Goal: Information Seeking & Learning: Learn about a topic

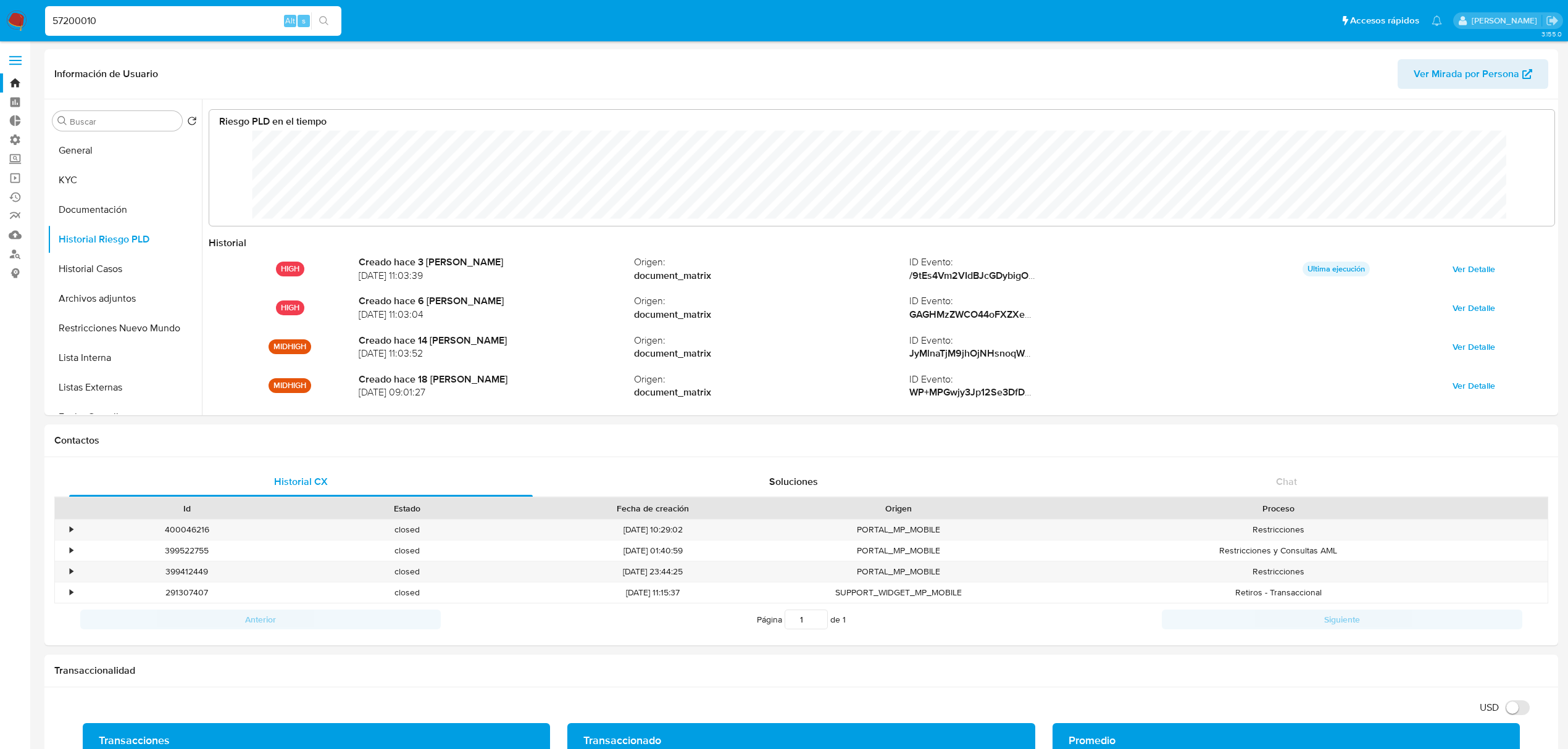
select select "10"
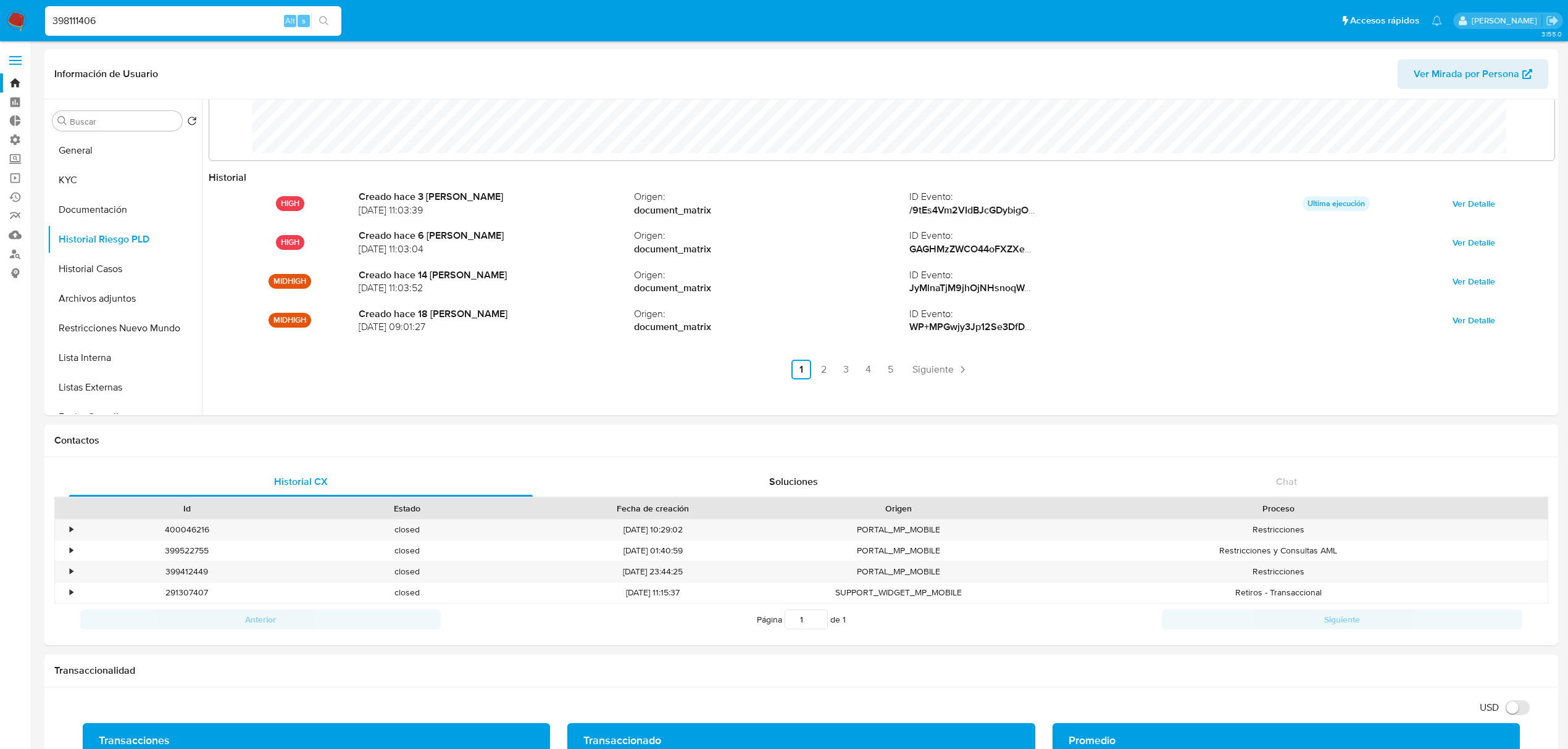
type input "398111406"
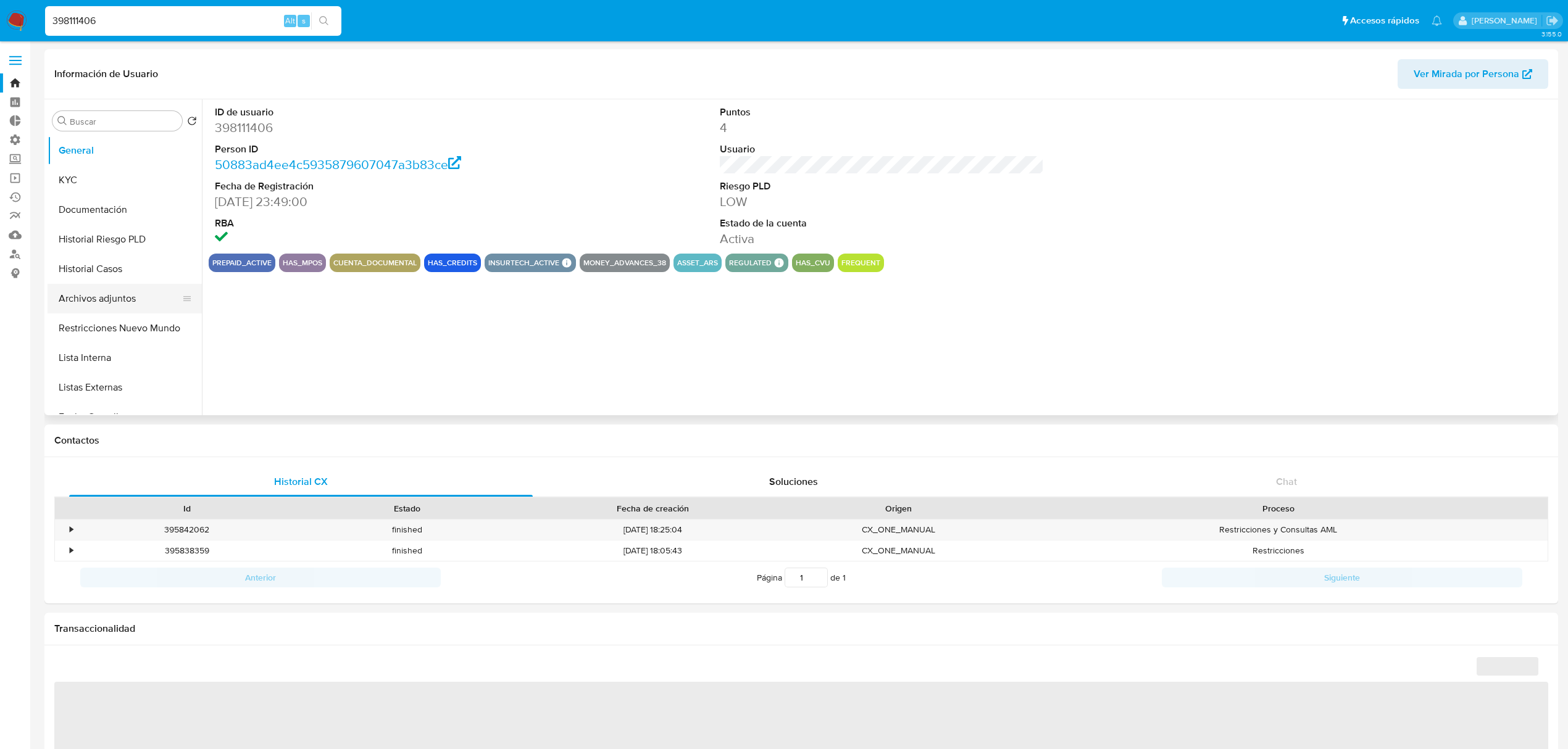
select select "10"
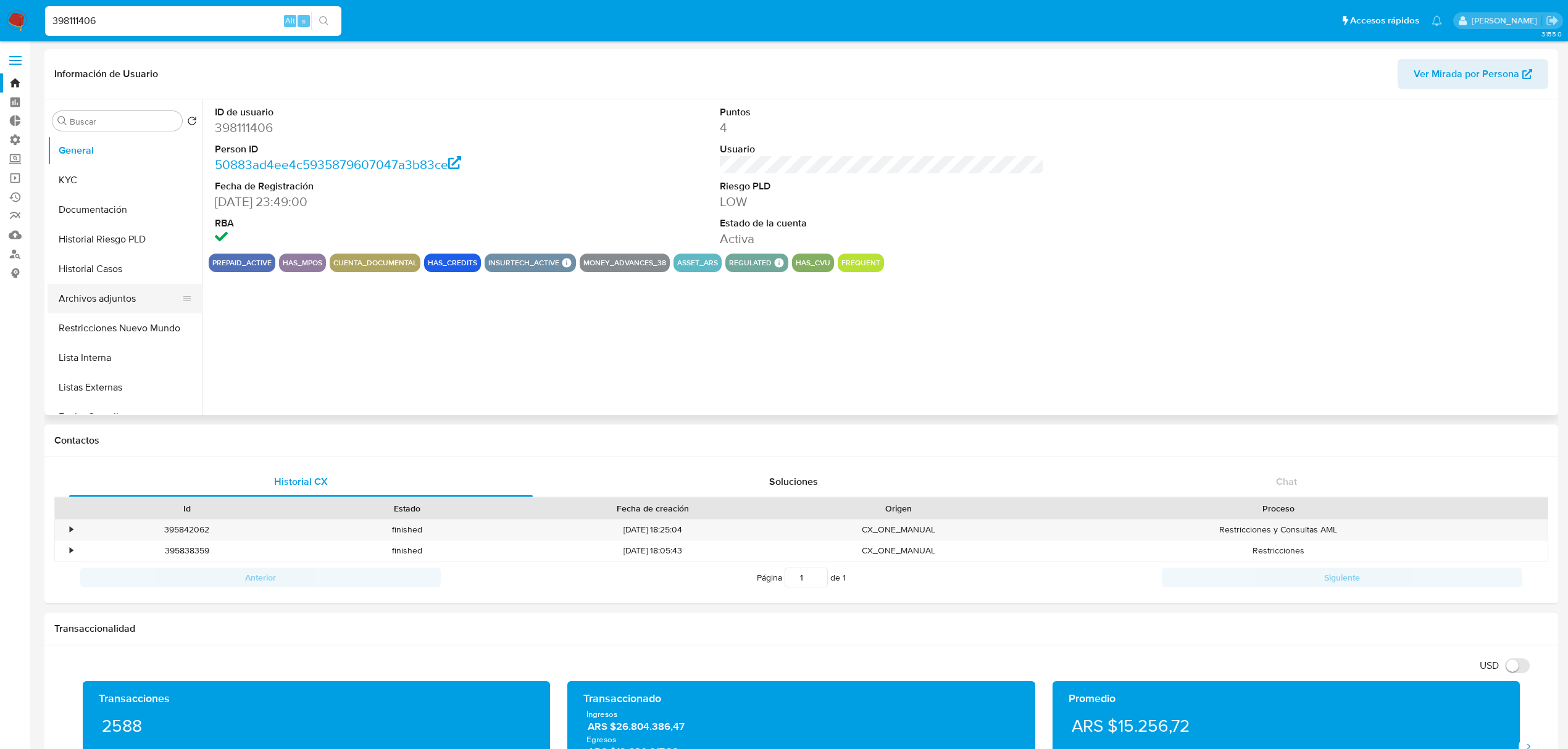
click at [122, 294] on button "Archivos adjuntos" at bounding box center [119, 298] width 144 height 30
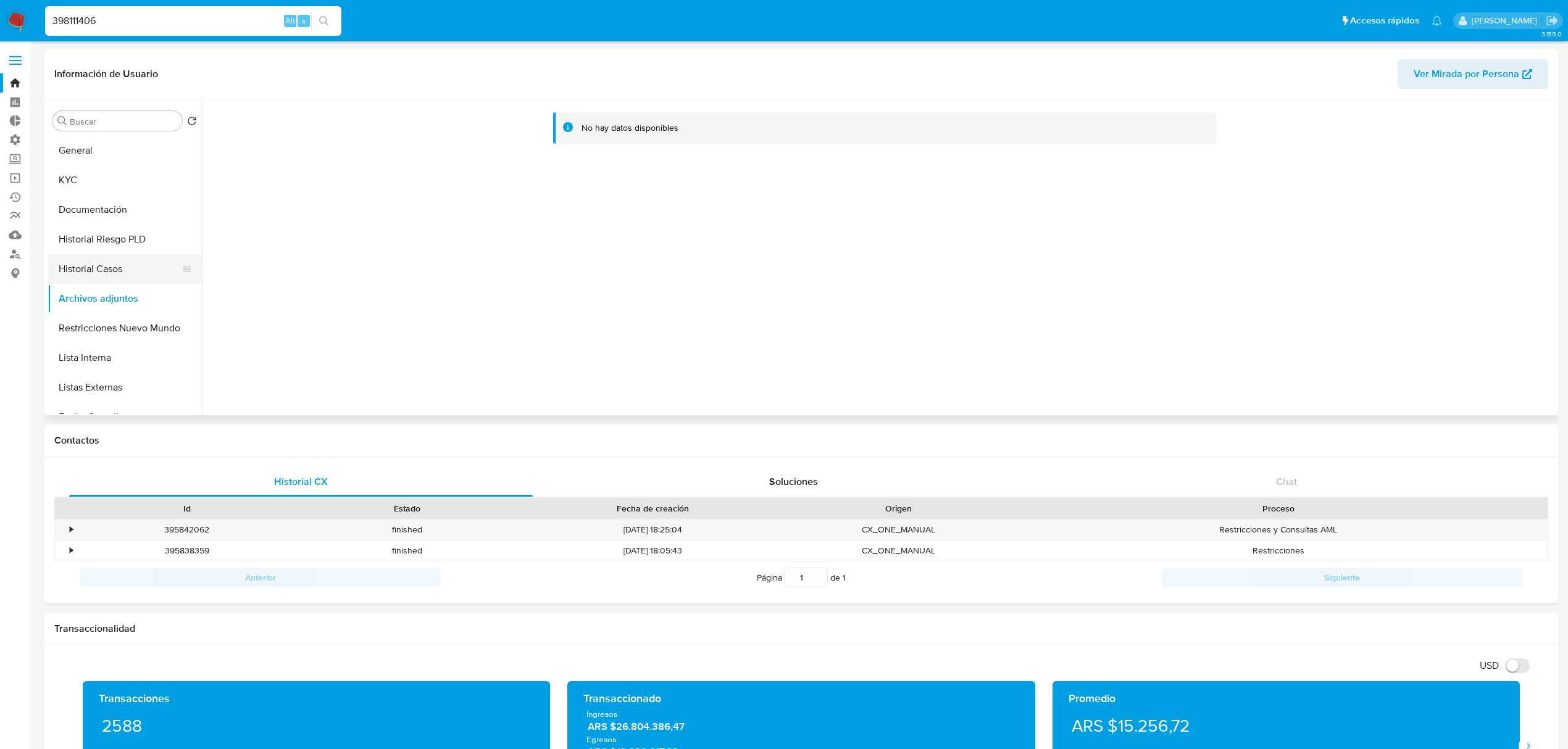
click at [109, 274] on button "Historial Casos" at bounding box center [119, 269] width 144 height 30
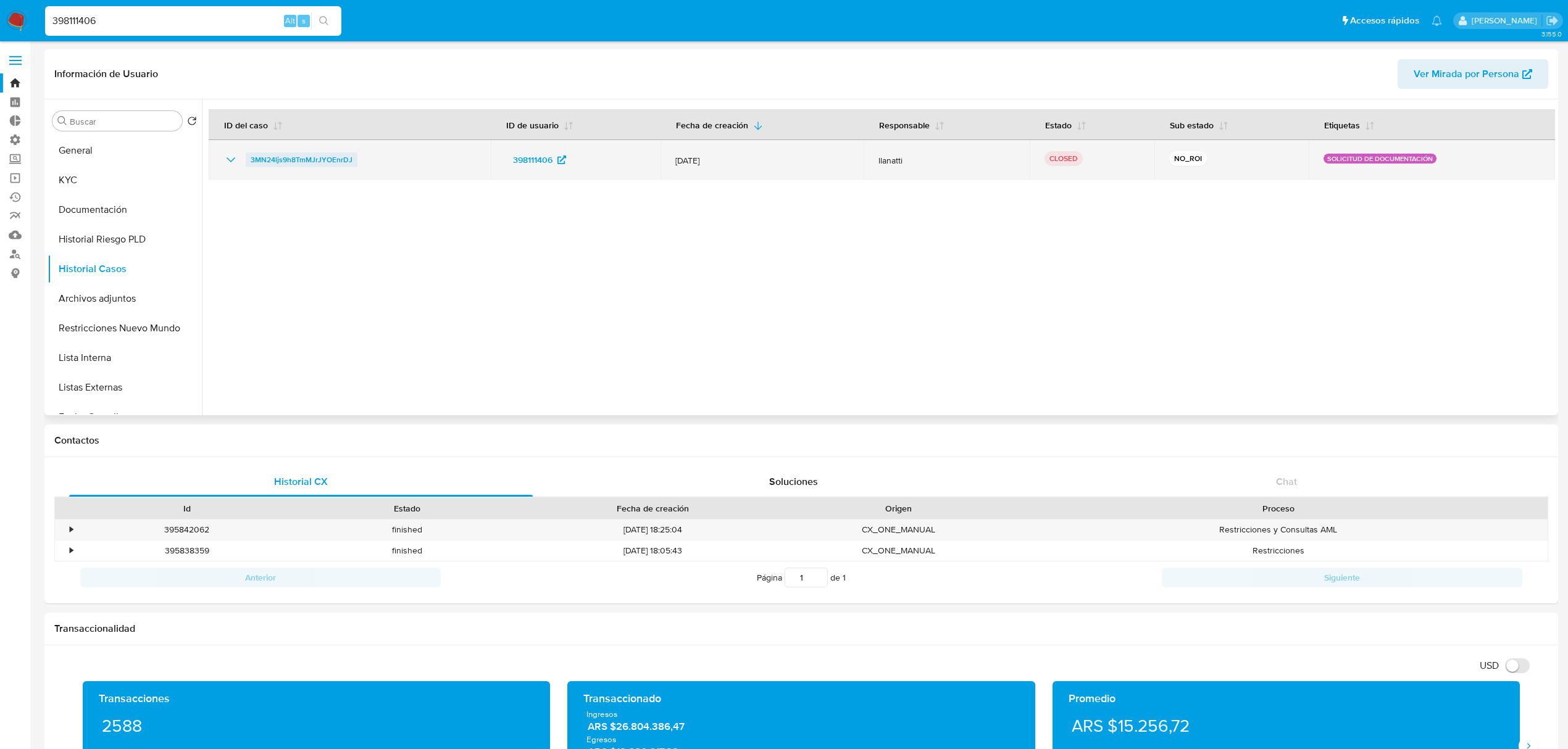
click at [312, 157] on span "3MN24ljs9h8TmMJrJYOEnrDJ" at bounding box center [302, 159] width 102 height 14
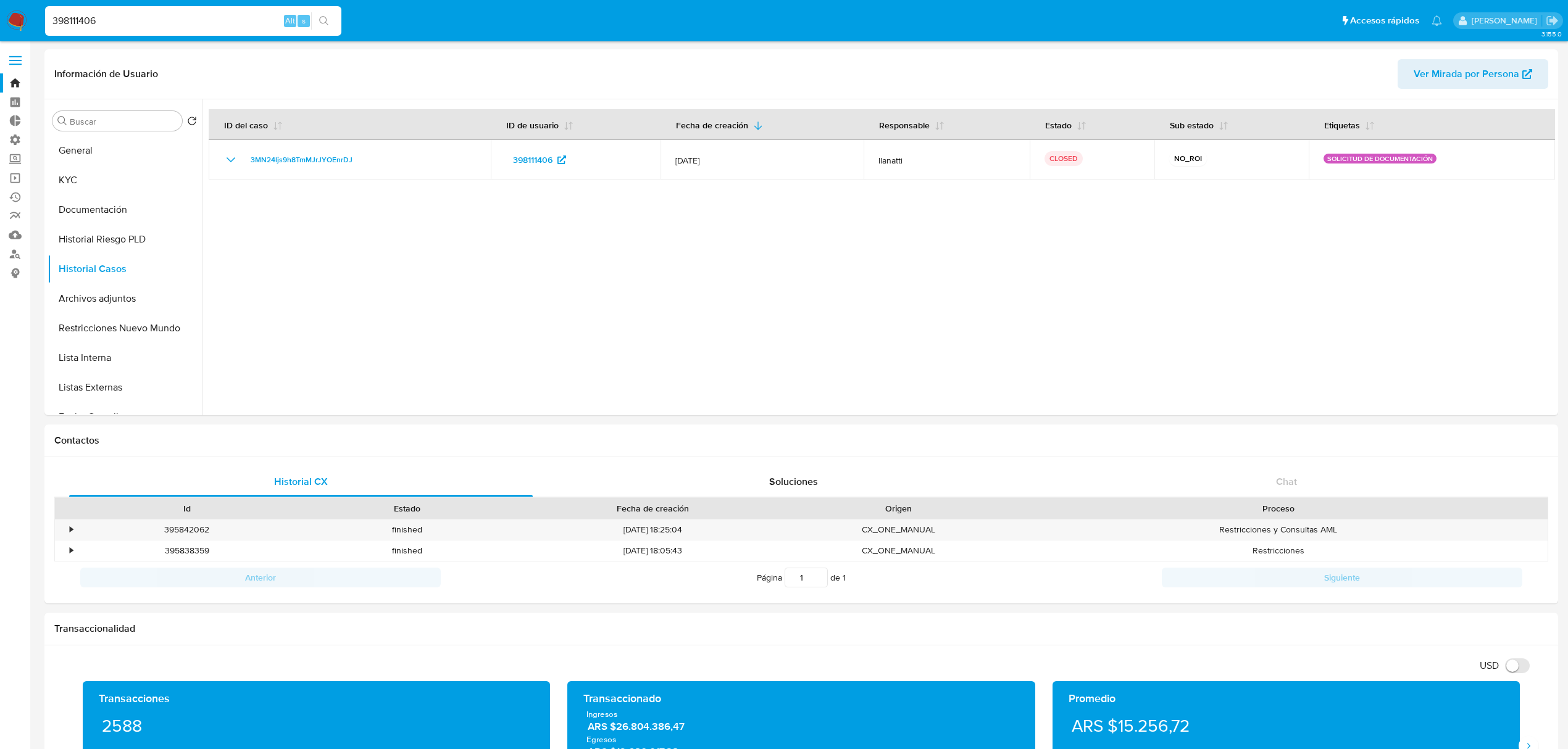
drag, startPoint x: 208, startPoint y: 28, endPoint x: 188, endPoint y: 19, distance: 21.9
click at [188, 19] on input "398111406" at bounding box center [193, 21] width 296 height 16
drag, startPoint x: 184, startPoint y: 19, endPoint x: -178, endPoint y: 28, distance: 362.1
paste input "118442328"
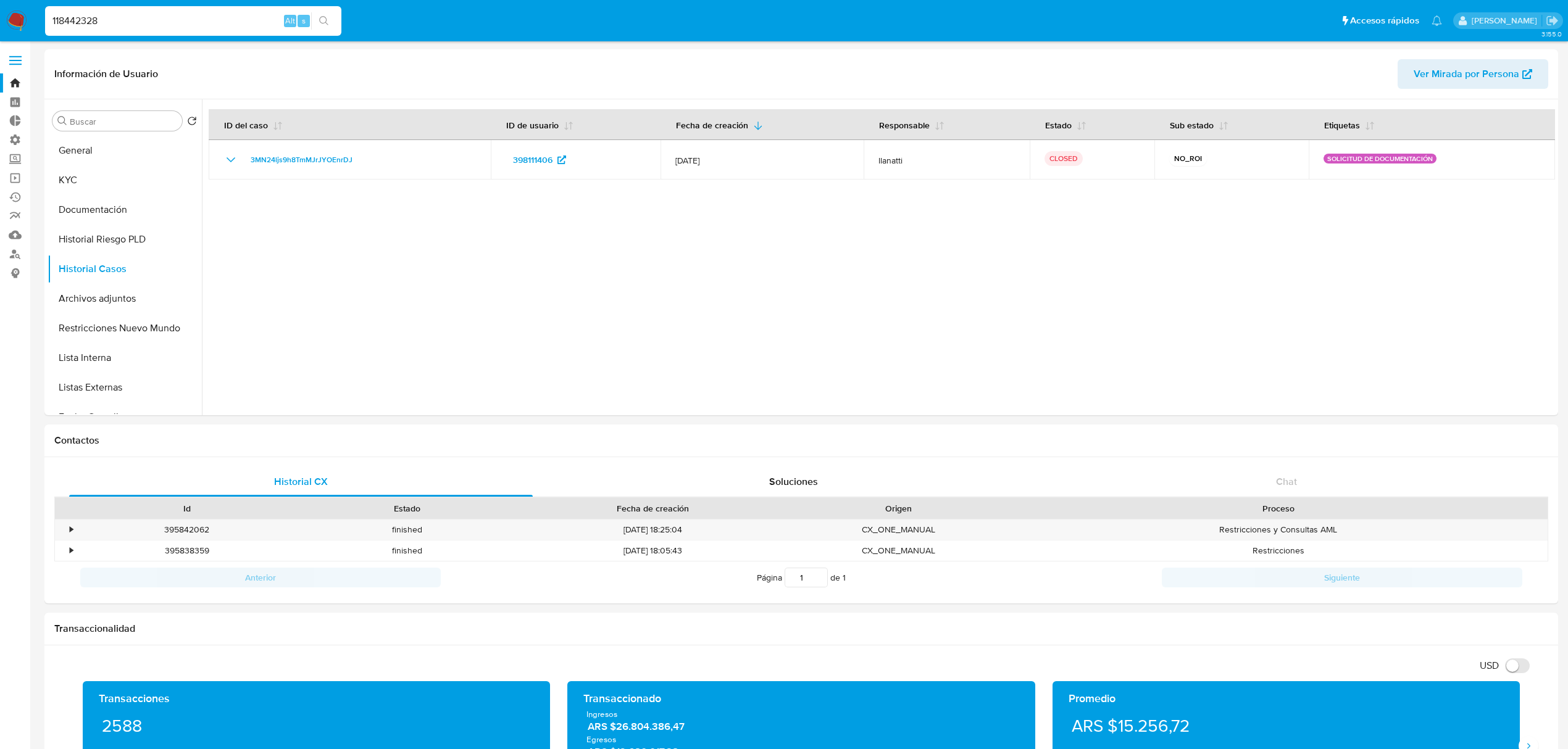
type input "118442328"
click at [335, 14] on button "search-icon" at bounding box center [324, 21] width 26 height 17
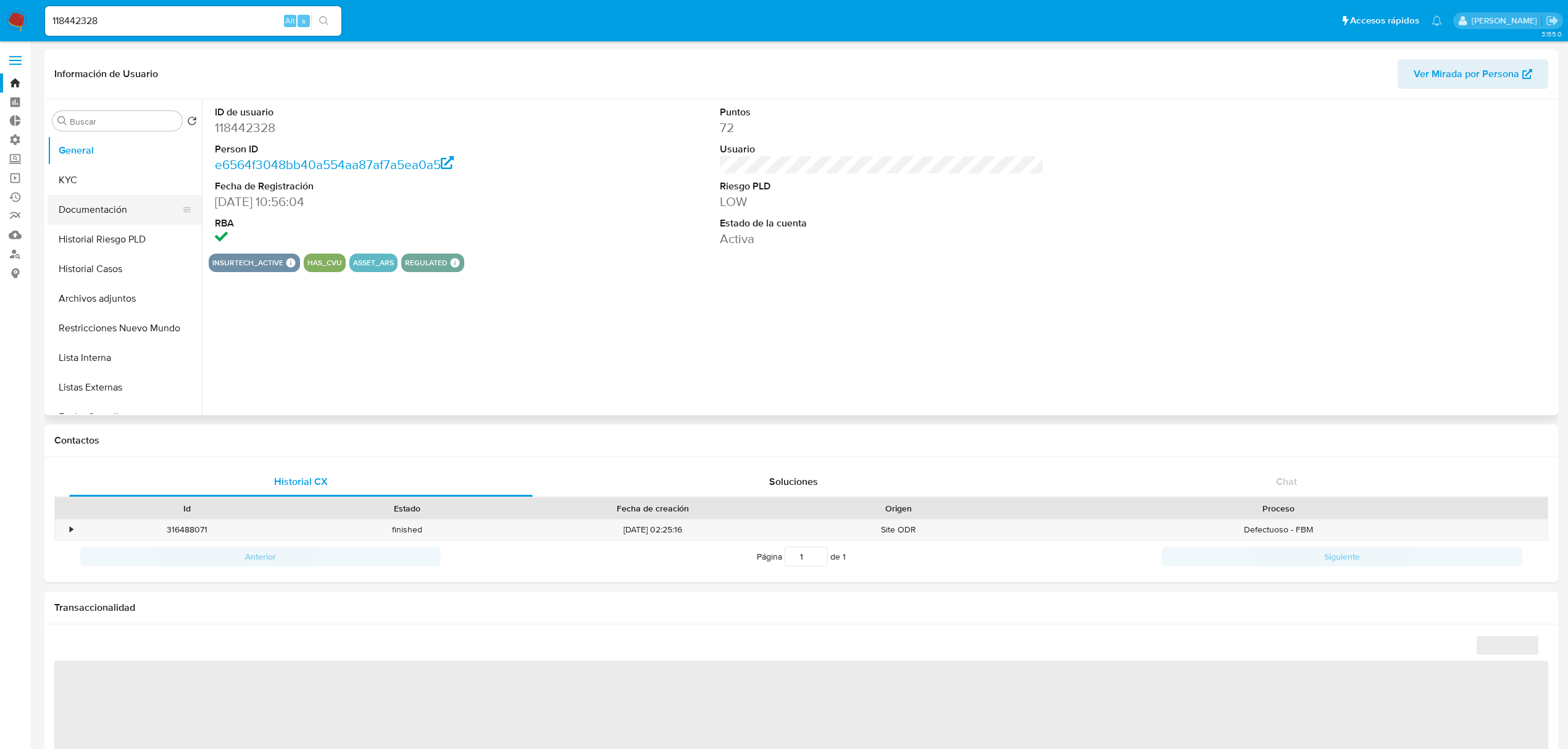
select select "10"
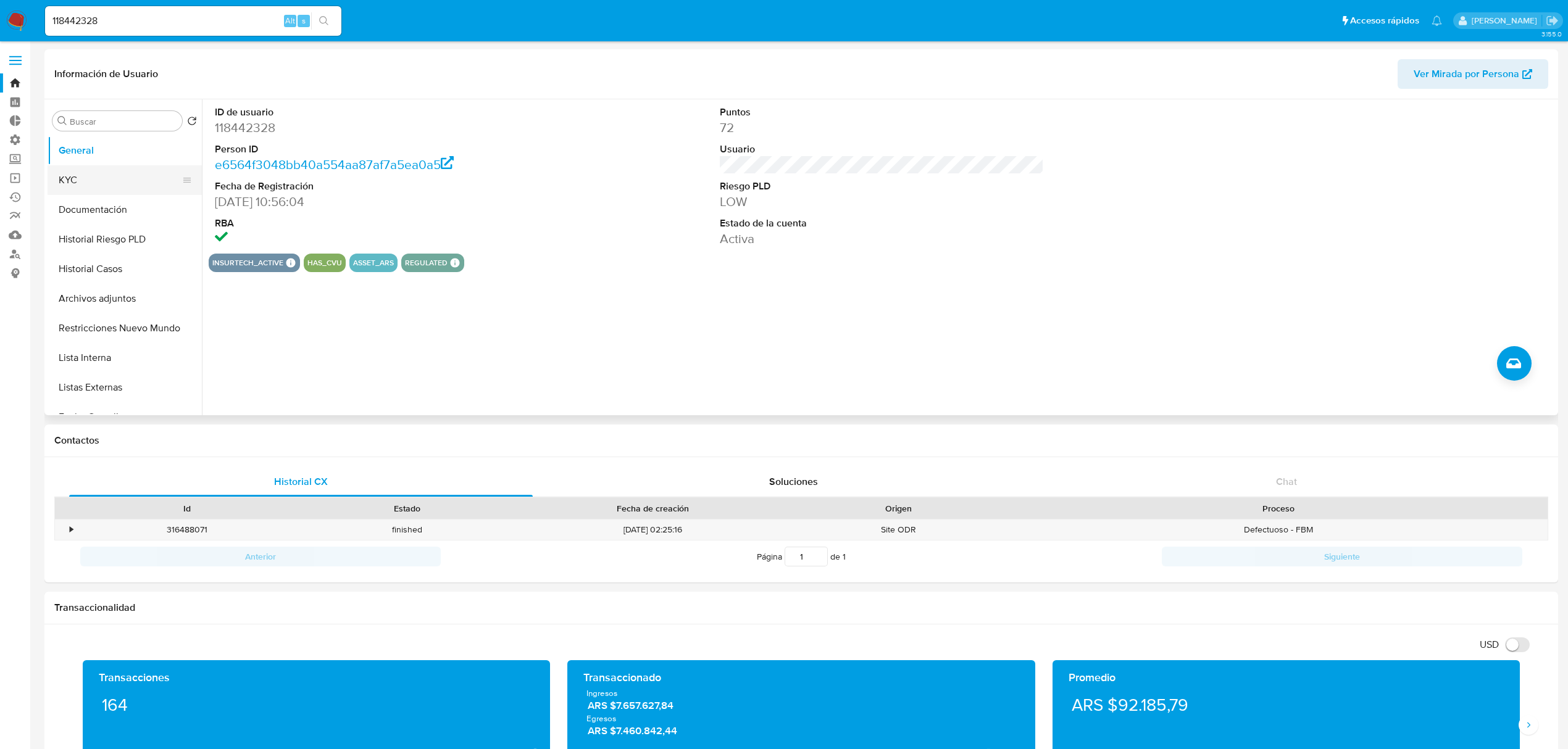
click at [107, 183] on button "KYC" at bounding box center [119, 180] width 144 height 30
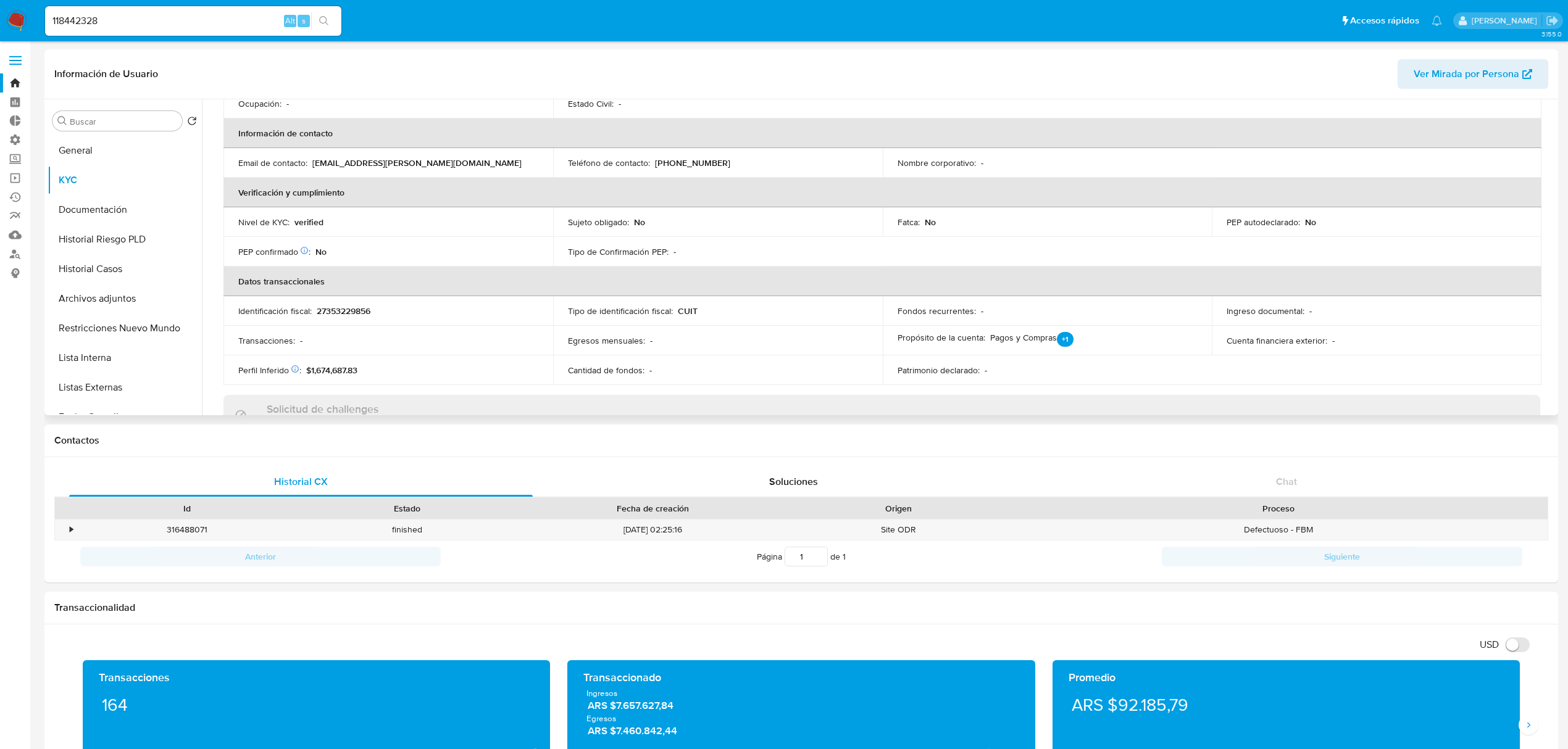
scroll to position [247, 0]
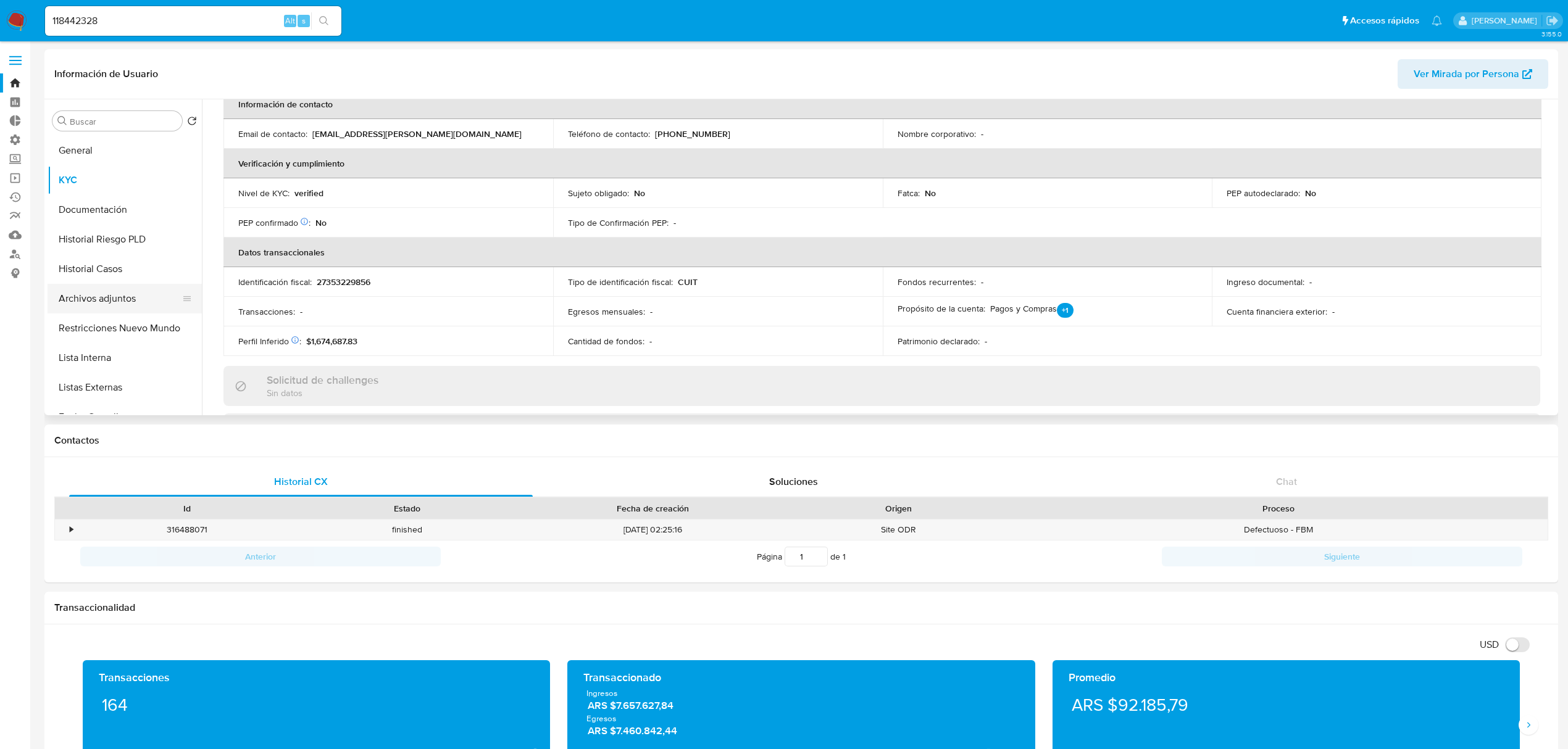
click at [114, 297] on button "Archivos adjuntos" at bounding box center [119, 298] width 144 height 30
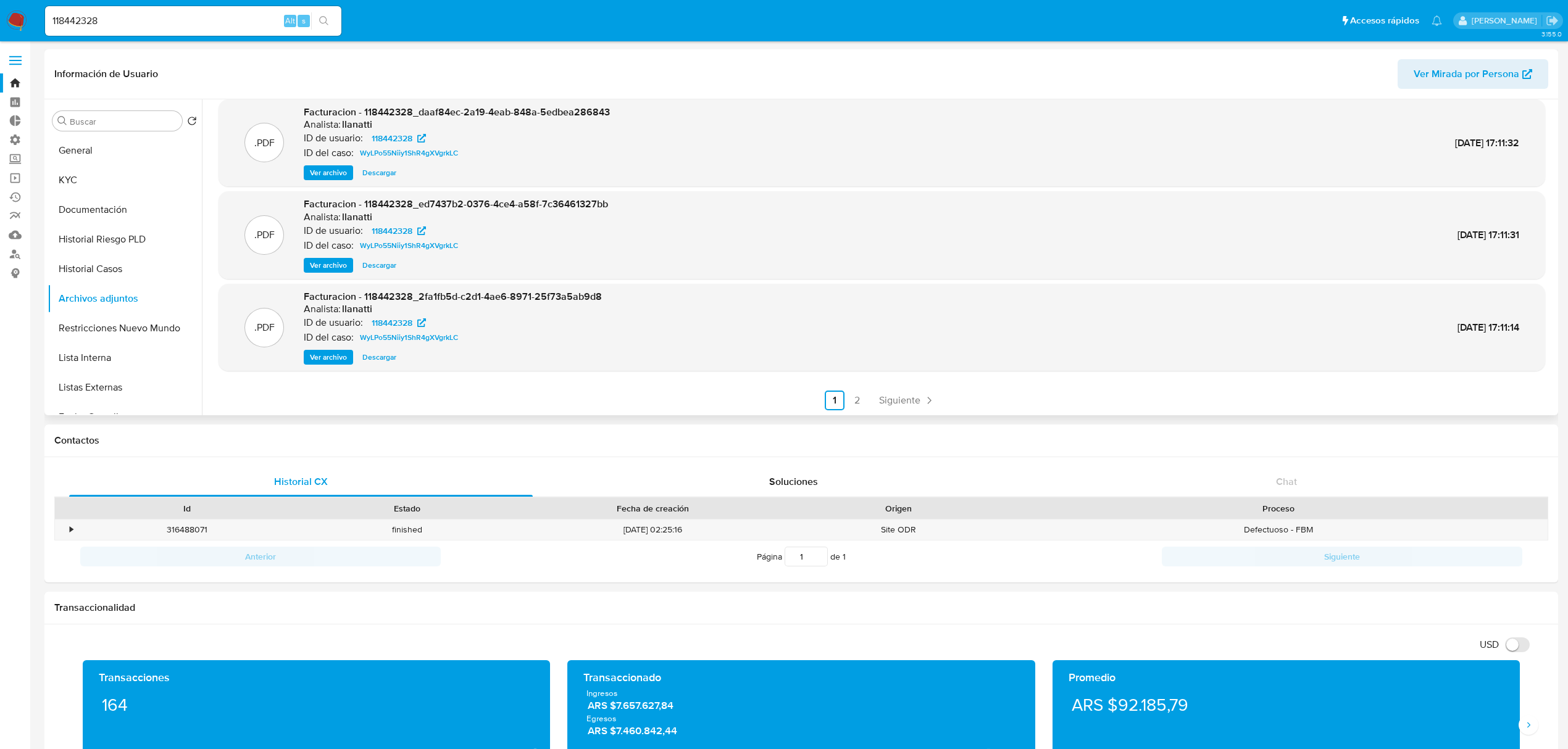
scroll to position [103, 0]
click at [860, 400] on link "2" at bounding box center [856, 399] width 20 height 20
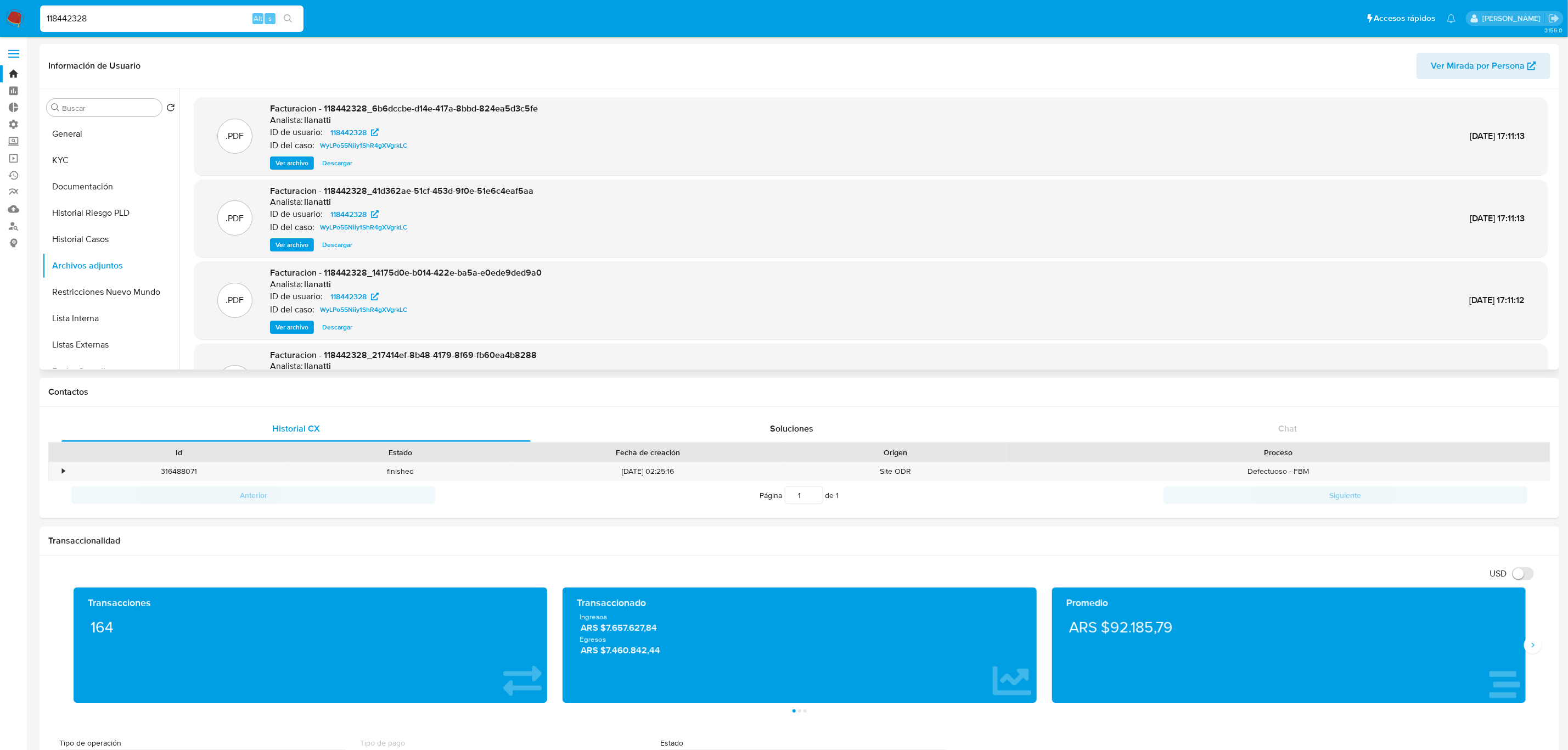
drag, startPoint x: 191, startPoint y: 18, endPoint x: -190, endPoint y: 42, distance: 381.8
paste input "57200010"
type input "57200010"
click at [290, 23] on button "search-icon" at bounding box center [288, 18] width 23 height 15
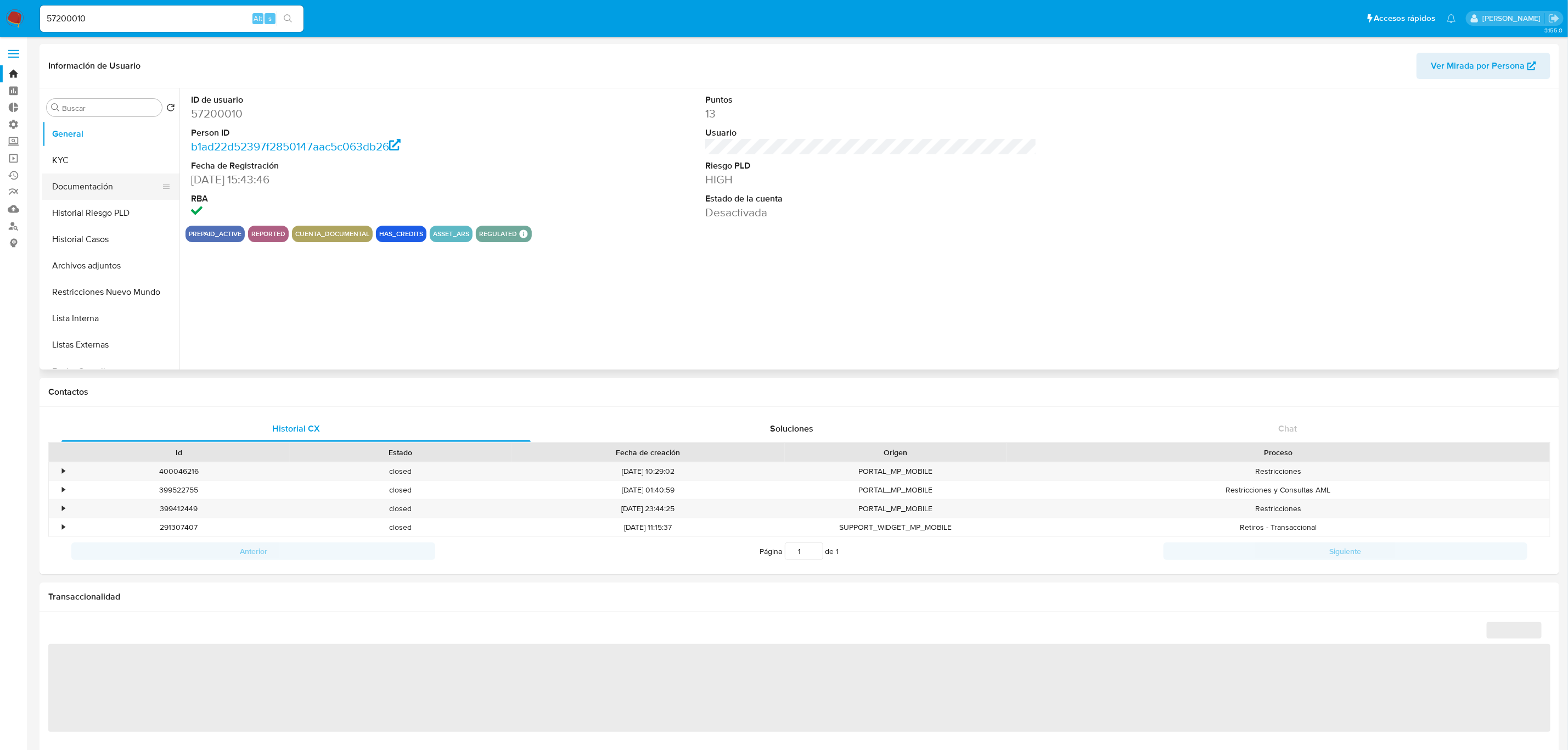
select select "10"
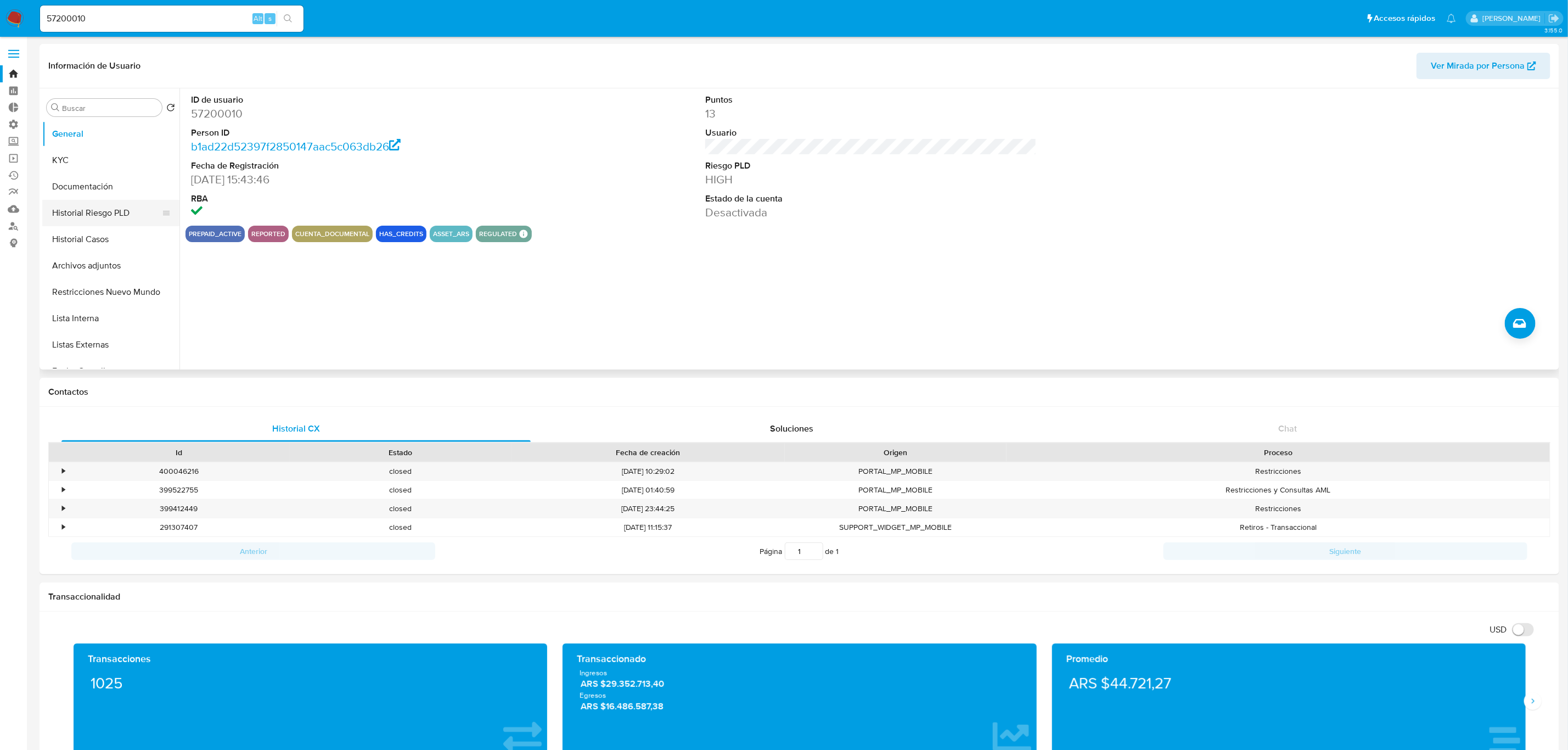
click at [101, 209] on button "Historial Riesgo PLD" at bounding box center [106, 213] width 128 height 26
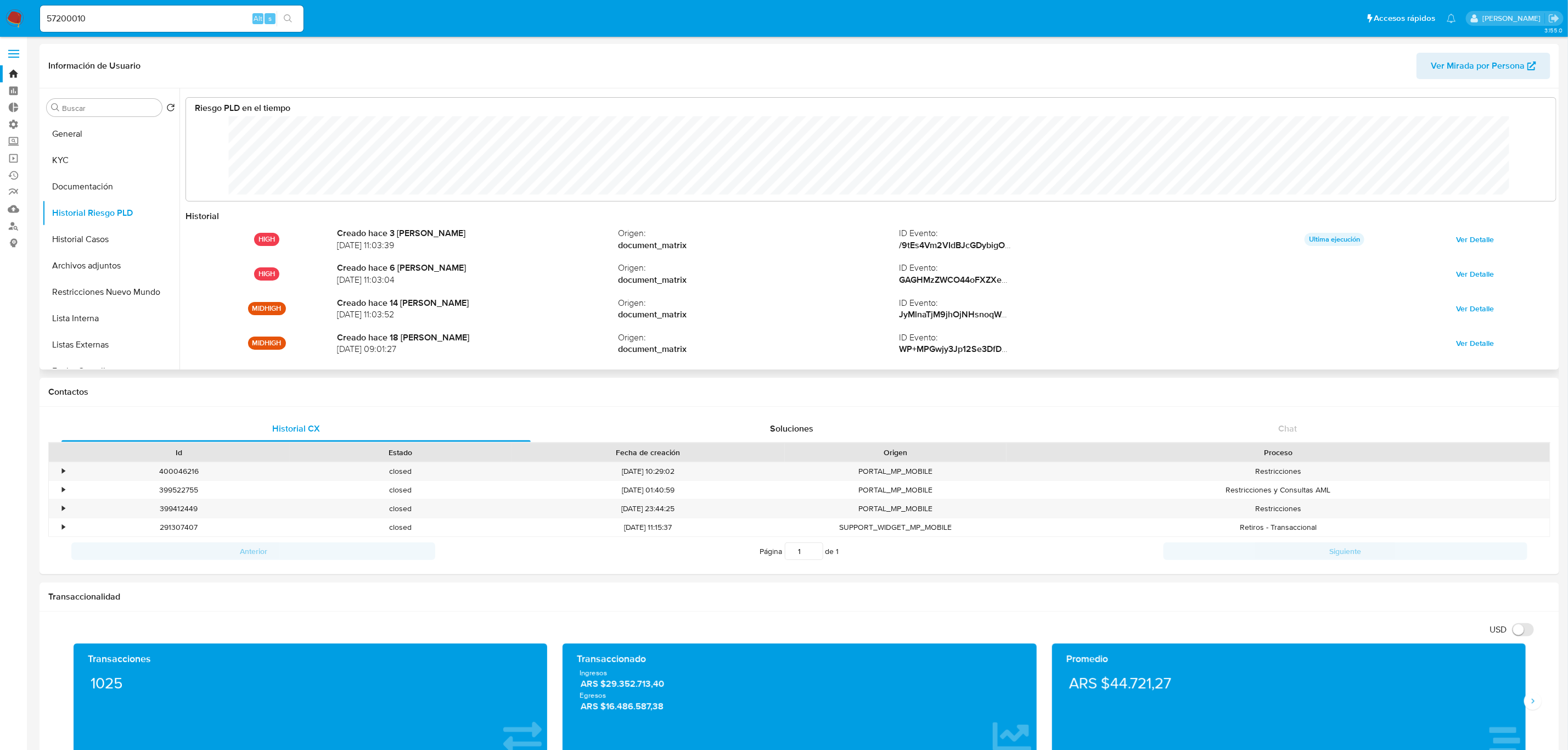
scroll to position [58, 0]
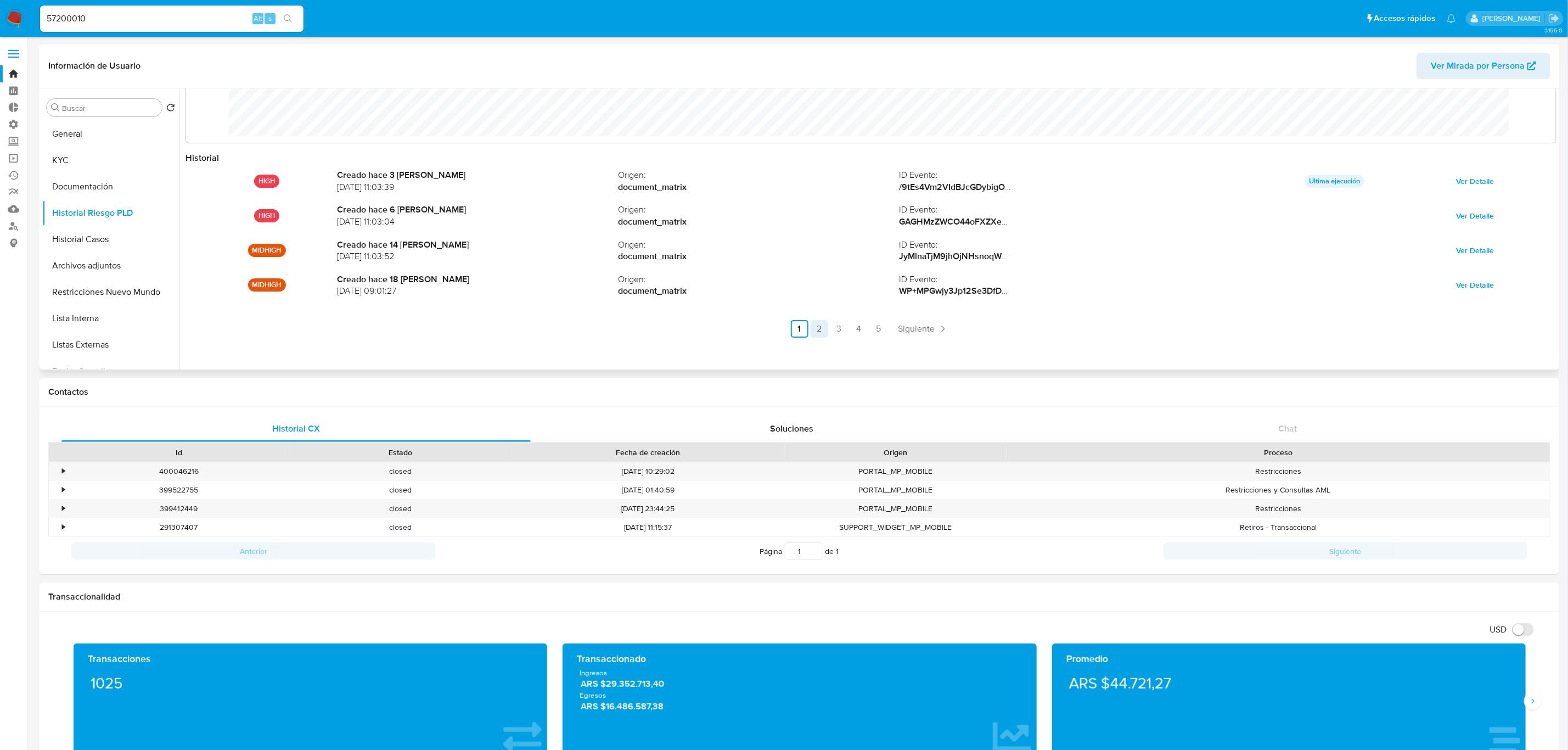
click at [819, 326] on link "2" at bounding box center [819, 328] width 18 height 18
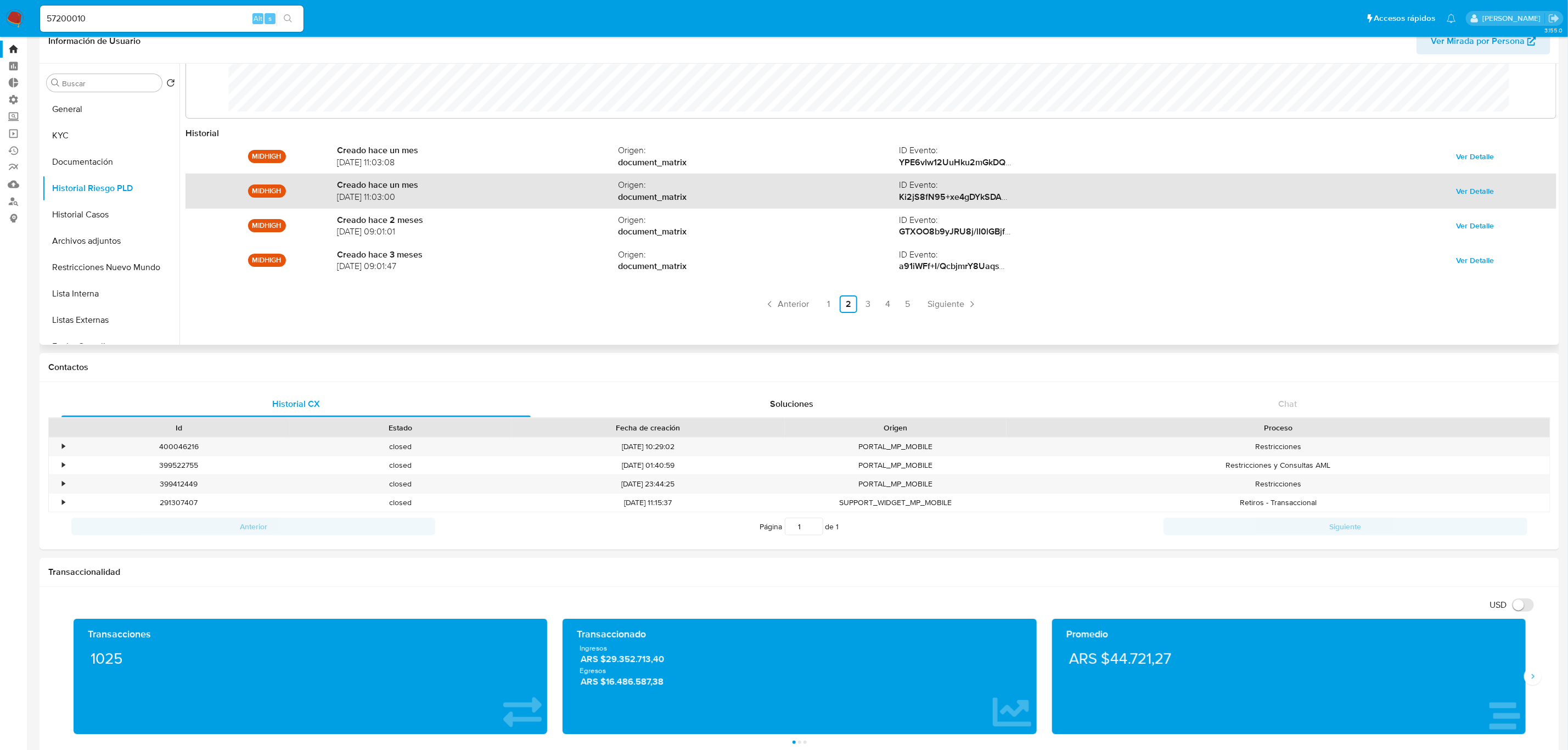
scroll to position [0, 0]
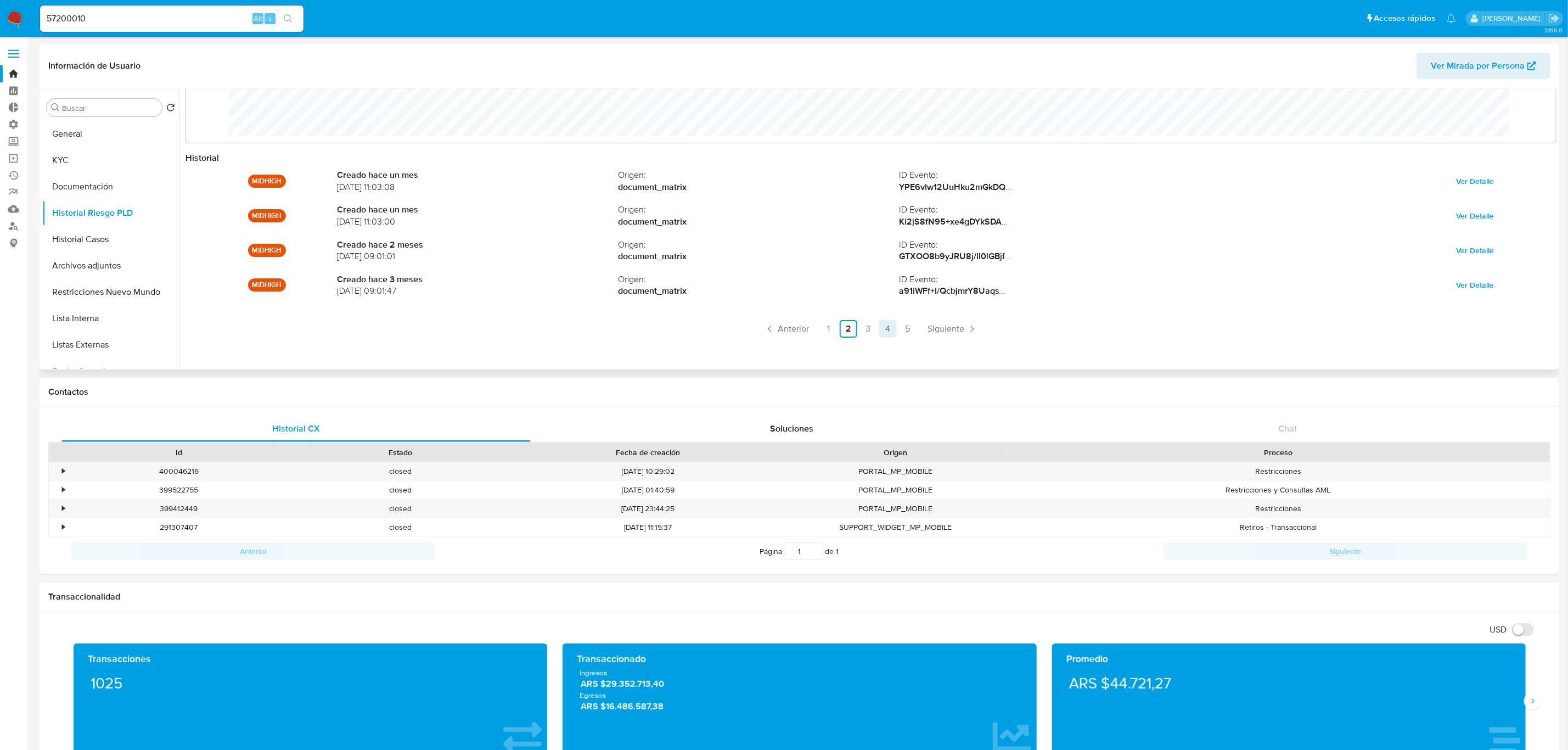
click at [886, 331] on link "4" at bounding box center [888, 328] width 18 height 18
click at [114, 256] on button "Archivos adjuntos" at bounding box center [106, 265] width 128 height 26
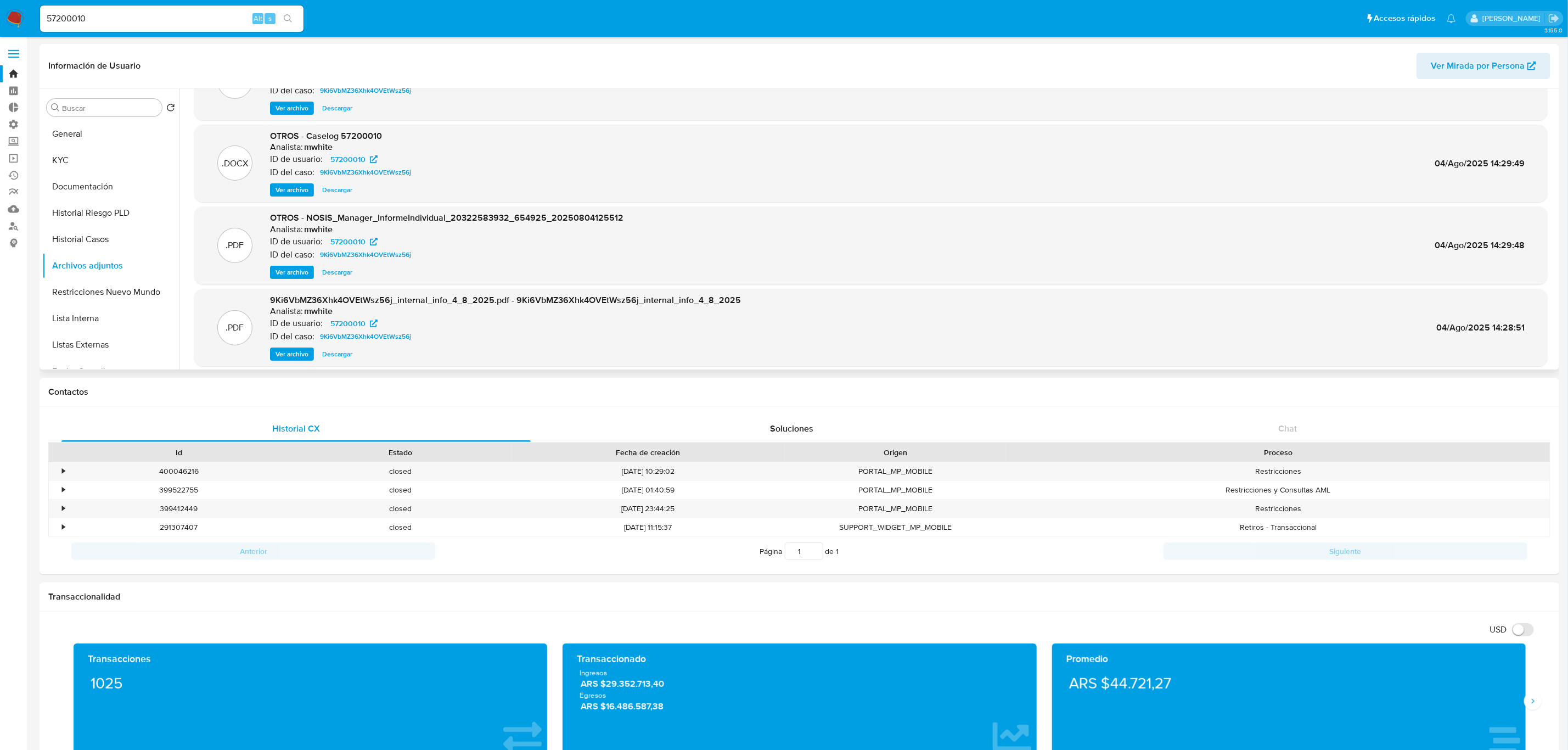
scroll to position [82, 0]
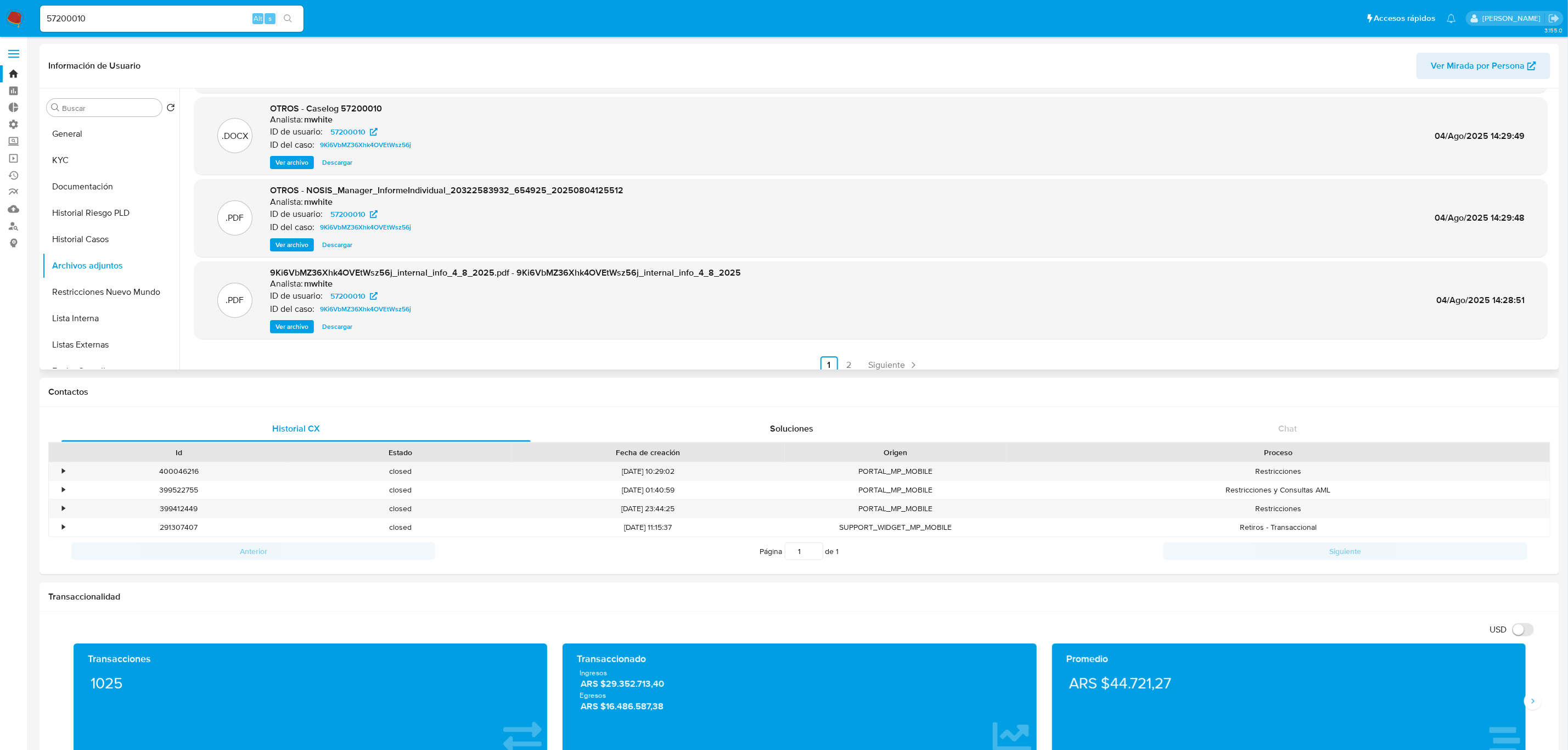
click at [290, 239] on span "Ver archivo" at bounding box center [292, 245] width 33 height 11
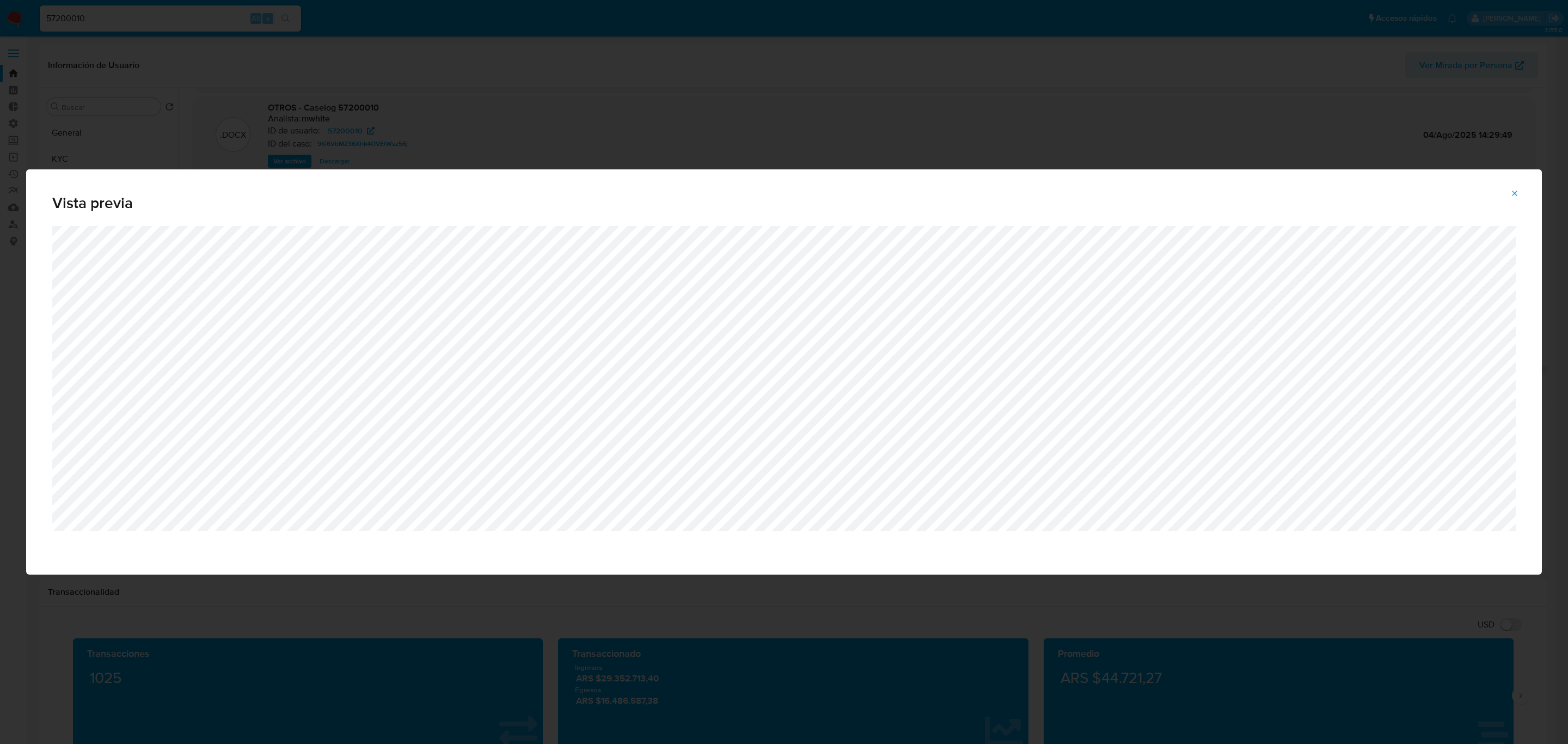
click at [1382, 194] on icon "Attachment preview" at bounding box center [1514, 193] width 9 height 9
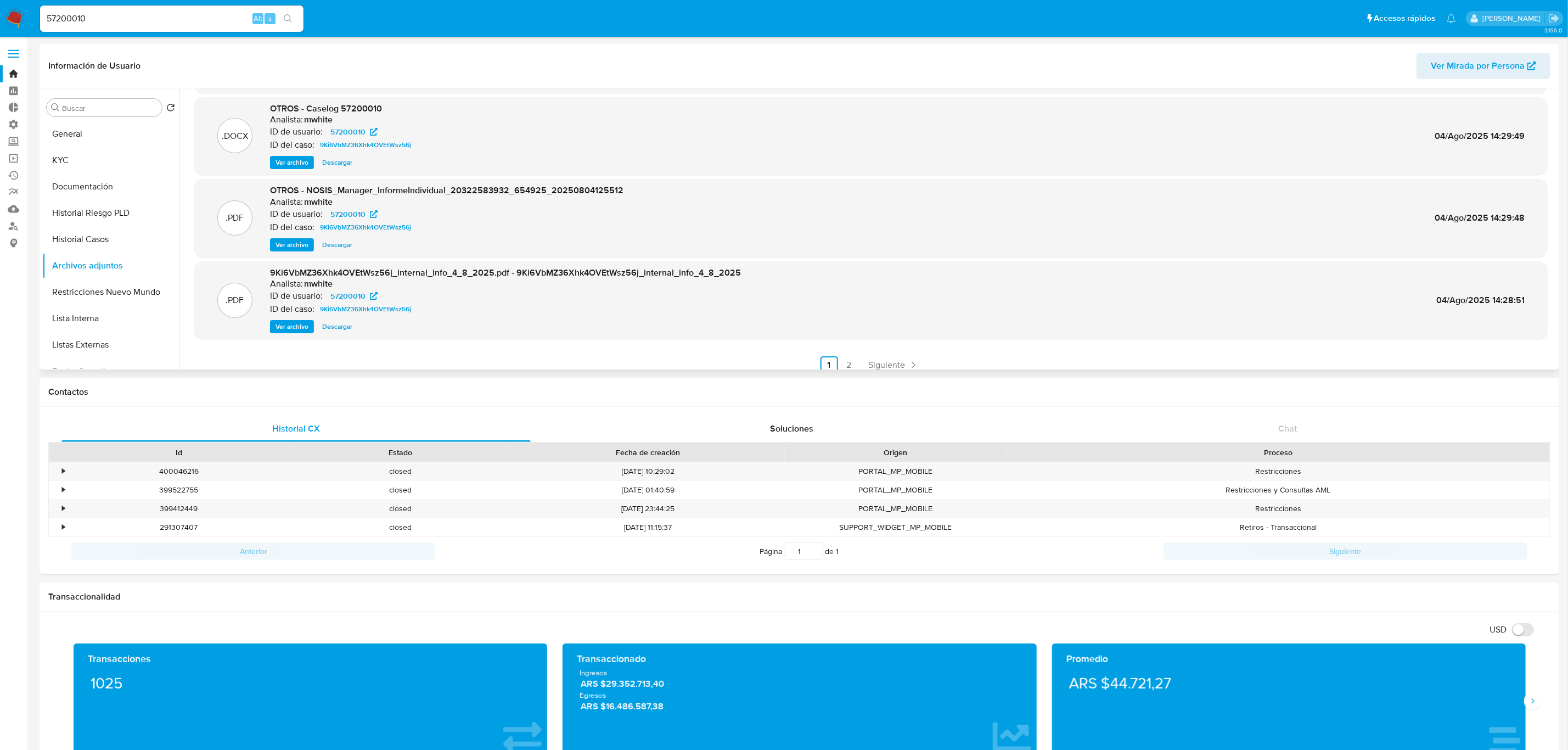
click at [333, 242] on span "Descargar" at bounding box center [337, 245] width 30 height 11
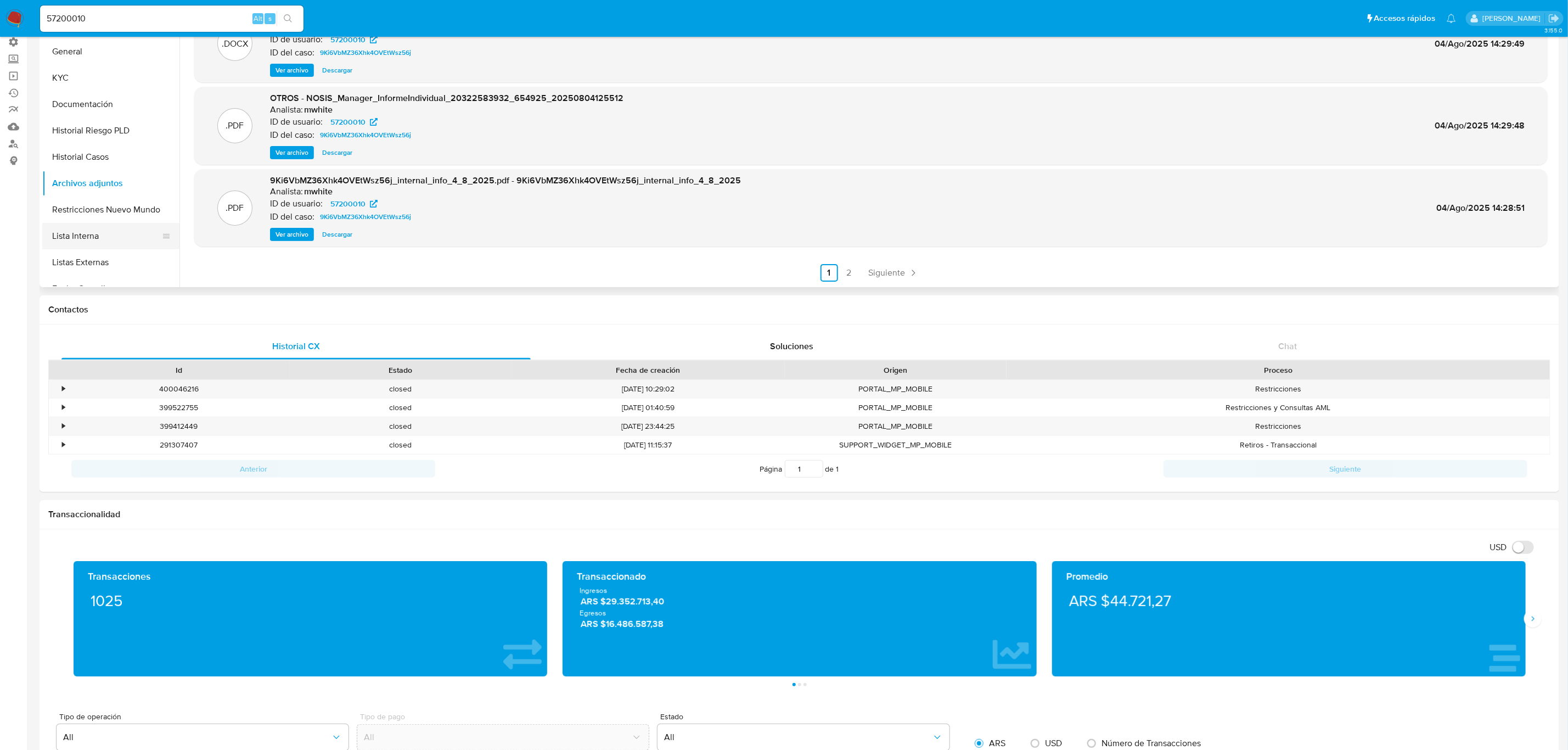
click at [101, 227] on button "Lista Interna" at bounding box center [106, 236] width 128 height 26
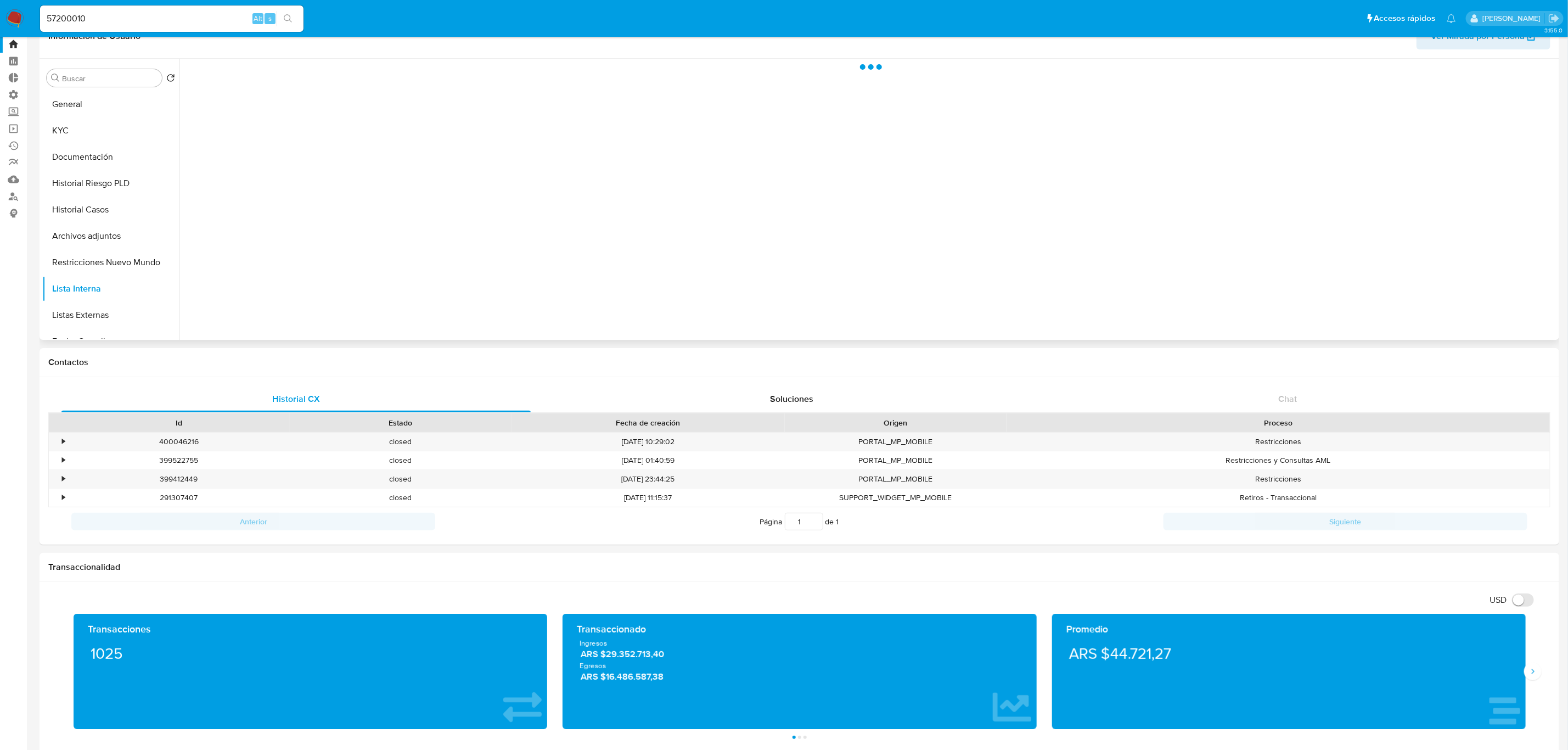
scroll to position [0, 0]
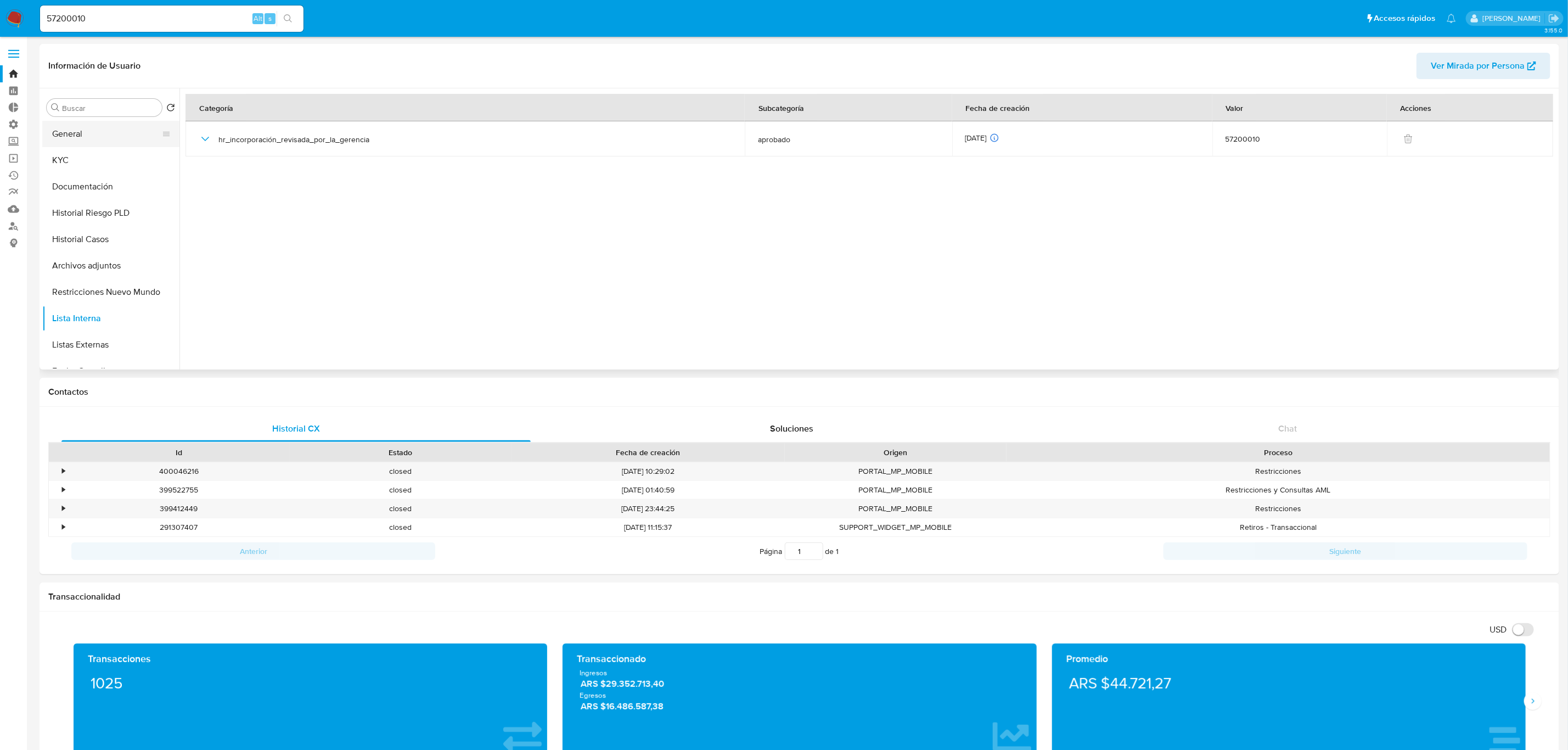
click at [86, 136] on button "General" at bounding box center [106, 134] width 128 height 26
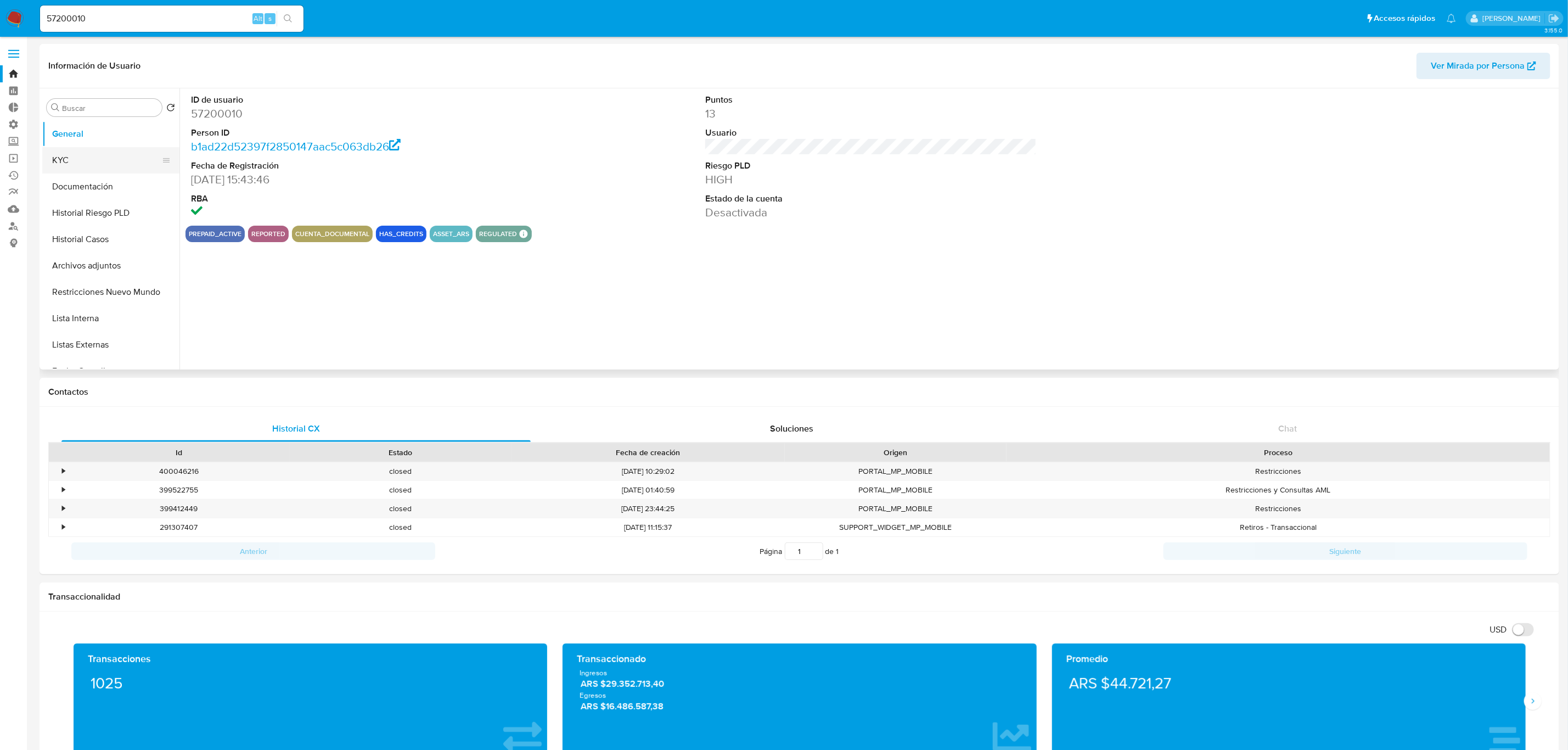
click at [92, 164] on button "KYC" at bounding box center [106, 160] width 128 height 26
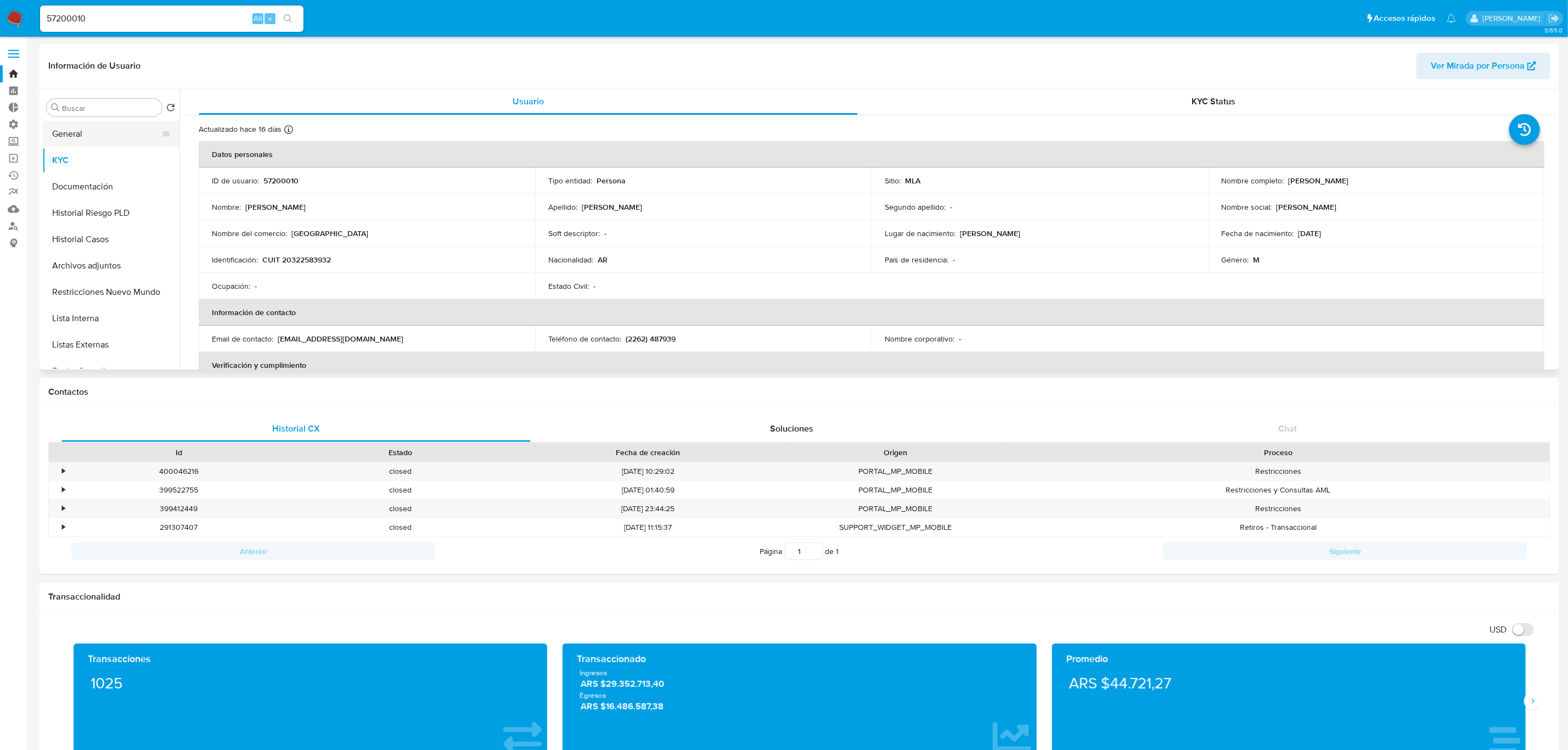
click at [80, 130] on button "General" at bounding box center [106, 134] width 128 height 26
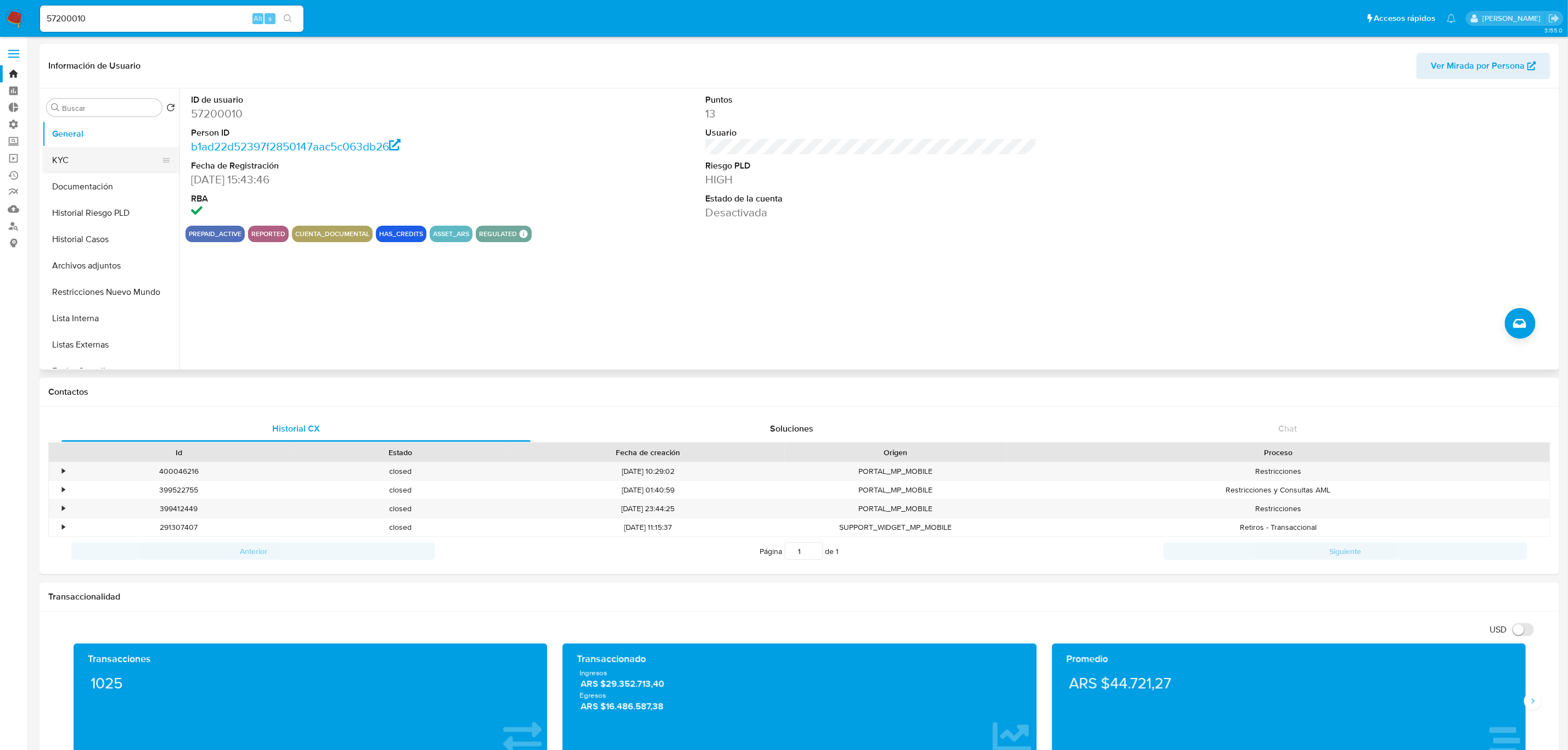
click at [89, 160] on button "KYC" at bounding box center [106, 160] width 128 height 26
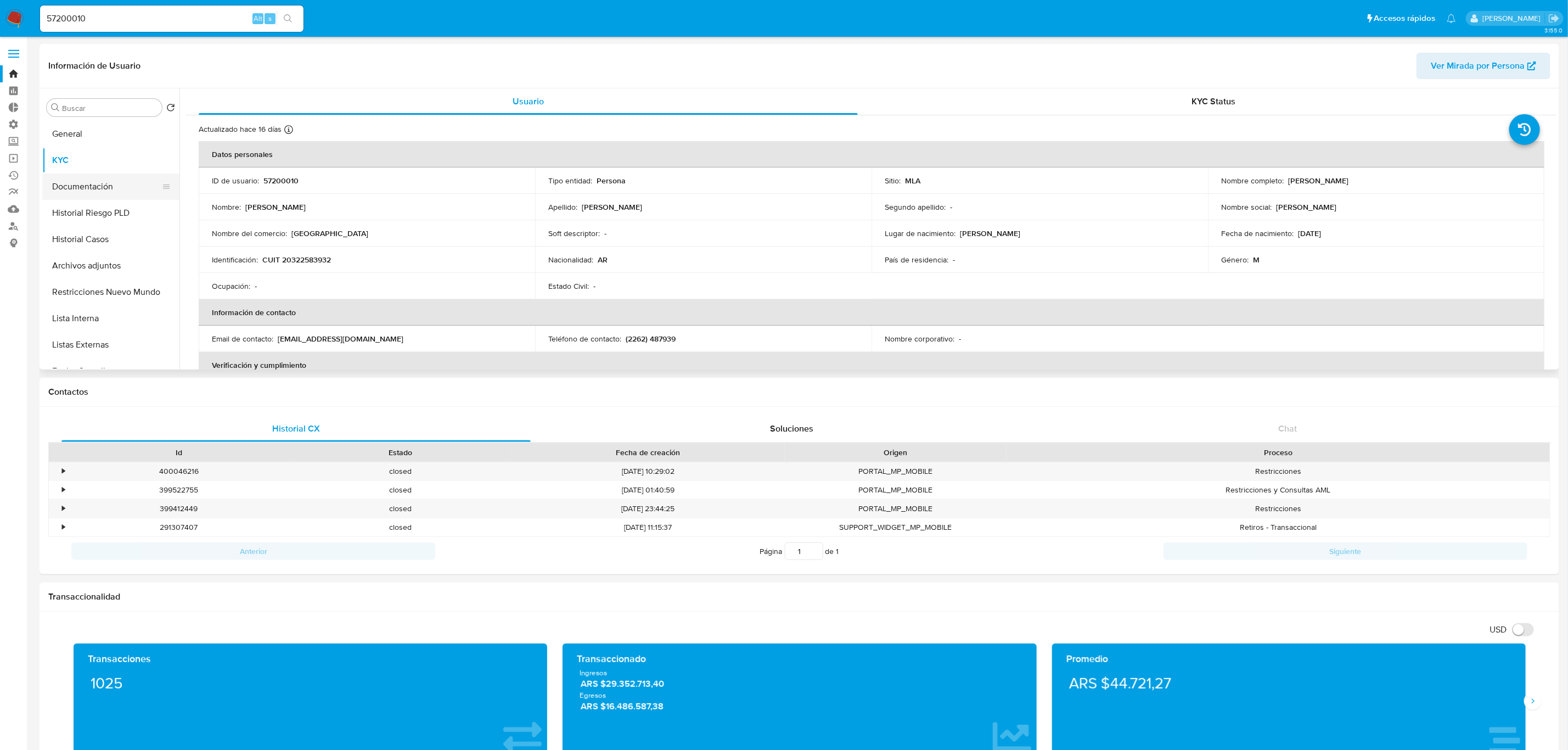
click at [92, 188] on button "Documentación" at bounding box center [106, 187] width 128 height 26
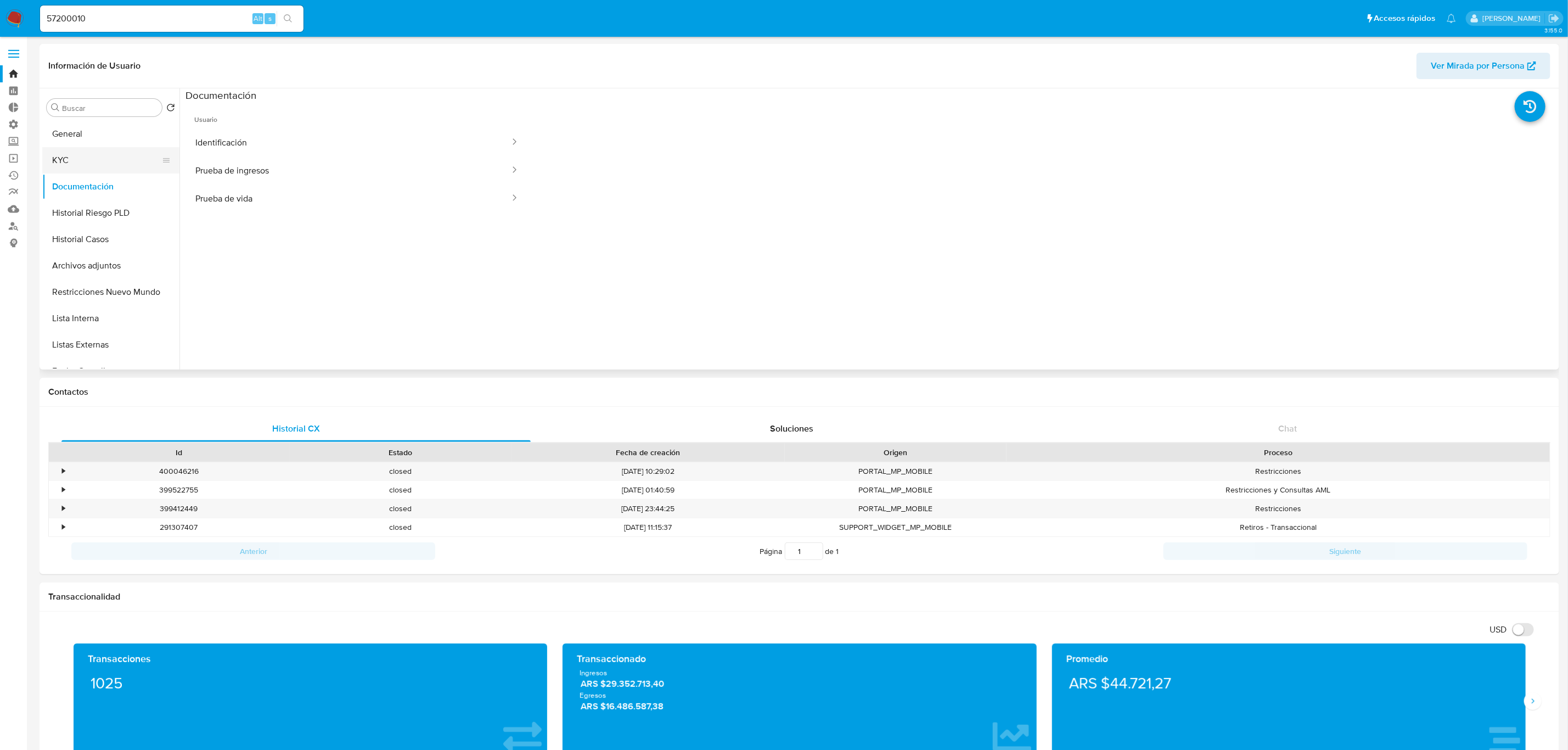
click at [92, 153] on button "KYC" at bounding box center [106, 160] width 128 height 26
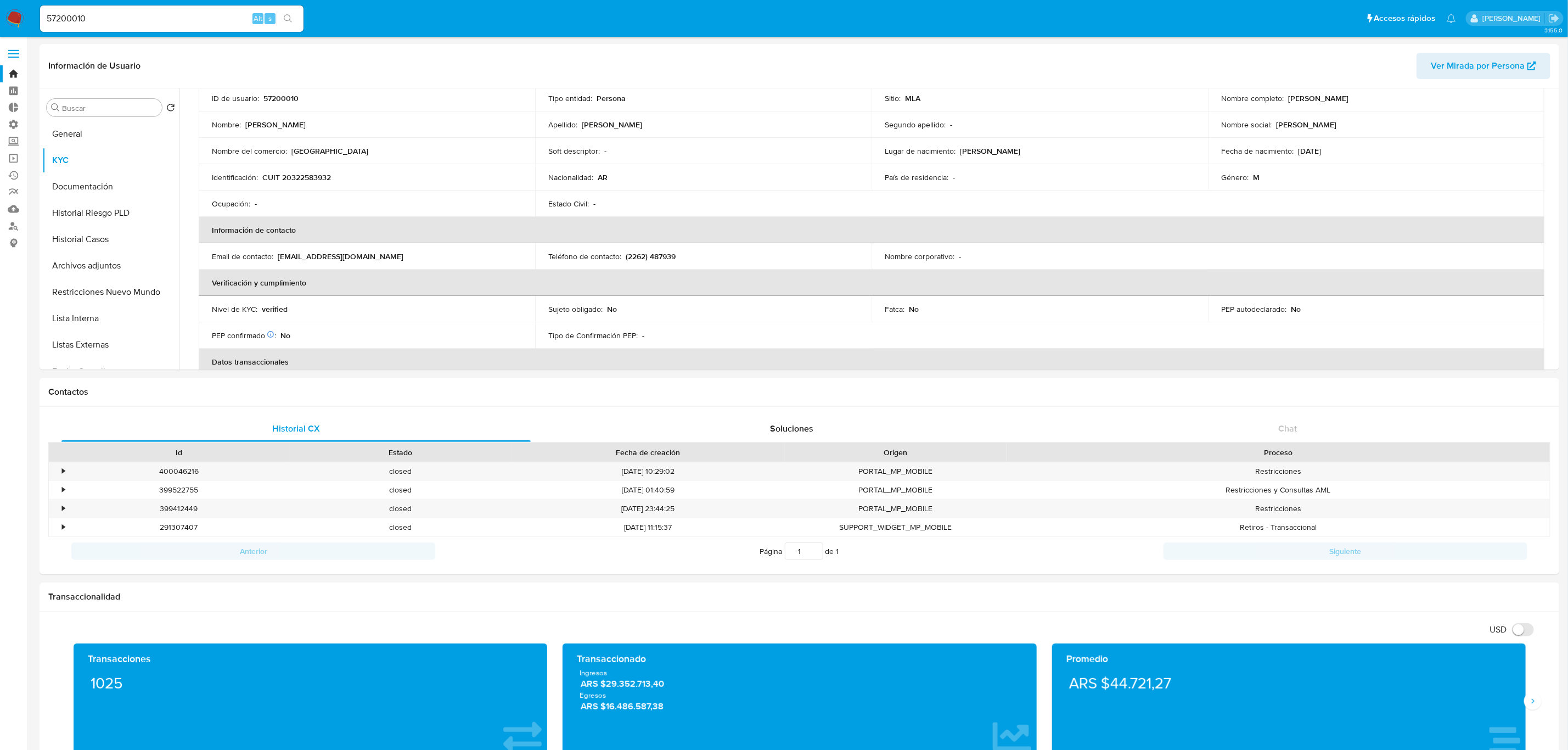
scroll to position [164, 0]
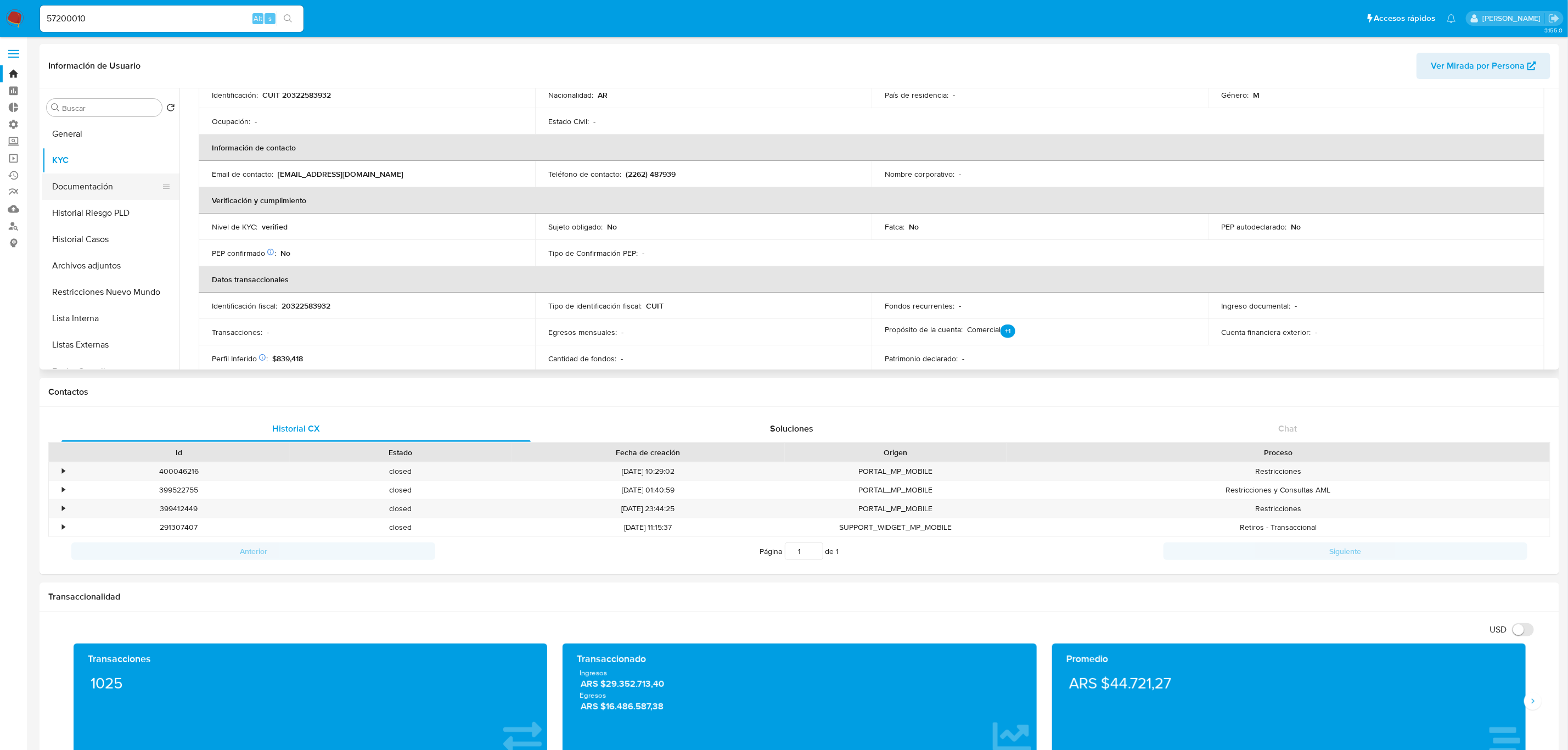
click at [112, 185] on button "Documentación" at bounding box center [106, 187] width 128 height 26
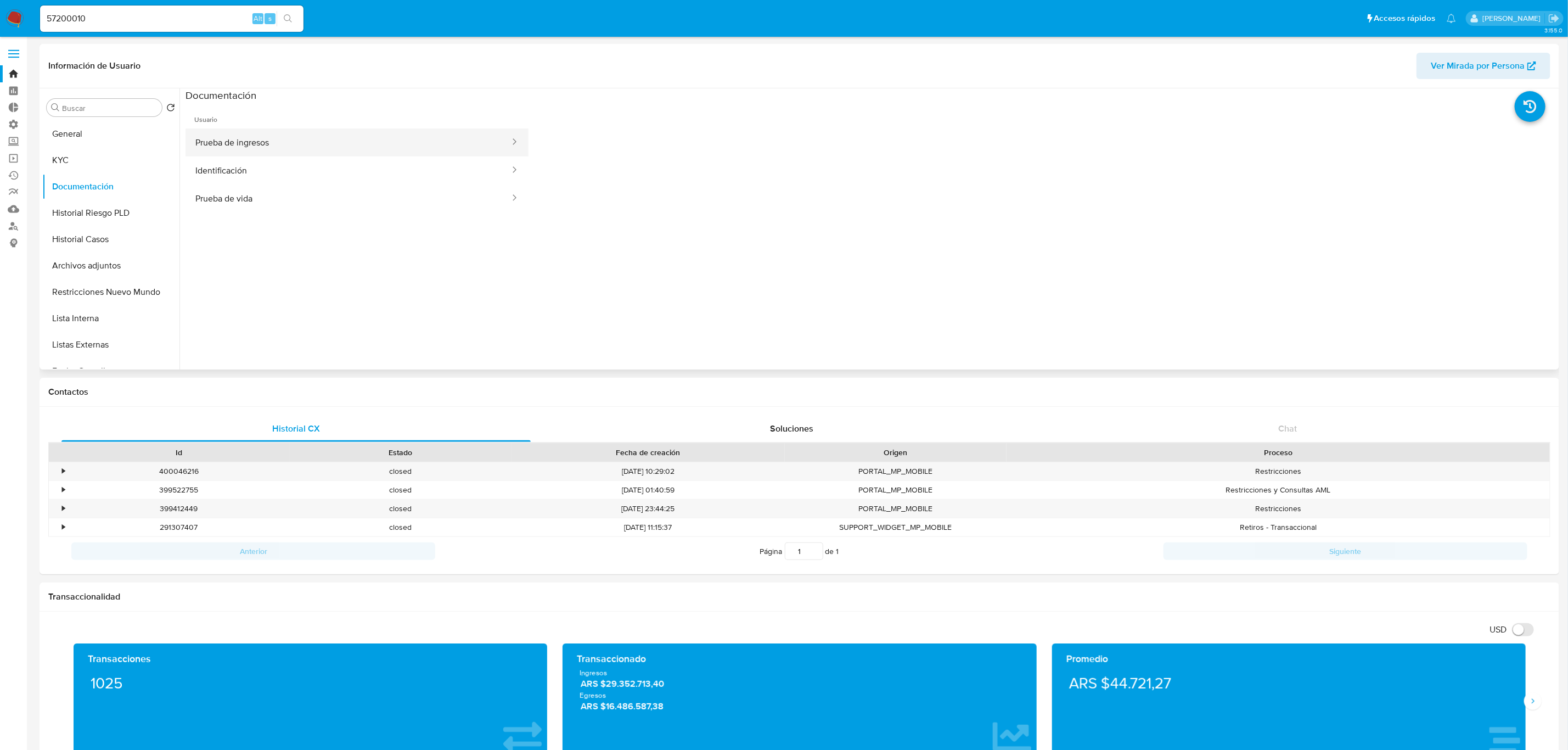
click at [260, 139] on button "Prueba de ingresos" at bounding box center [348, 142] width 325 height 28
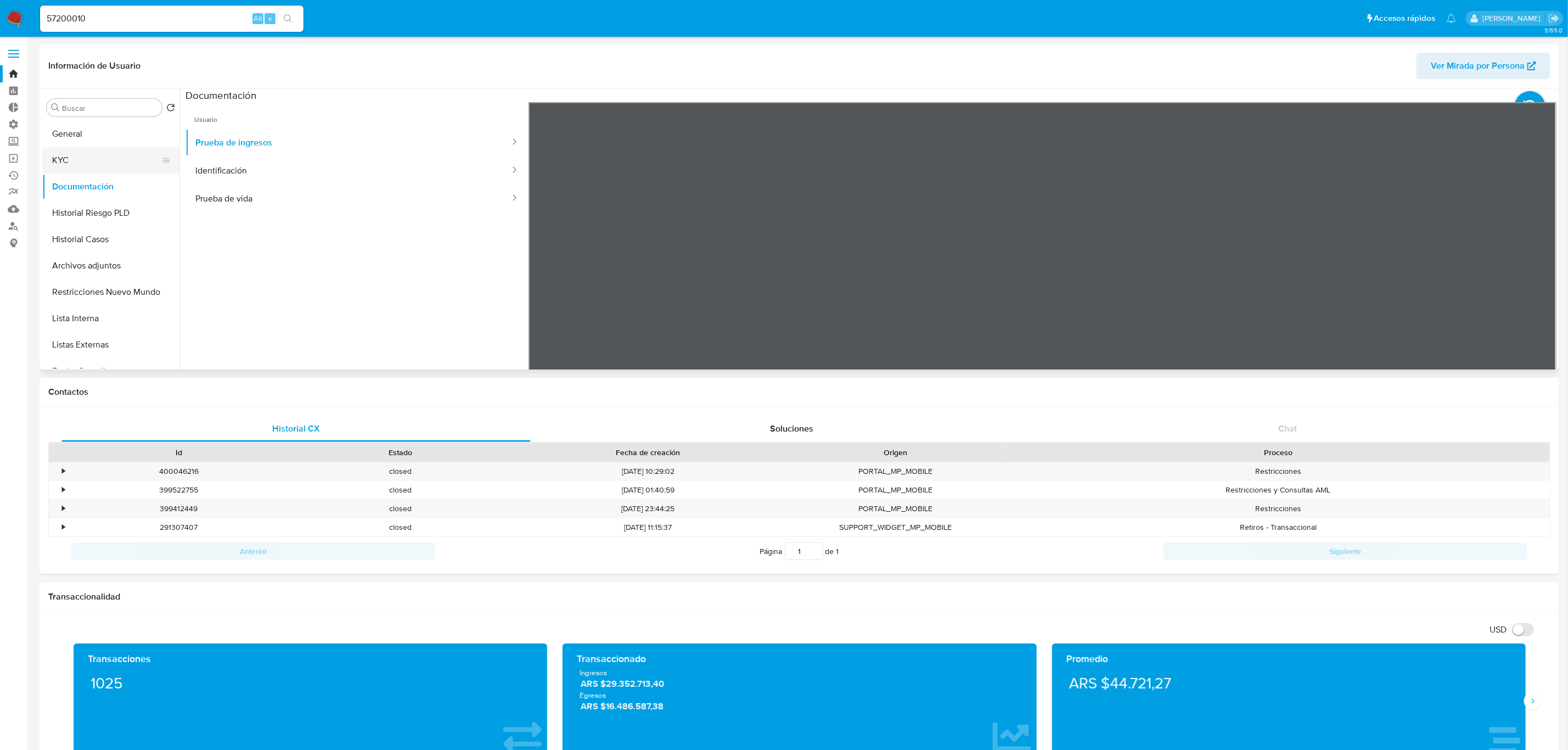
click at [88, 155] on button "KYC" at bounding box center [106, 160] width 128 height 26
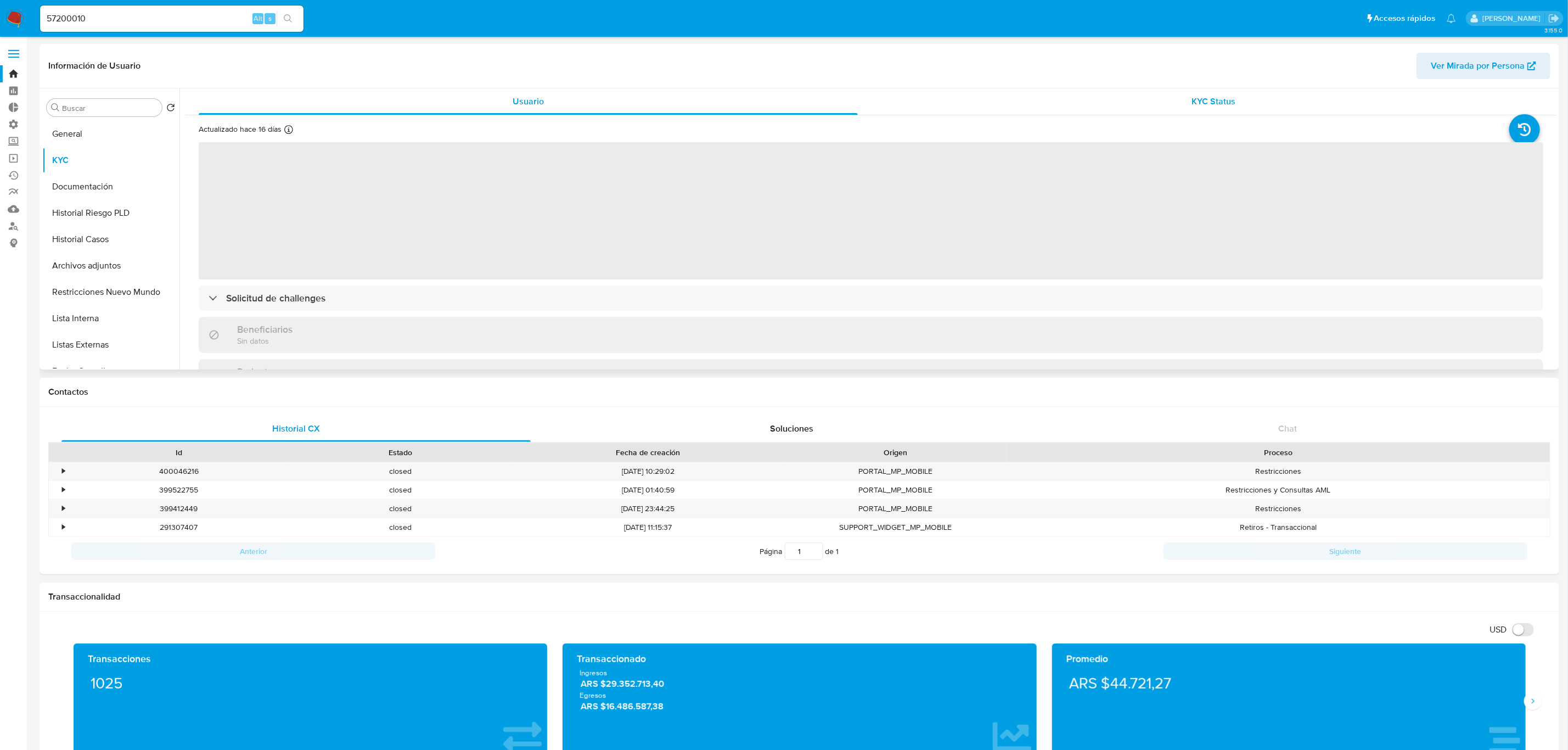
click at [1199, 98] on span "KYC Status" at bounding box center [1215, 101] width 44 height 13
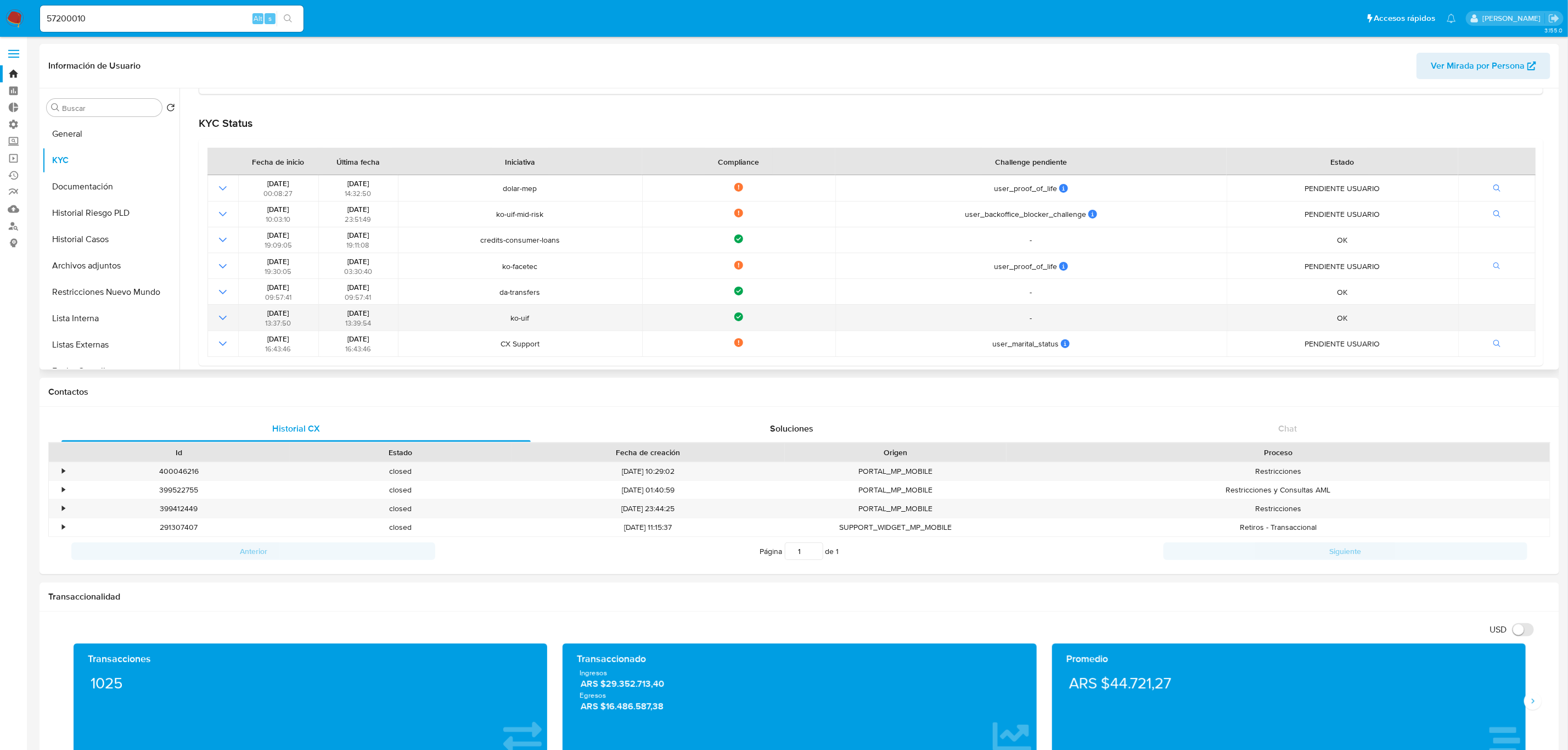
scroll to position [381, 0]
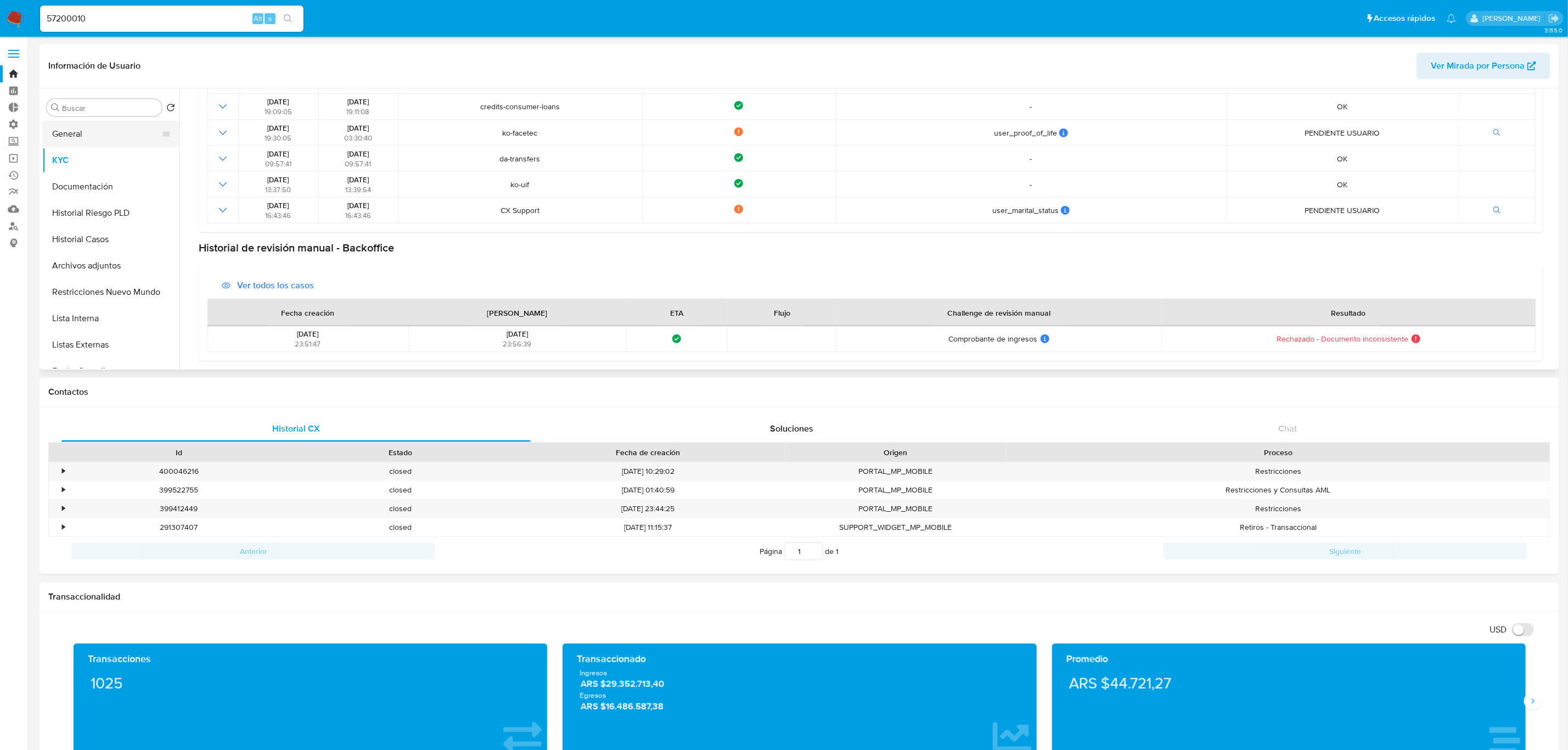
click at [99, 132] on button "General" at bounding box center [106, 134] width 128 height 26
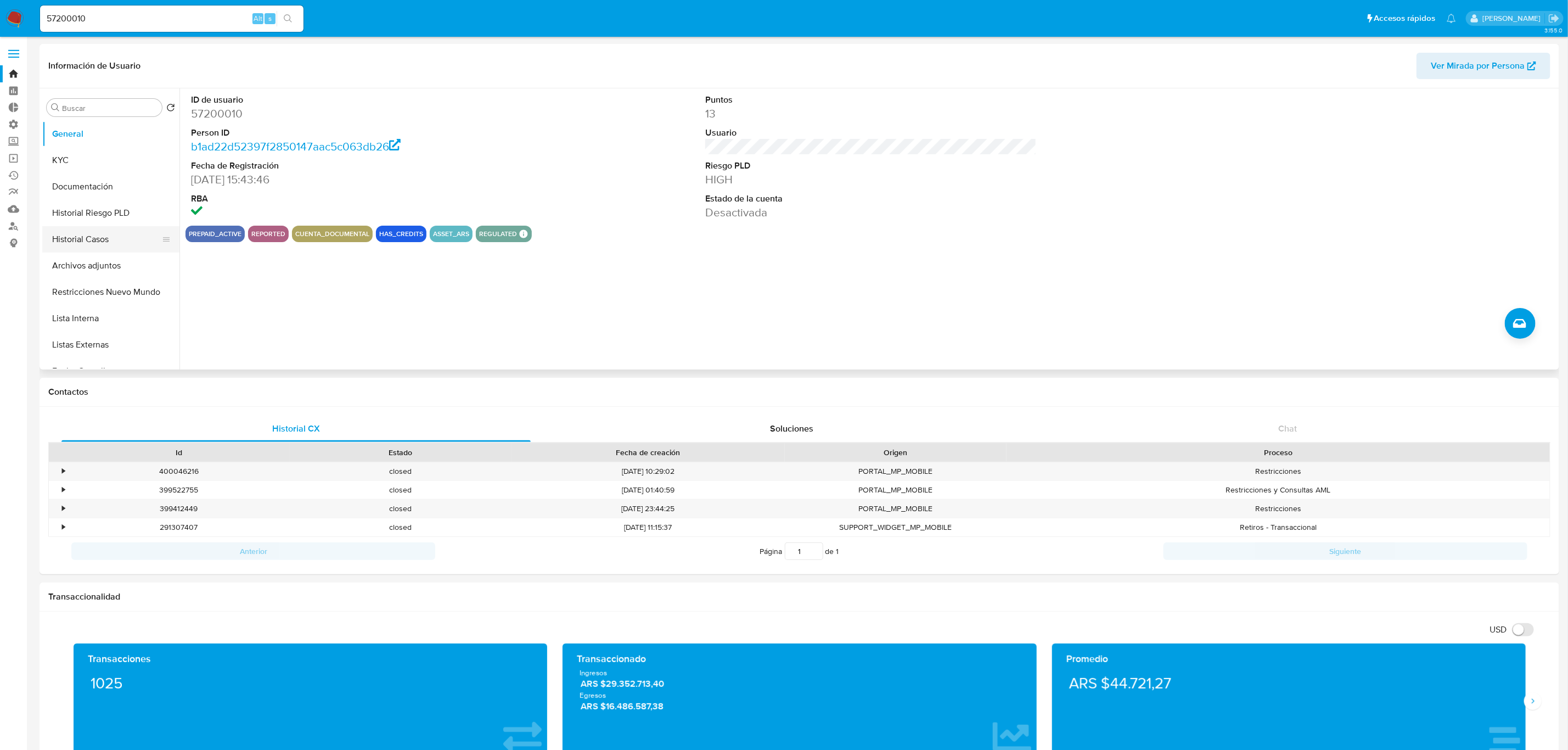
click at [104, 245] on button "Historial Casos" at bounding box center [106, 239] width 128 height 26
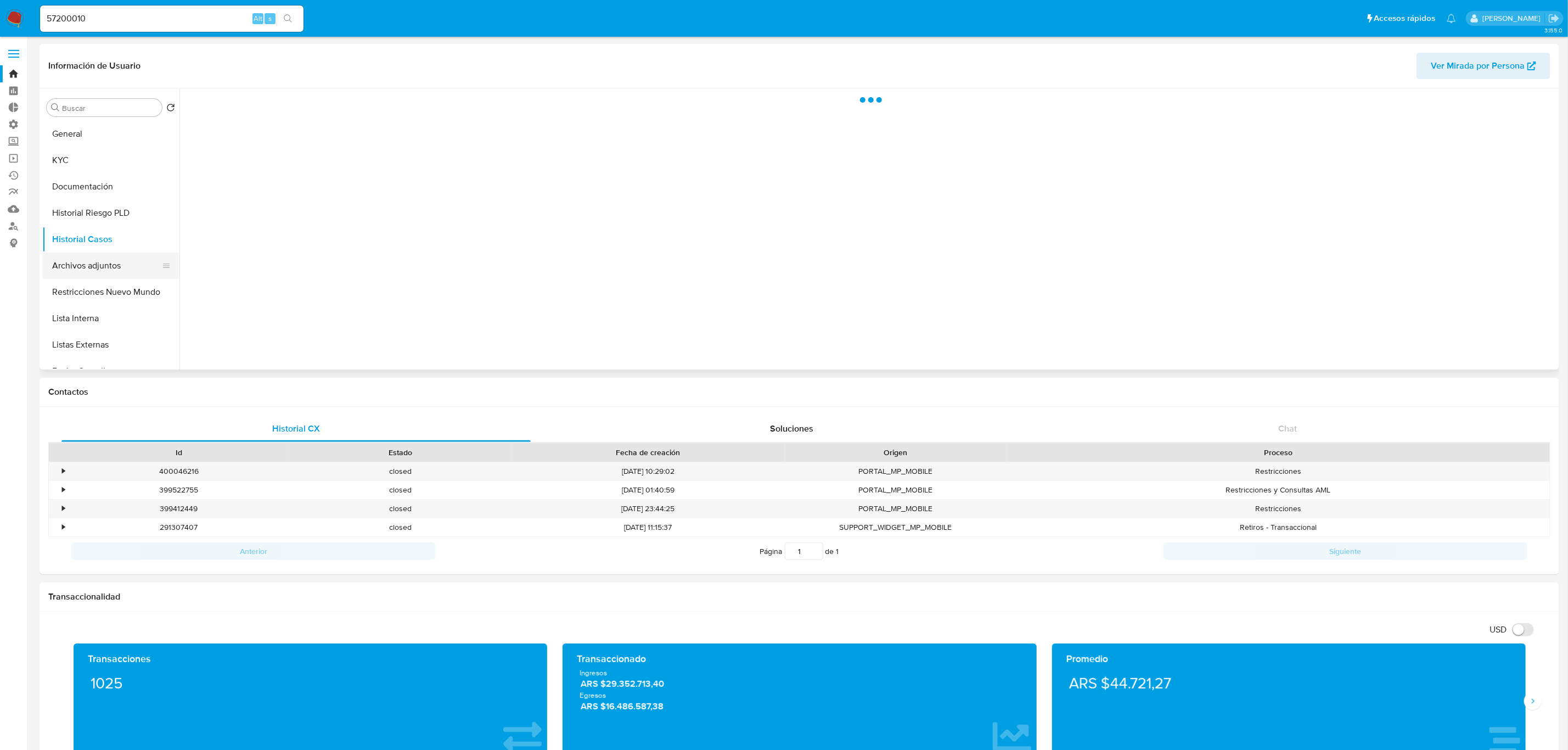
click at [112, 258] on button "Archivos adjuntos" at bounding box center [106, 265] width 128 height 26
click at [109, 226] on button "Historial Riesgo PLD" at bounding box center [106, 213] width 128 height 26
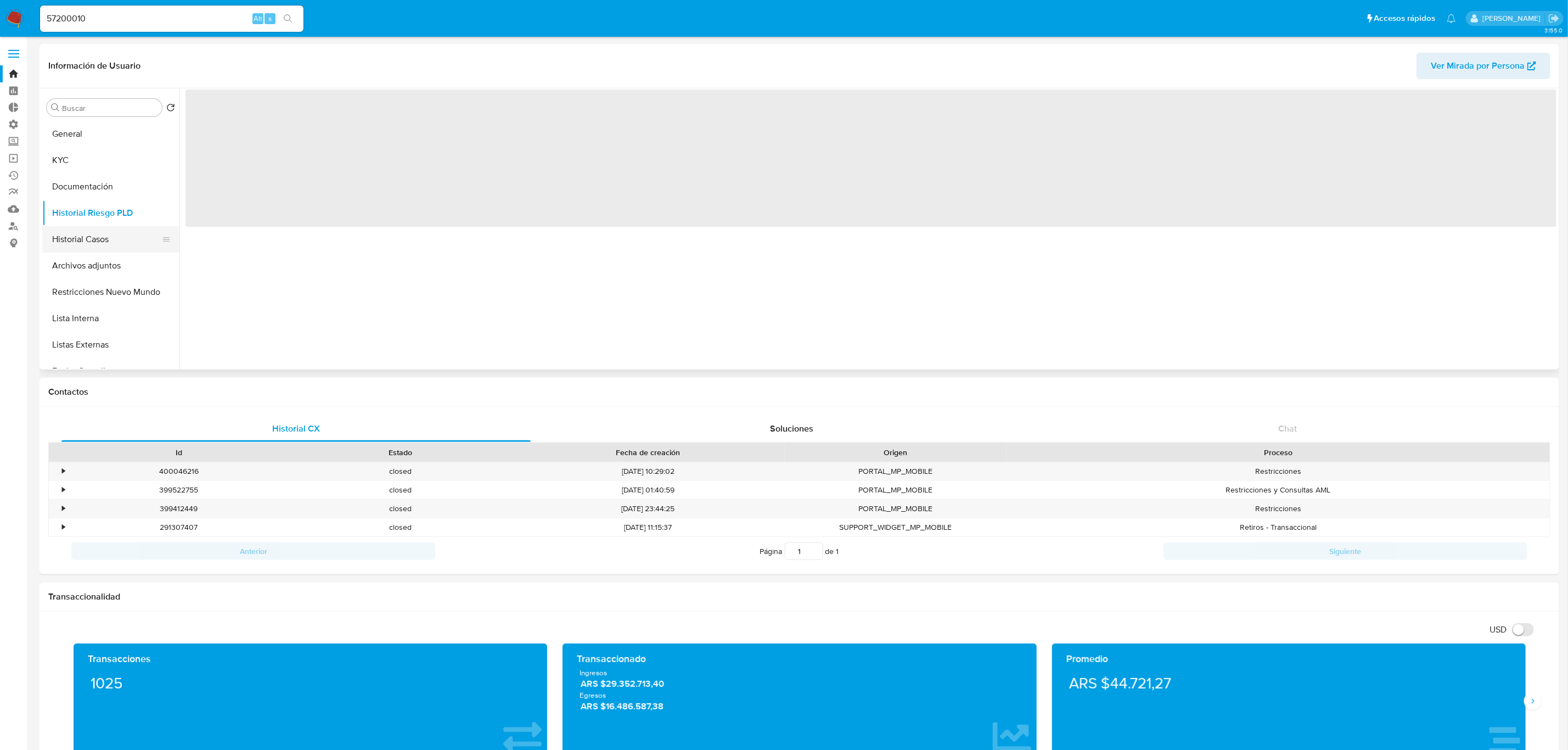
click at [112, 236] on button "Historial Casos" at bounding box center [106, 239] width 128 height 26
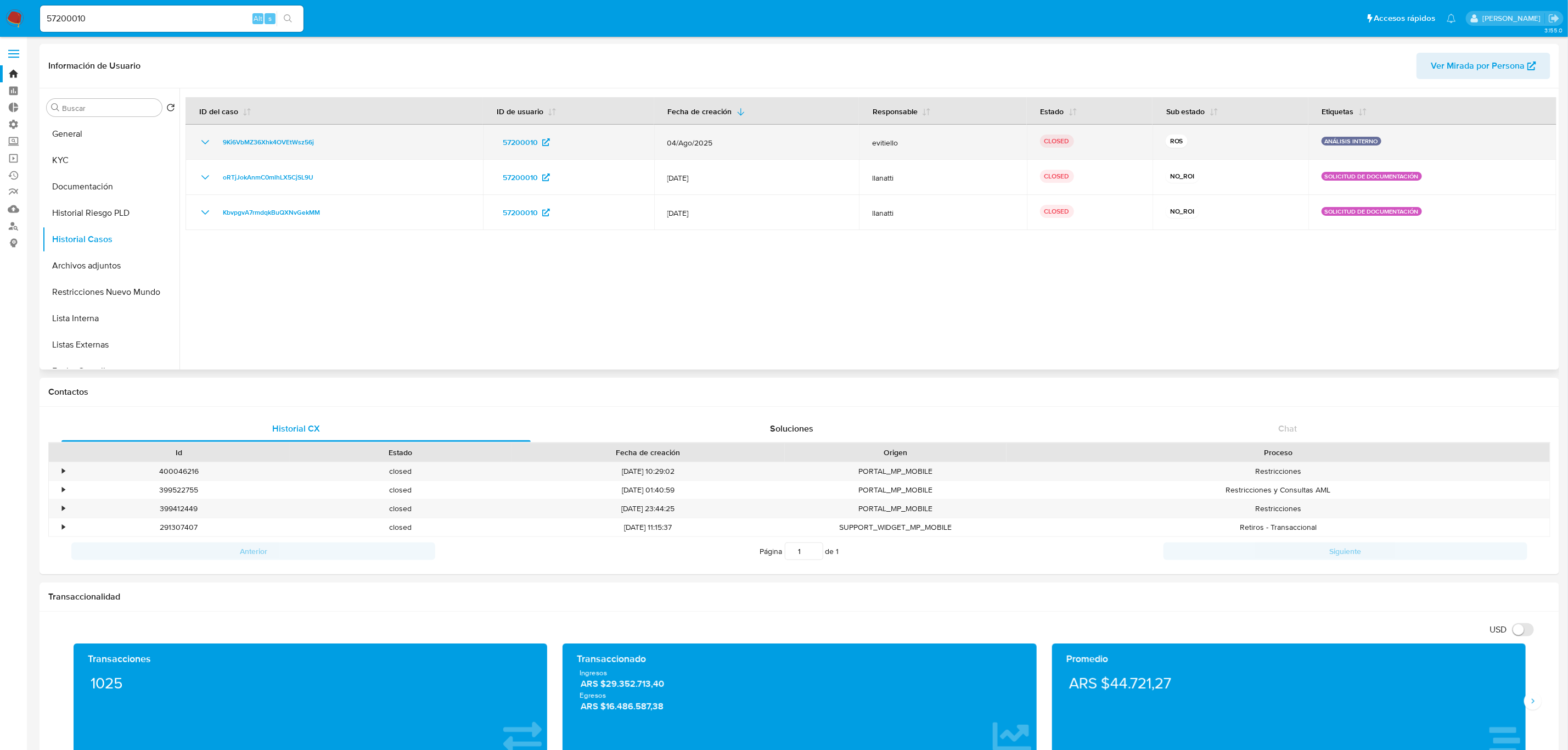
click at [206, 142] on icon "Mostrar/Ocultar" at bounding box center [205, 142] width 13 height 13
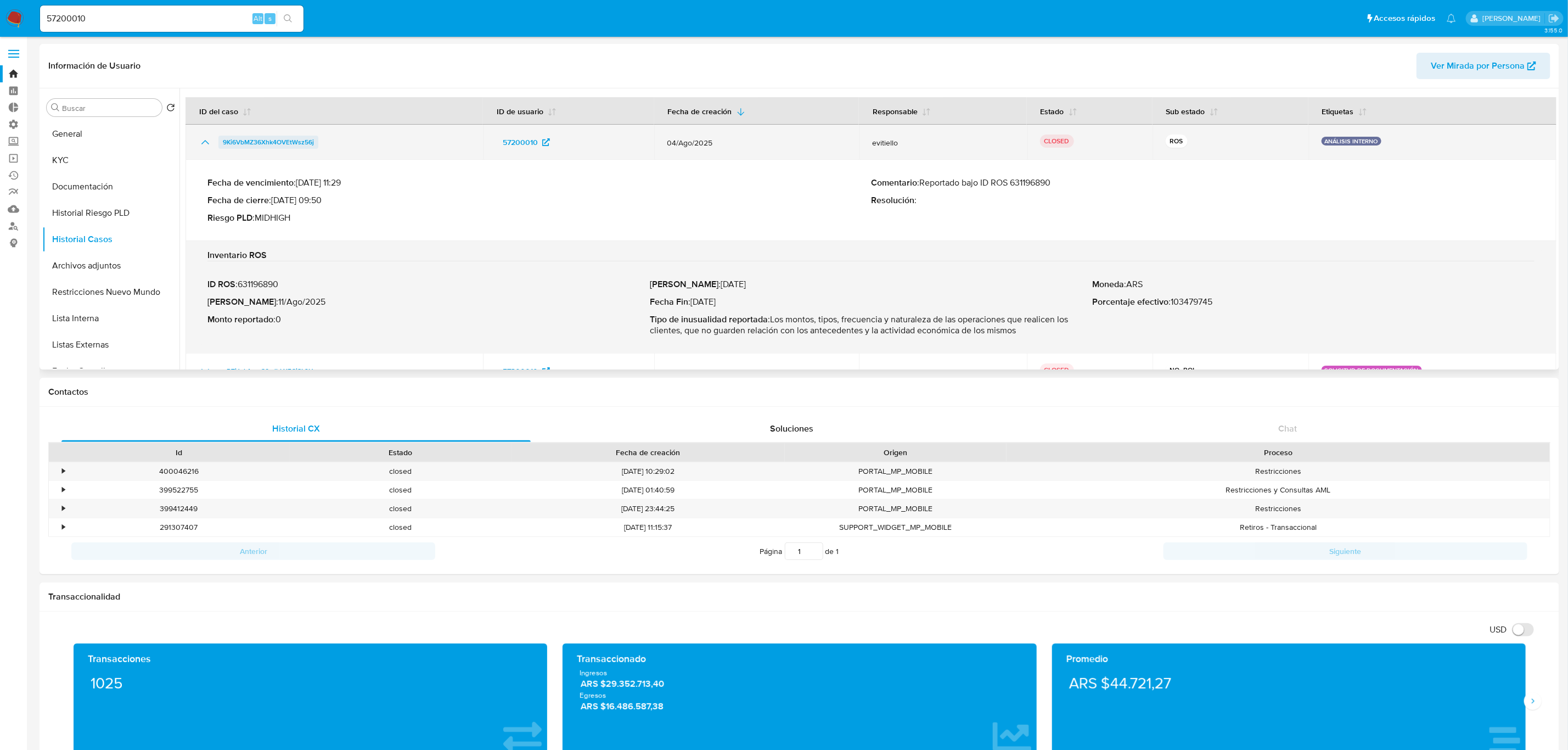
click at [276, 145] on span "9Ki6VbMZ36Xhk4OVEtWsz56j" at bounding box center [268, 142] width 91 height 13
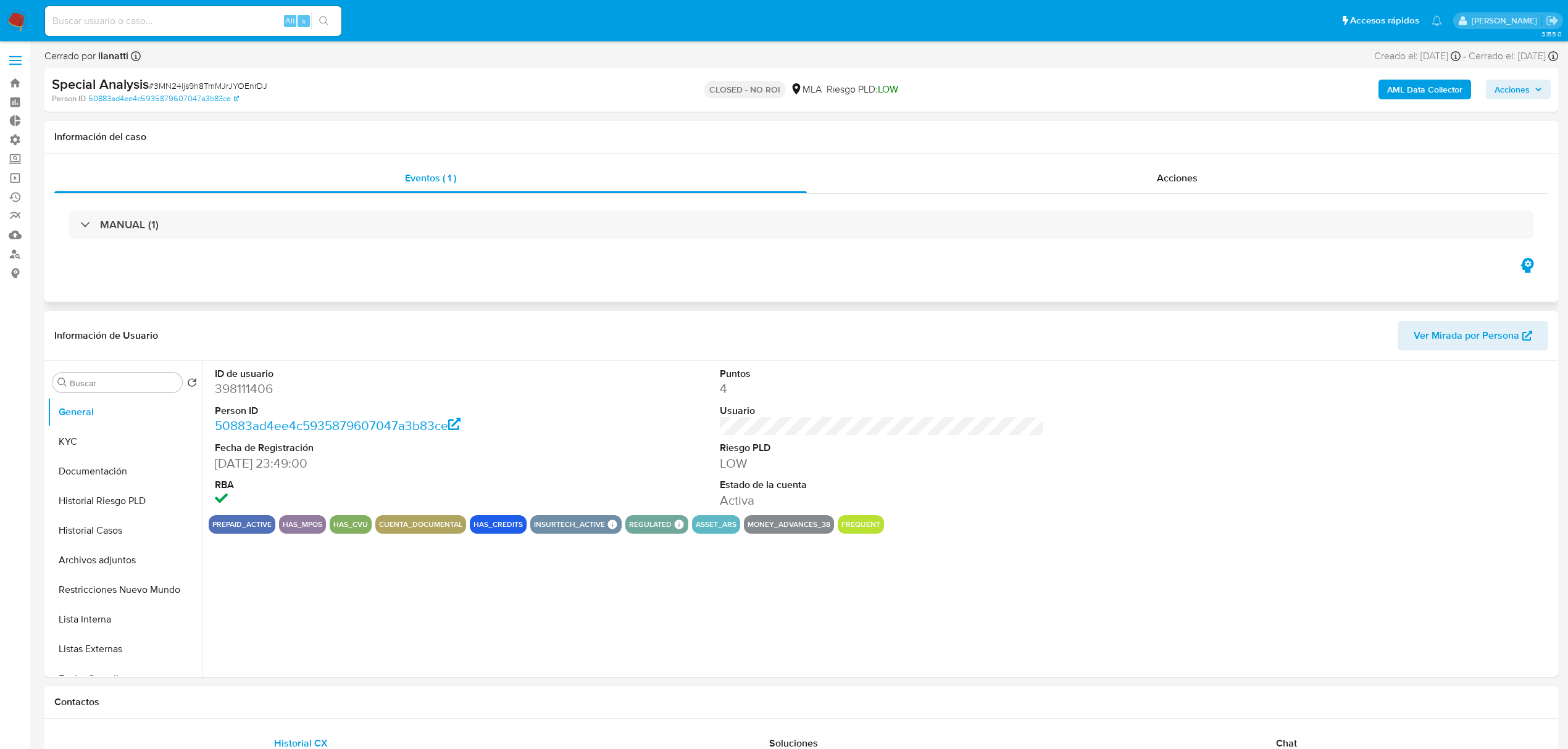
select select "10"
click at [1206, 176] on div "Acciones" at bounding box center [1177, 178] width 742 height 30
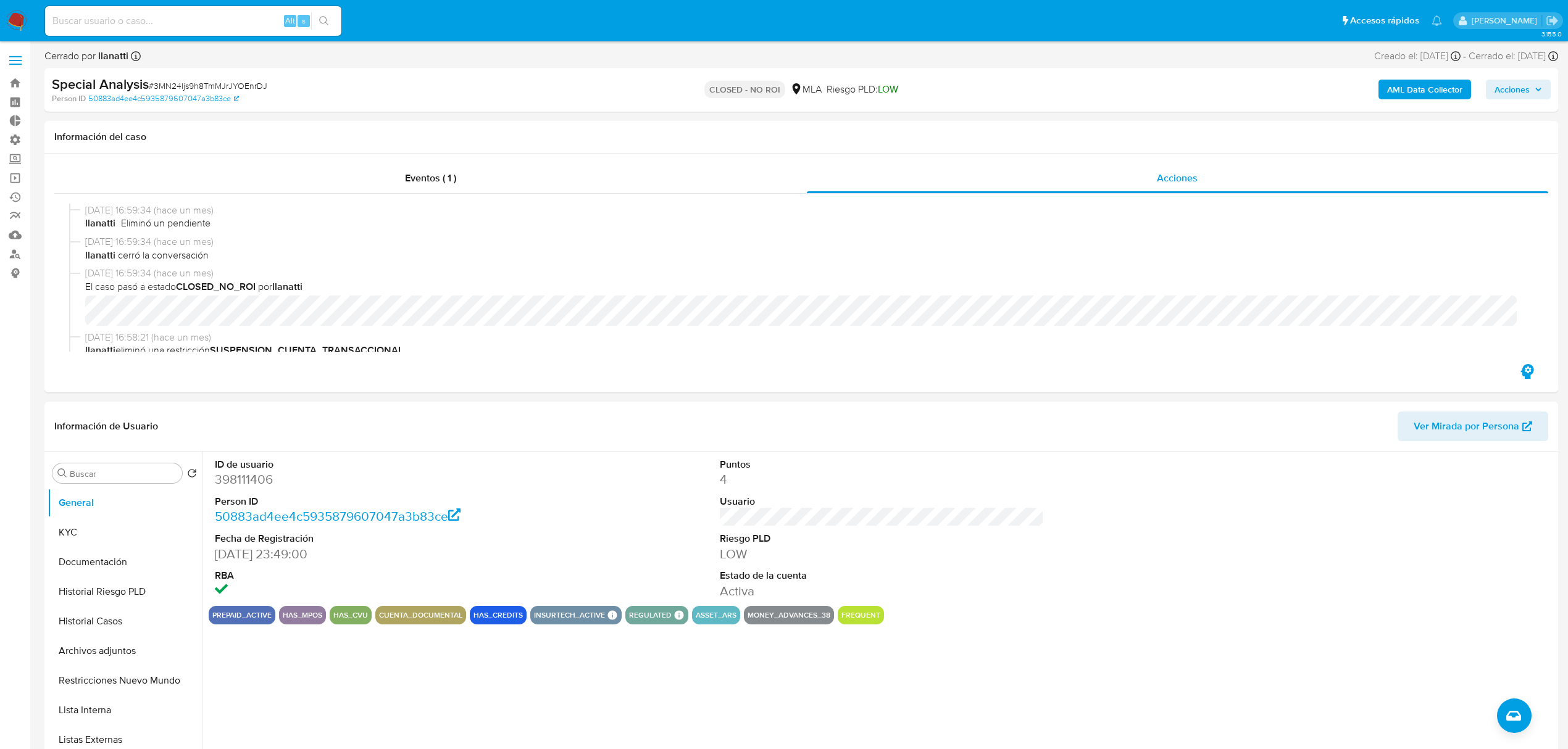
click at [221, 10] on div "Alt s" at bounding box center [193, 21] width 296 height 30
click at [215, 14] on input at bounding box center [193, 21] width 296 height 16
paste input "398111406"
type input "398111406"
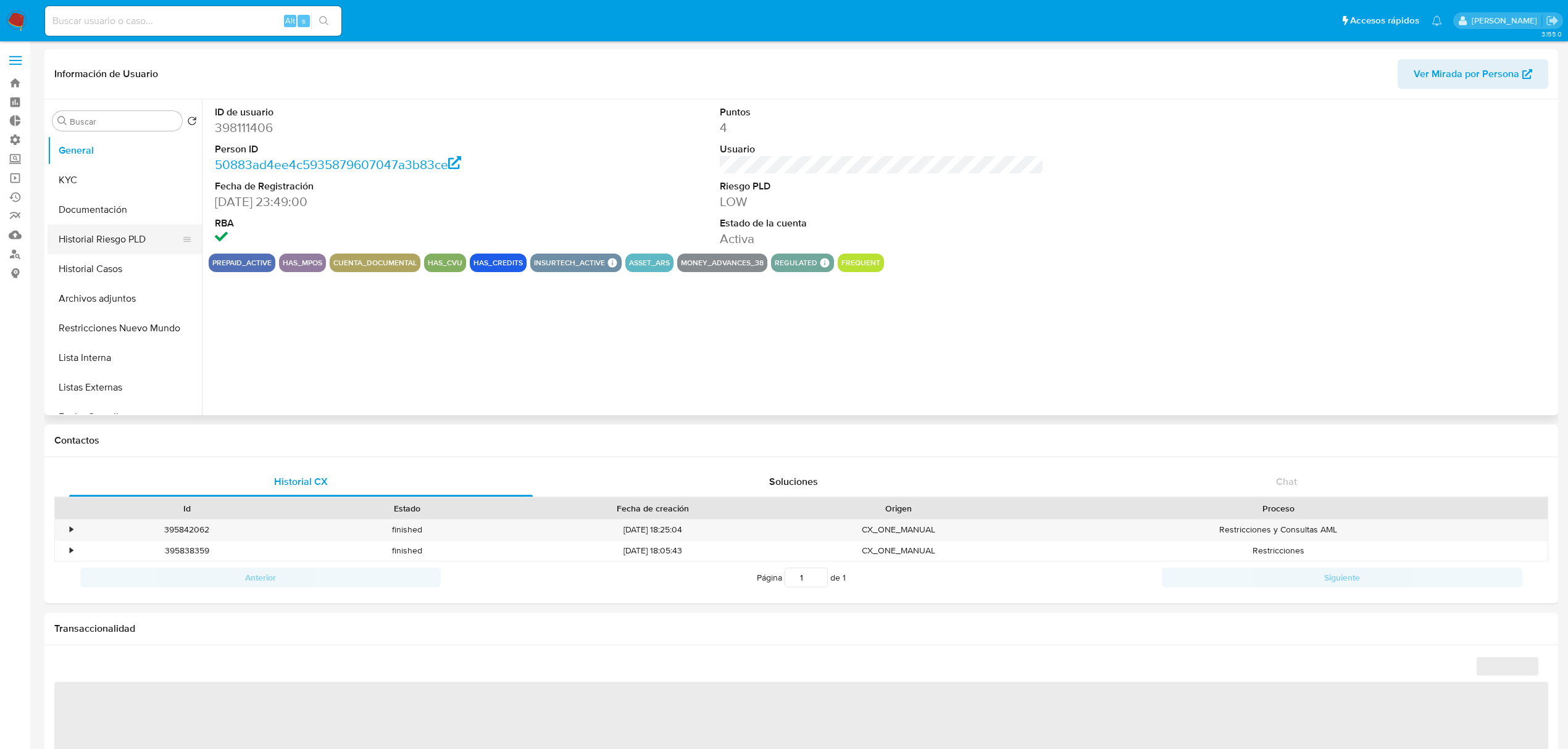
select select "10"
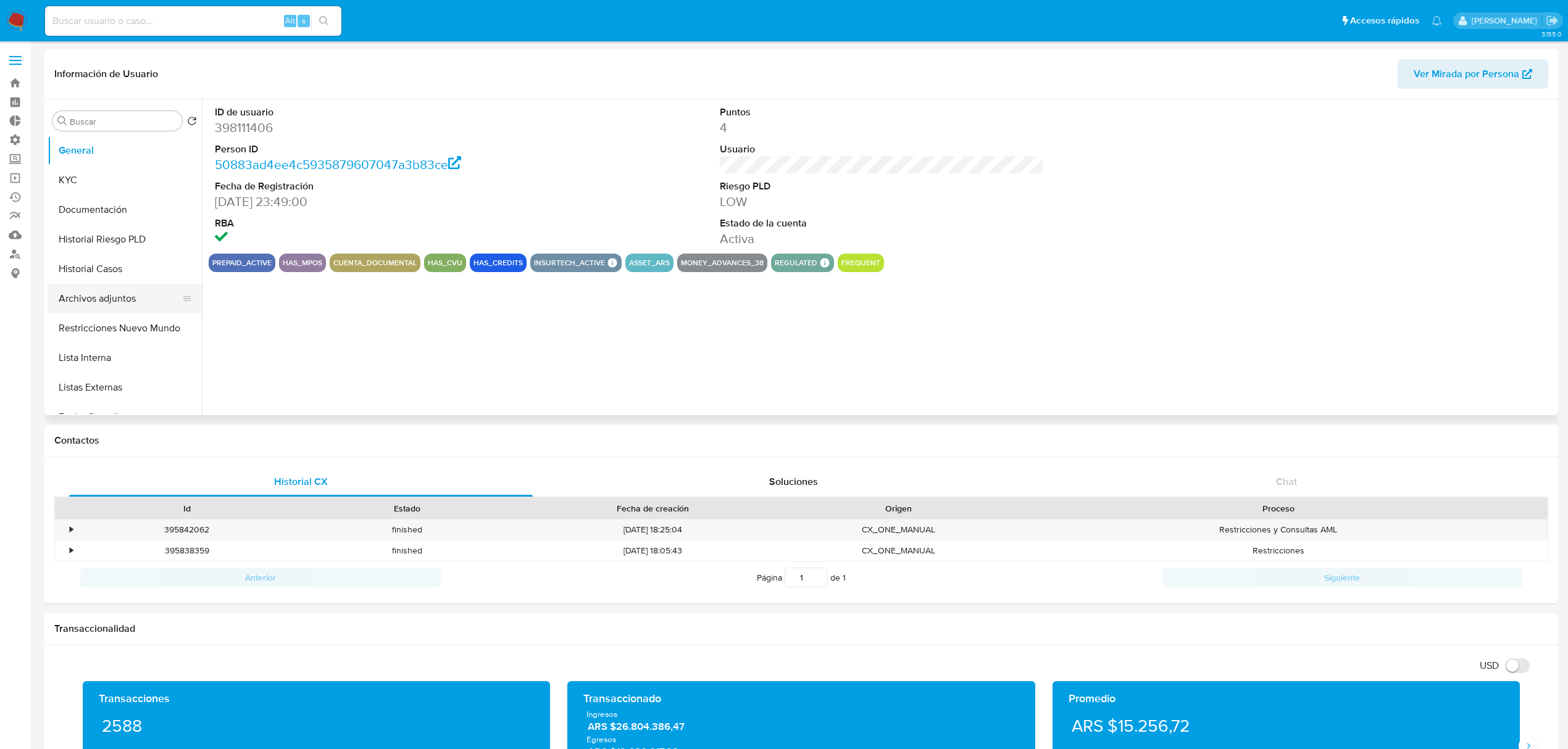
click at [117, 288] on button "Archivos adjuntos" at bounding box center [119, 298] width 144 height 30
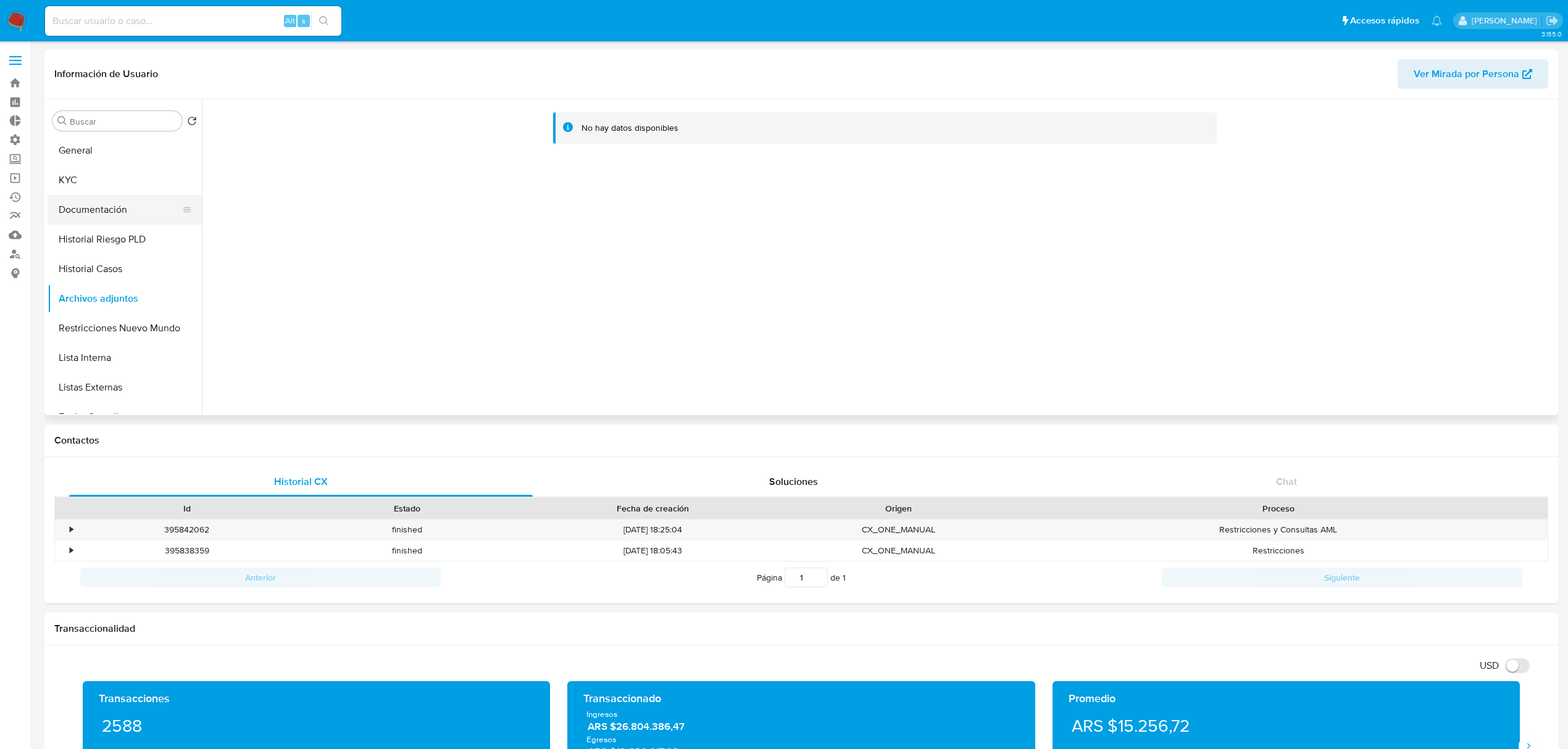
click at [106, 200] on button "Documentación" at bounding box center [119, 210] width 144 height 30
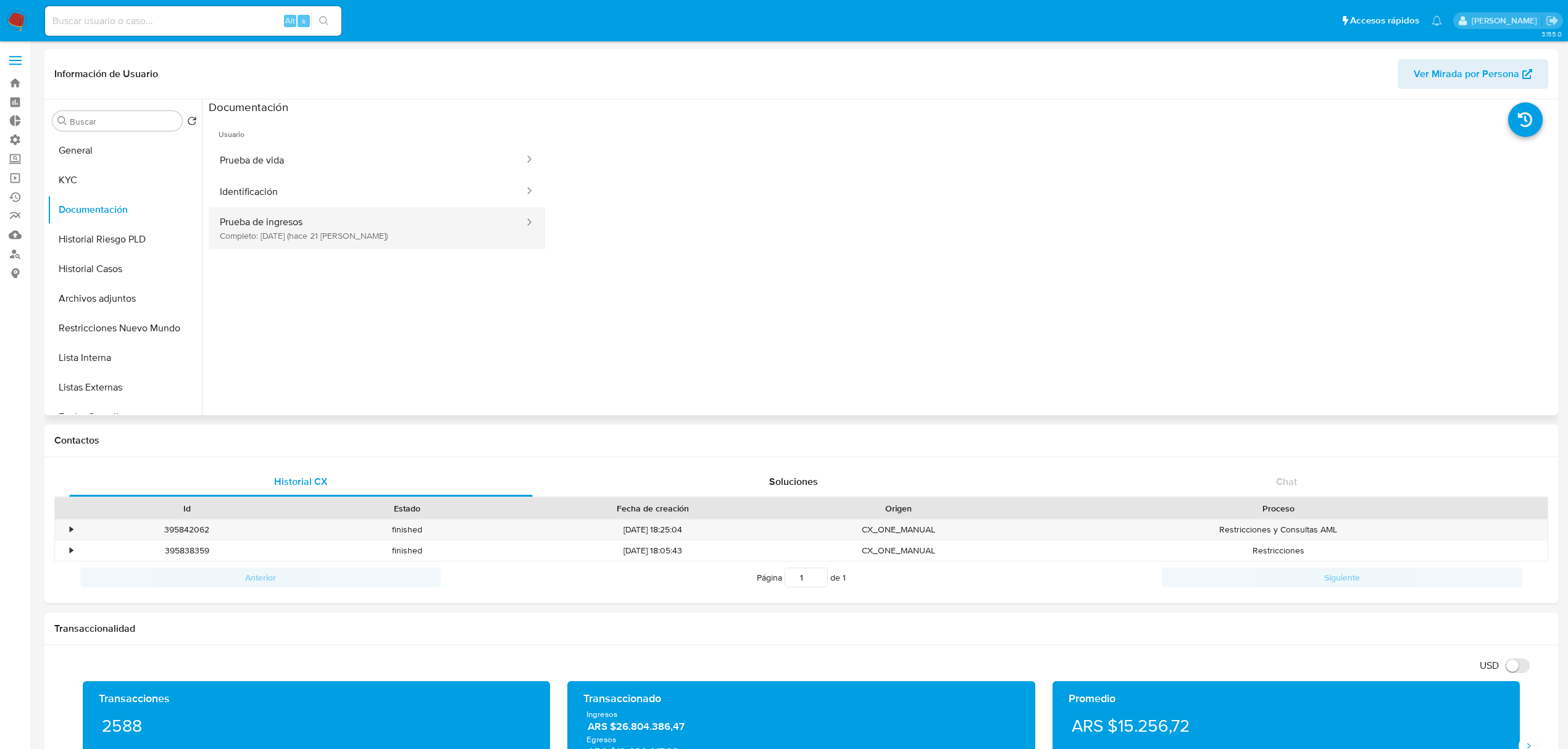
click at [226, 235] on button "Prueba de ingresos Completo: 30/07/2025 (hace 21 días)" at bounding box center [366, 228] width 317 height 42
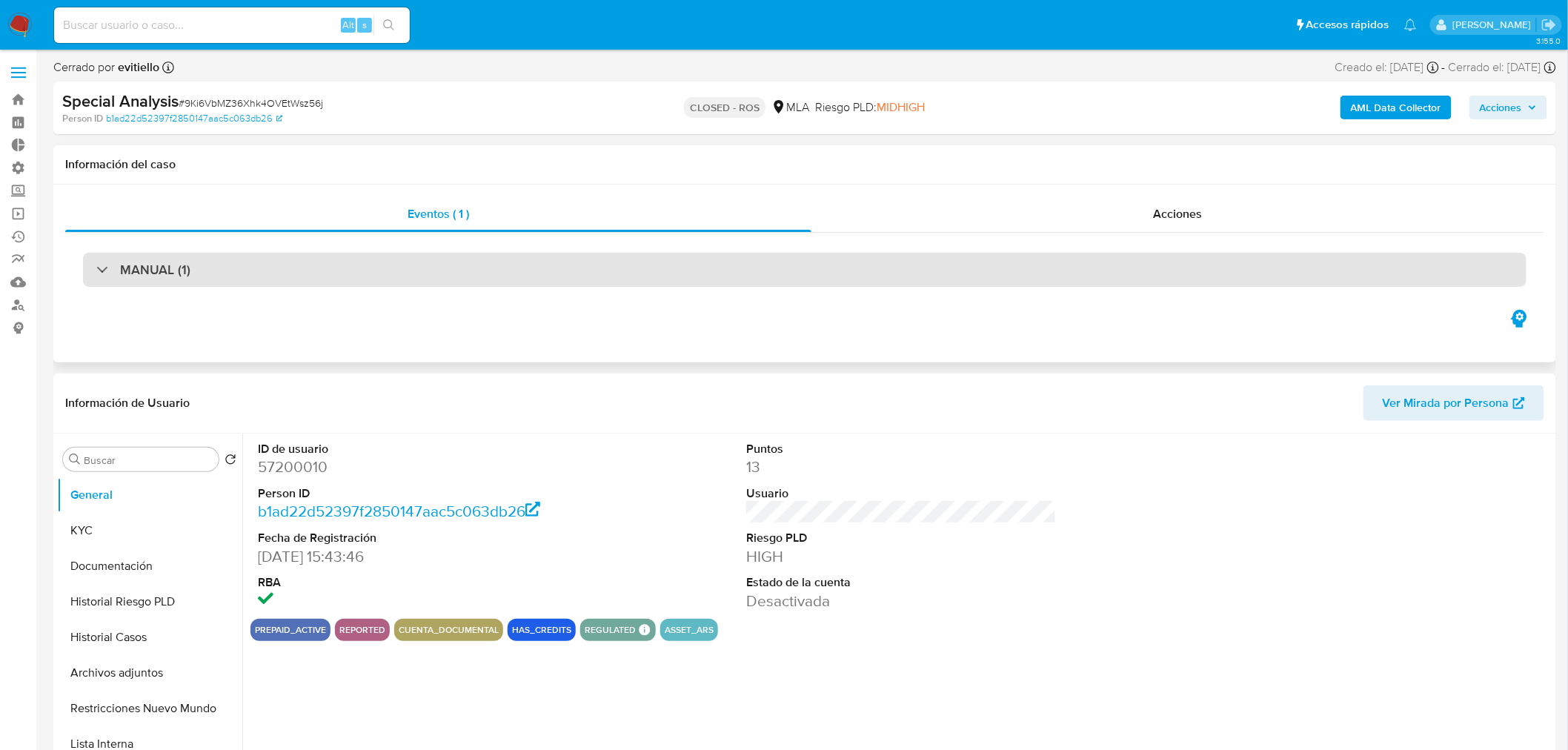
click at [473, 259] on div "MANUAL (1)" at bounding box center [804, 269] width 1443 height 34
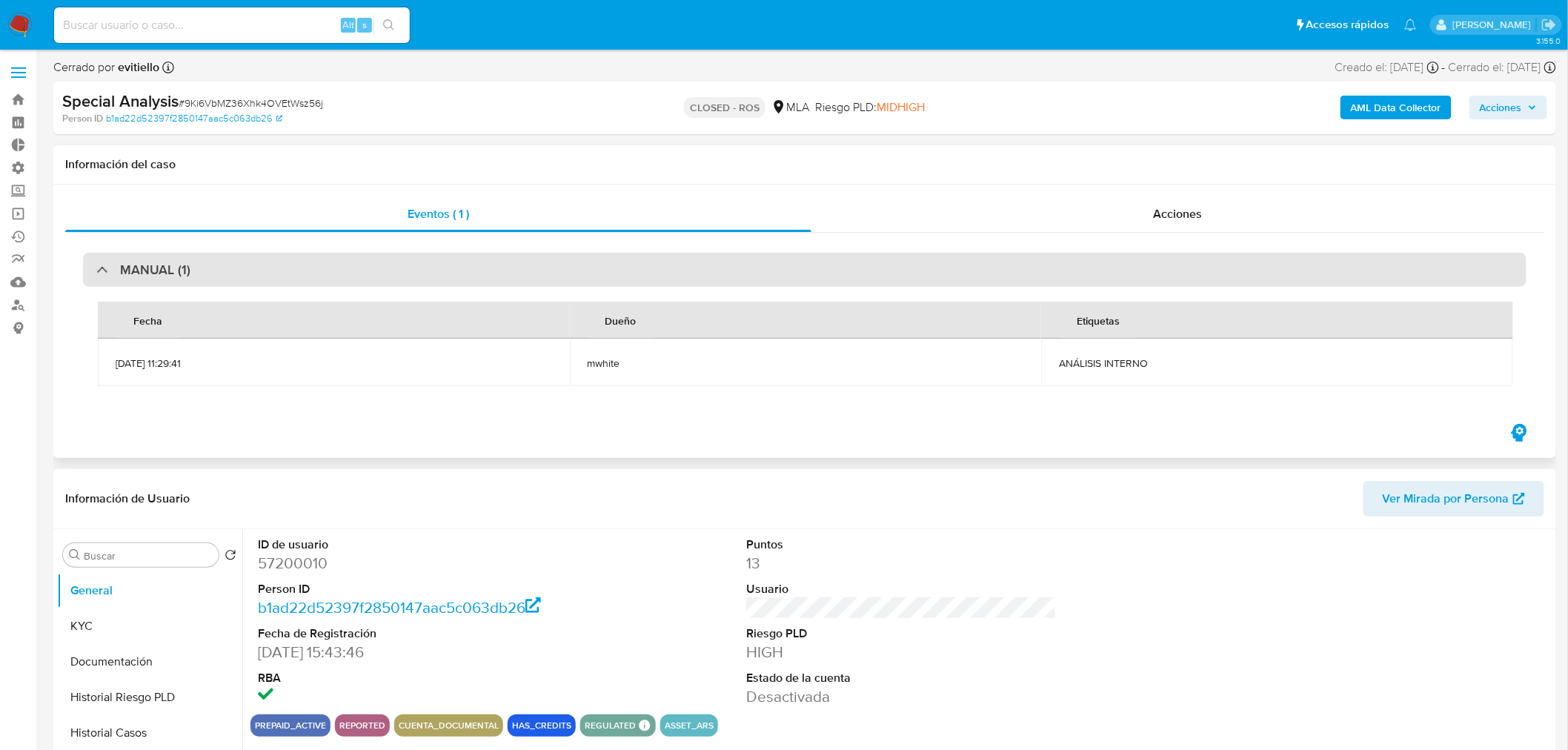
select select "10"
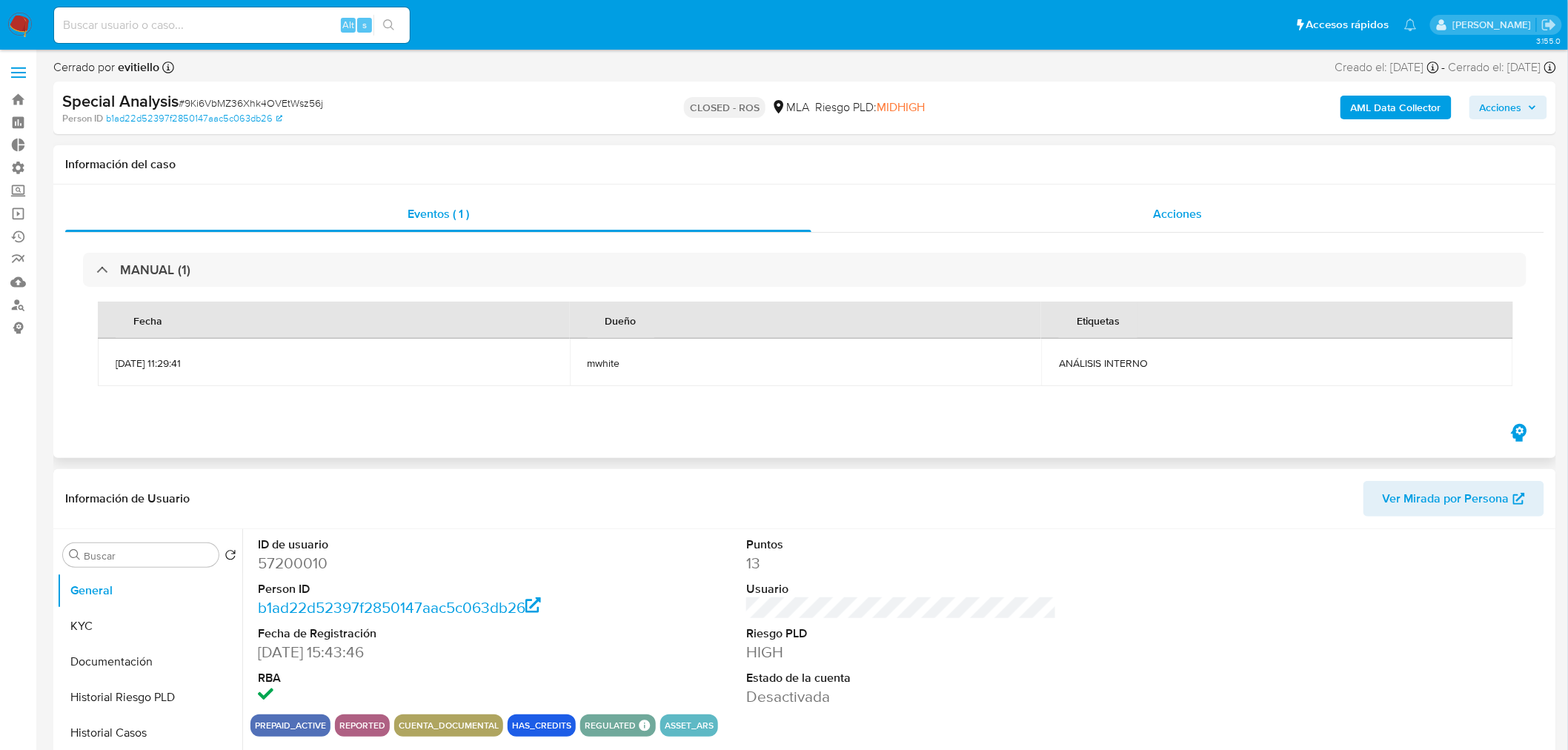
click at [1187, 210] on span "Acciones" at bounding box center [1177, 214] width 49 height 17
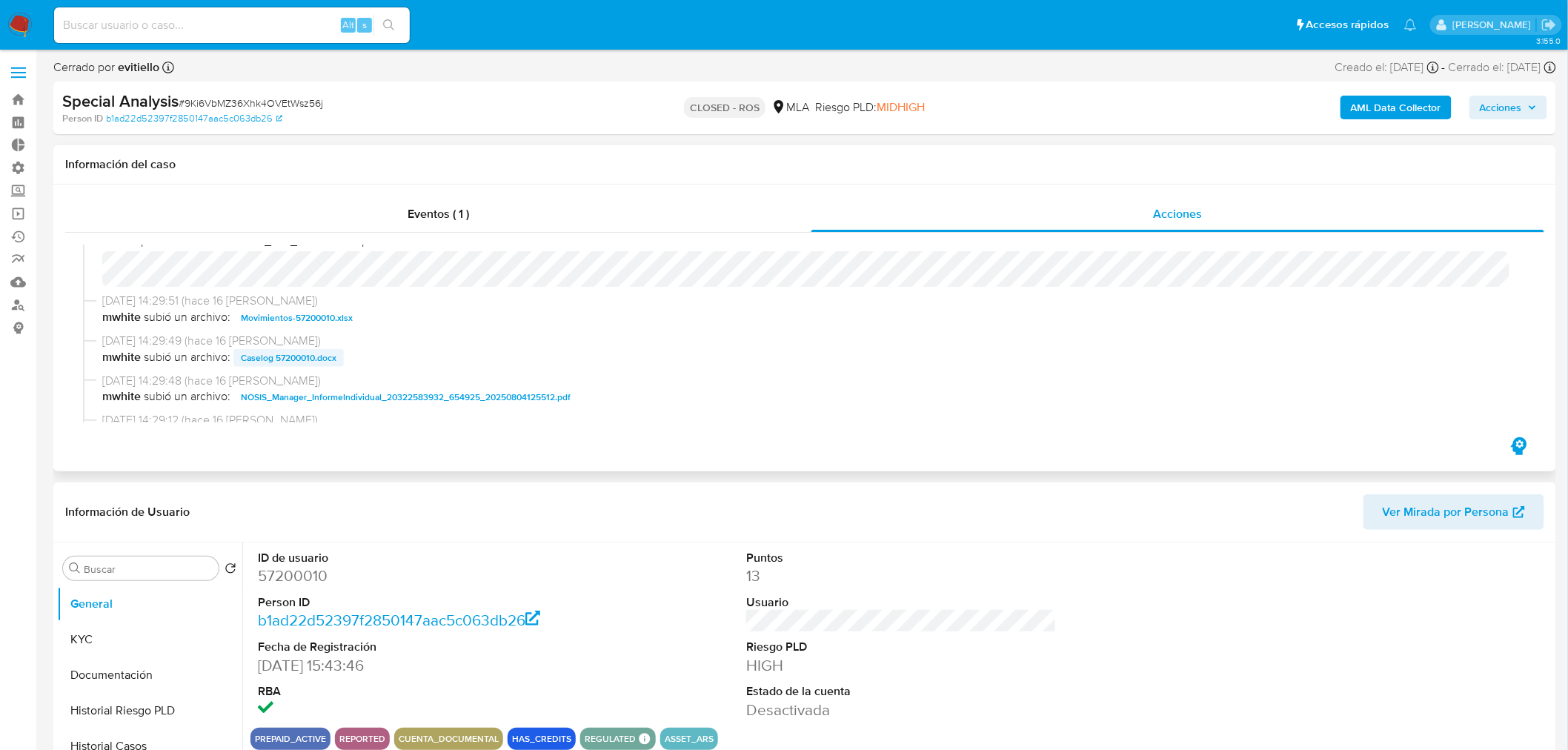
scroll to position [576, 0]
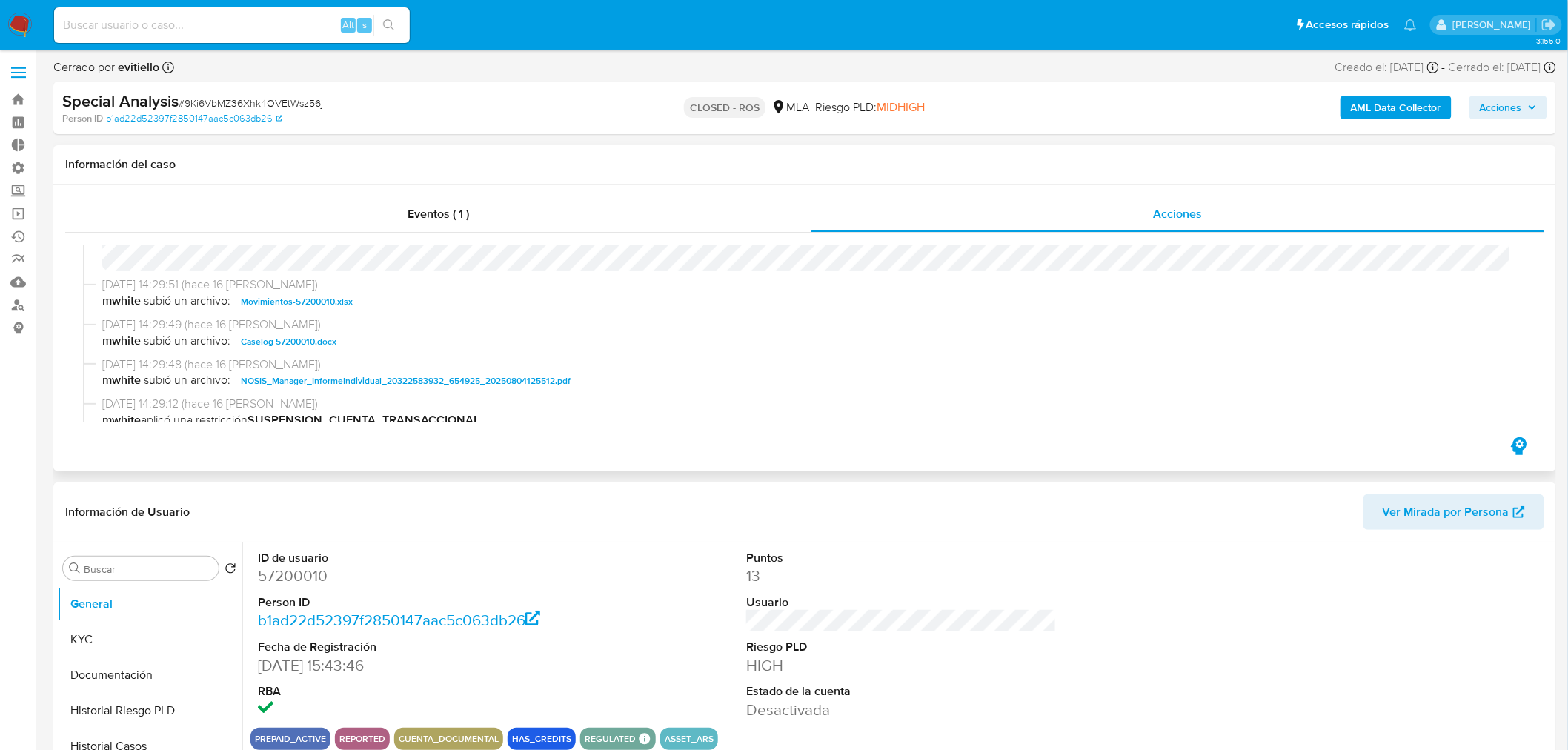
click at [323, 336] on span "Caselog 57200010.docx" at bounding box center [288, 341] width 95 height 17
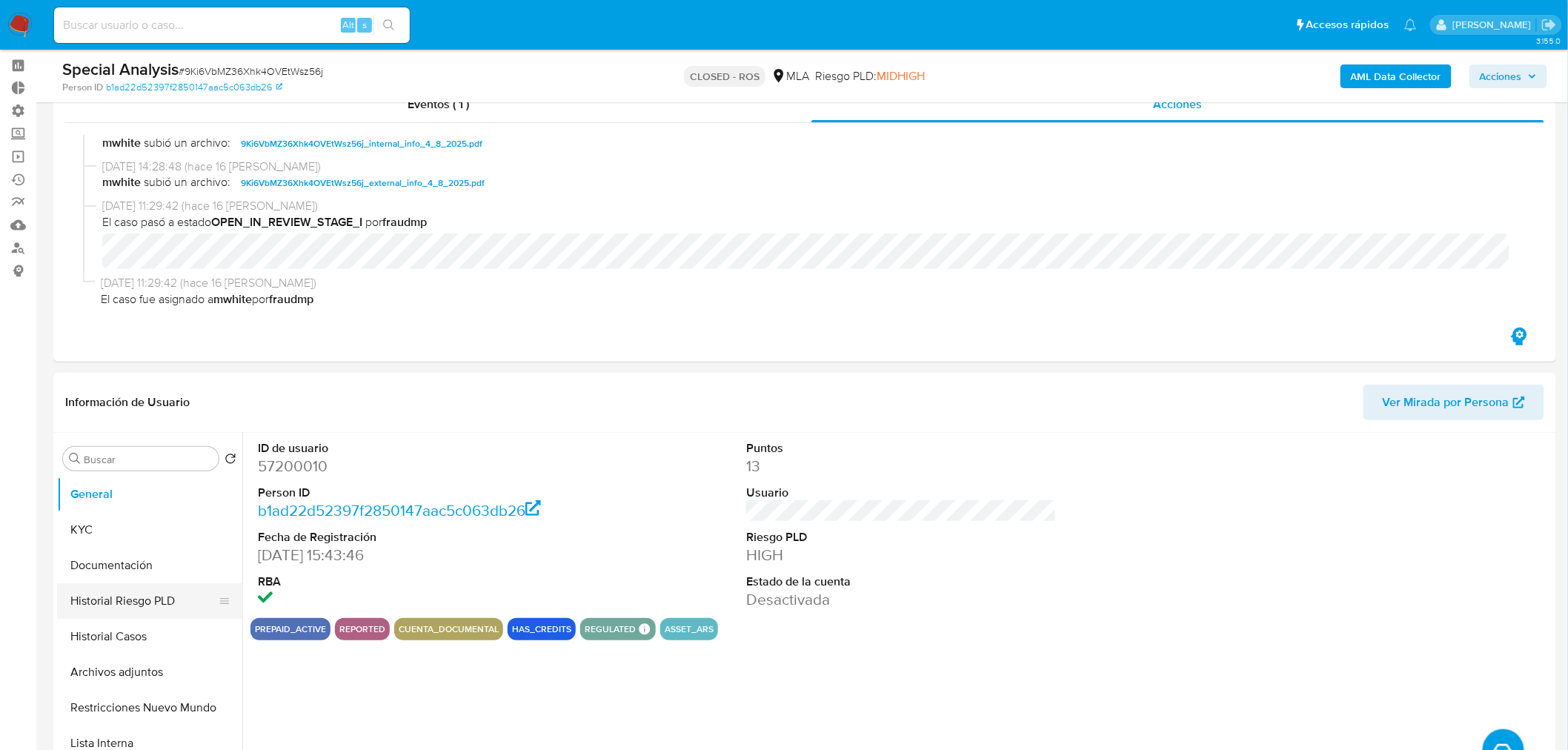
scroll to position [82, 0]
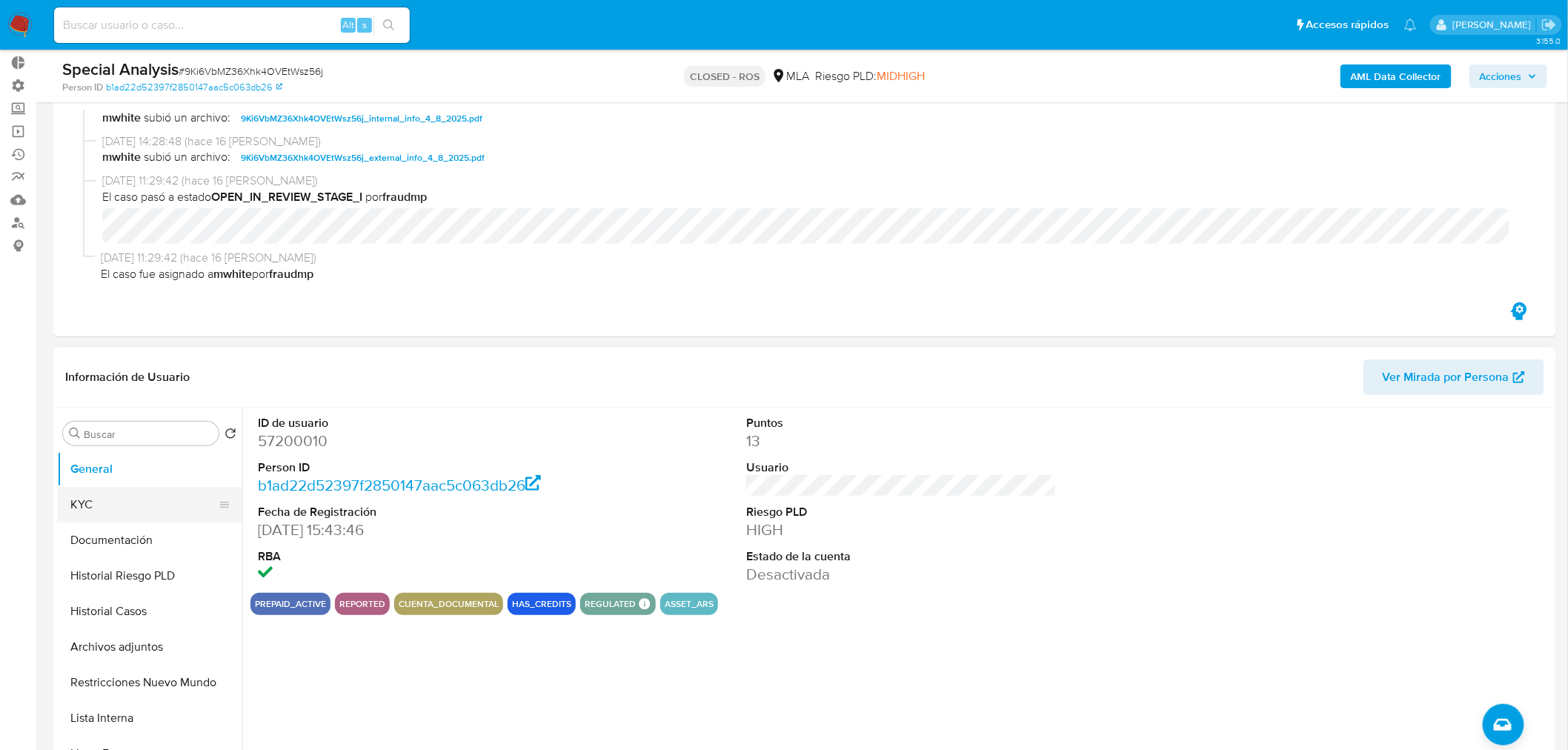
click at [117, 492] on button "KYC" at bounding box center [143, 505] width 173 height 36
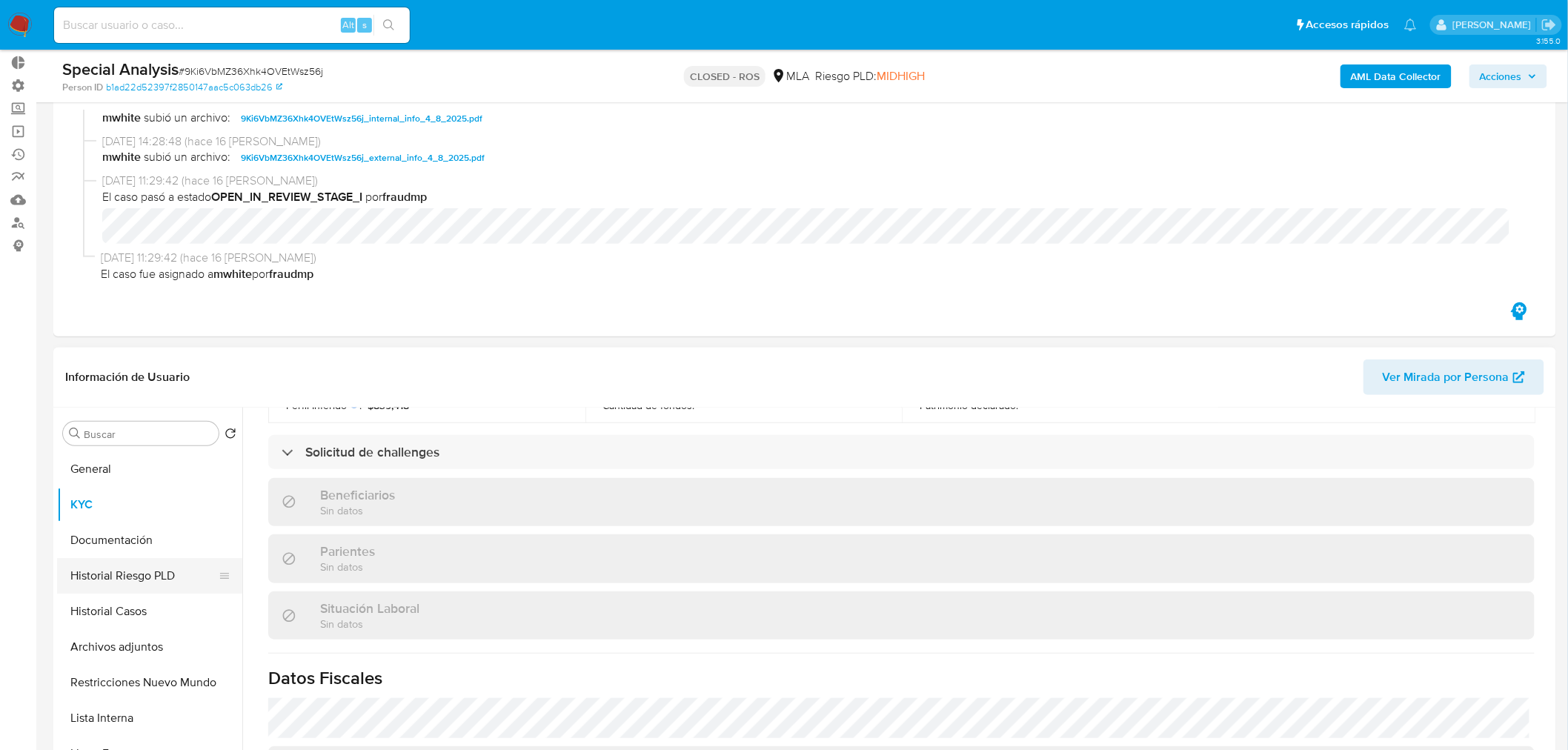
scroll to position [658, 0]
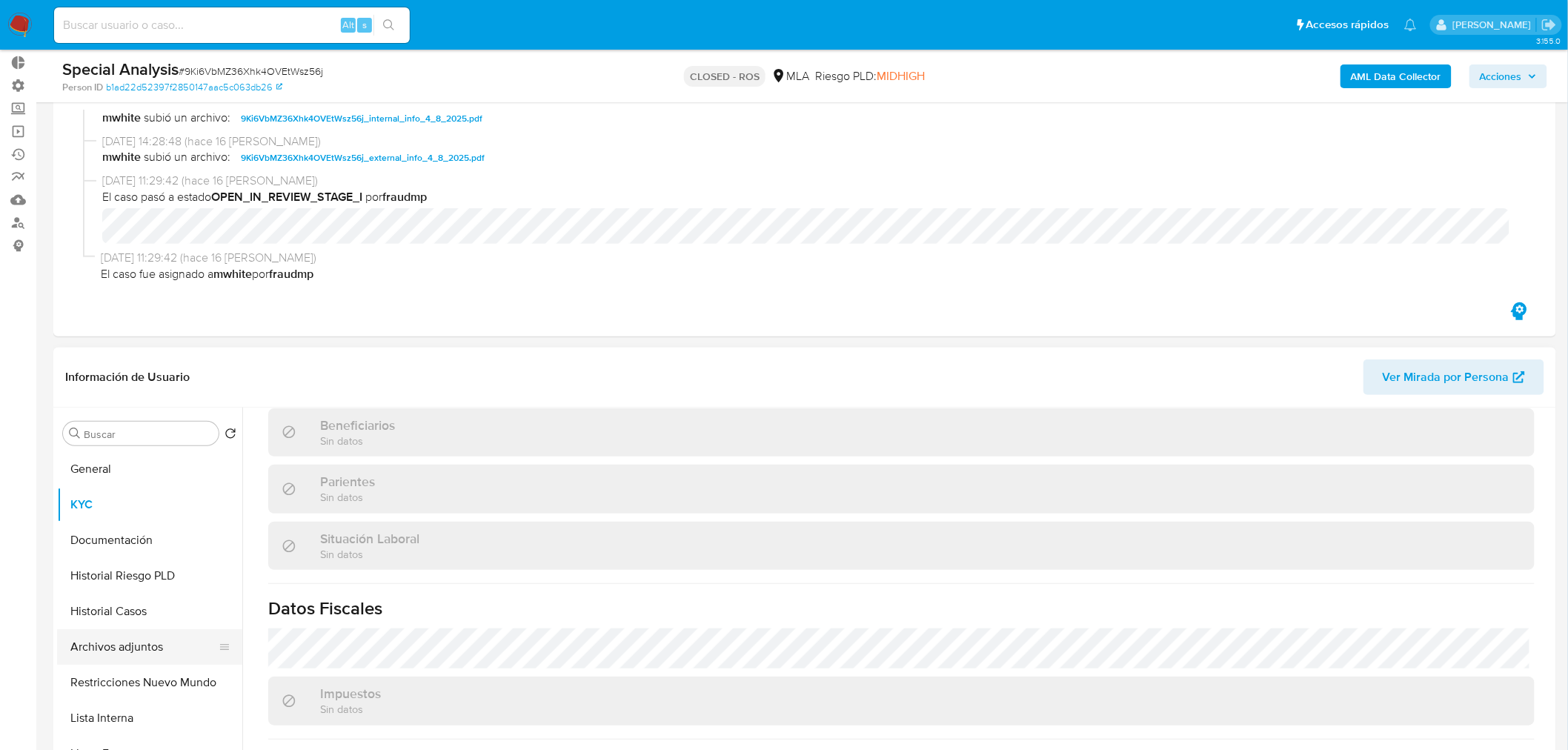
click at [126, 642] on button "Archivos adjuntos" at bounding box center [143, 646] width 173 height 36
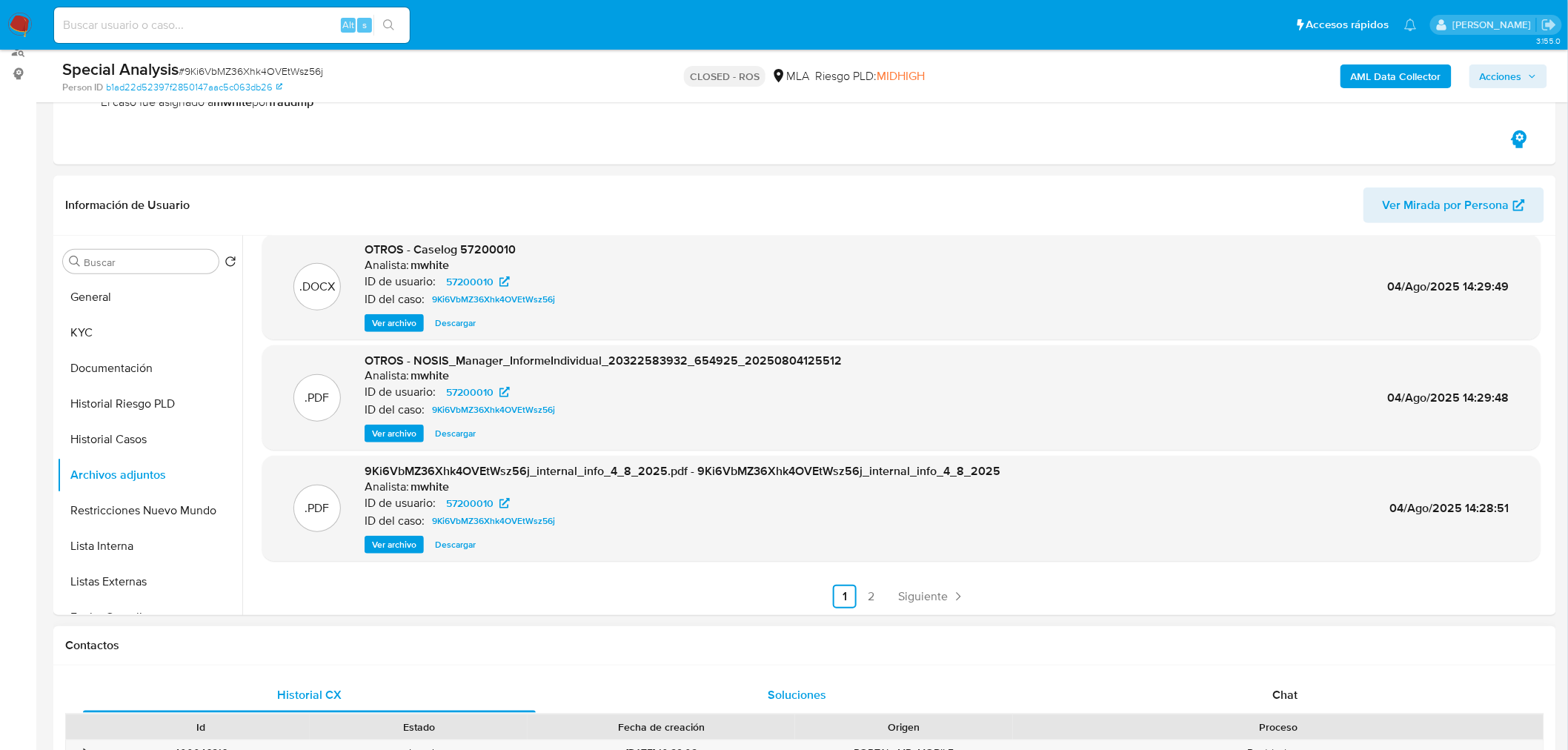
scroll to position [411, 0]
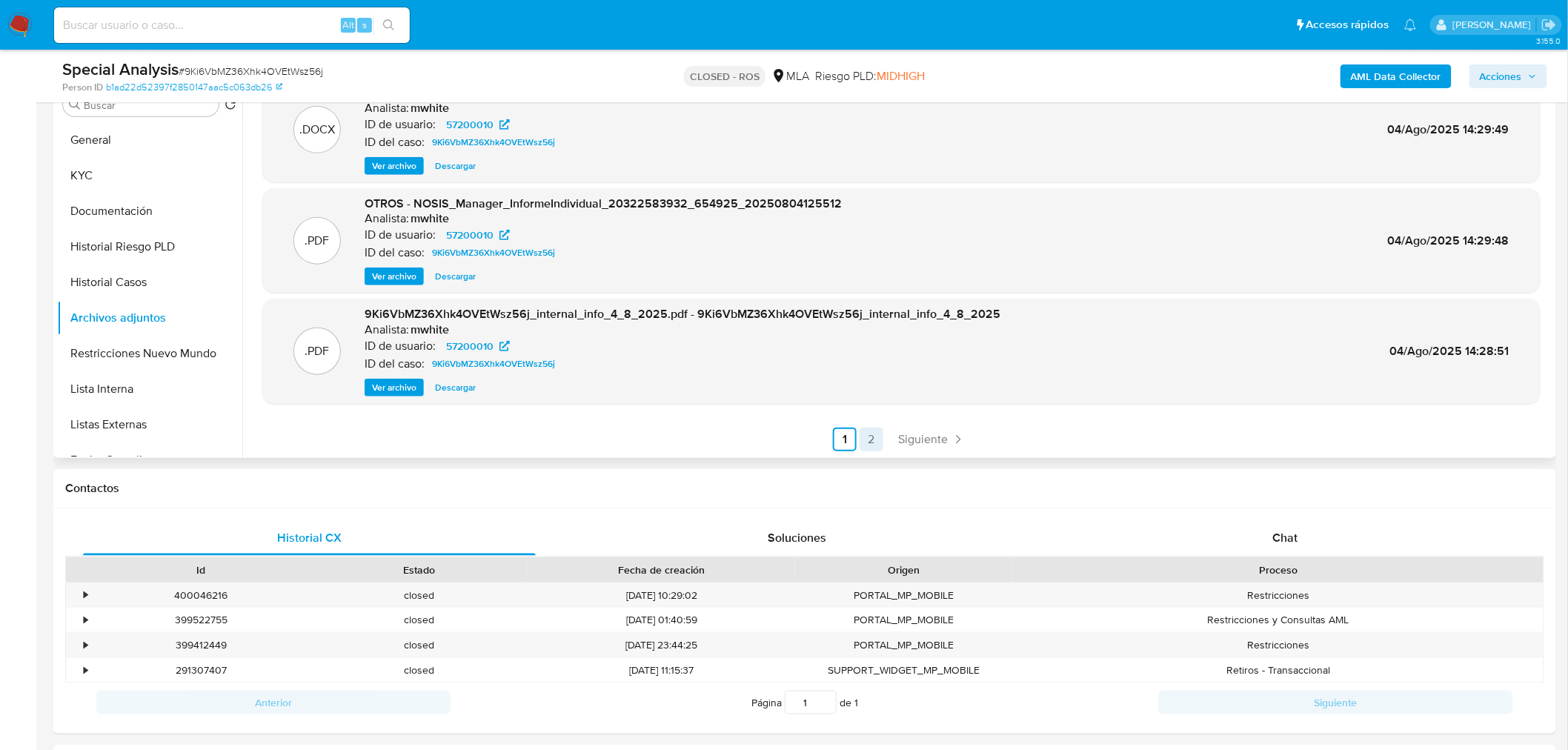
click at [866, 439] on link "2" at bounding box center [871, 439] width 24 height 24
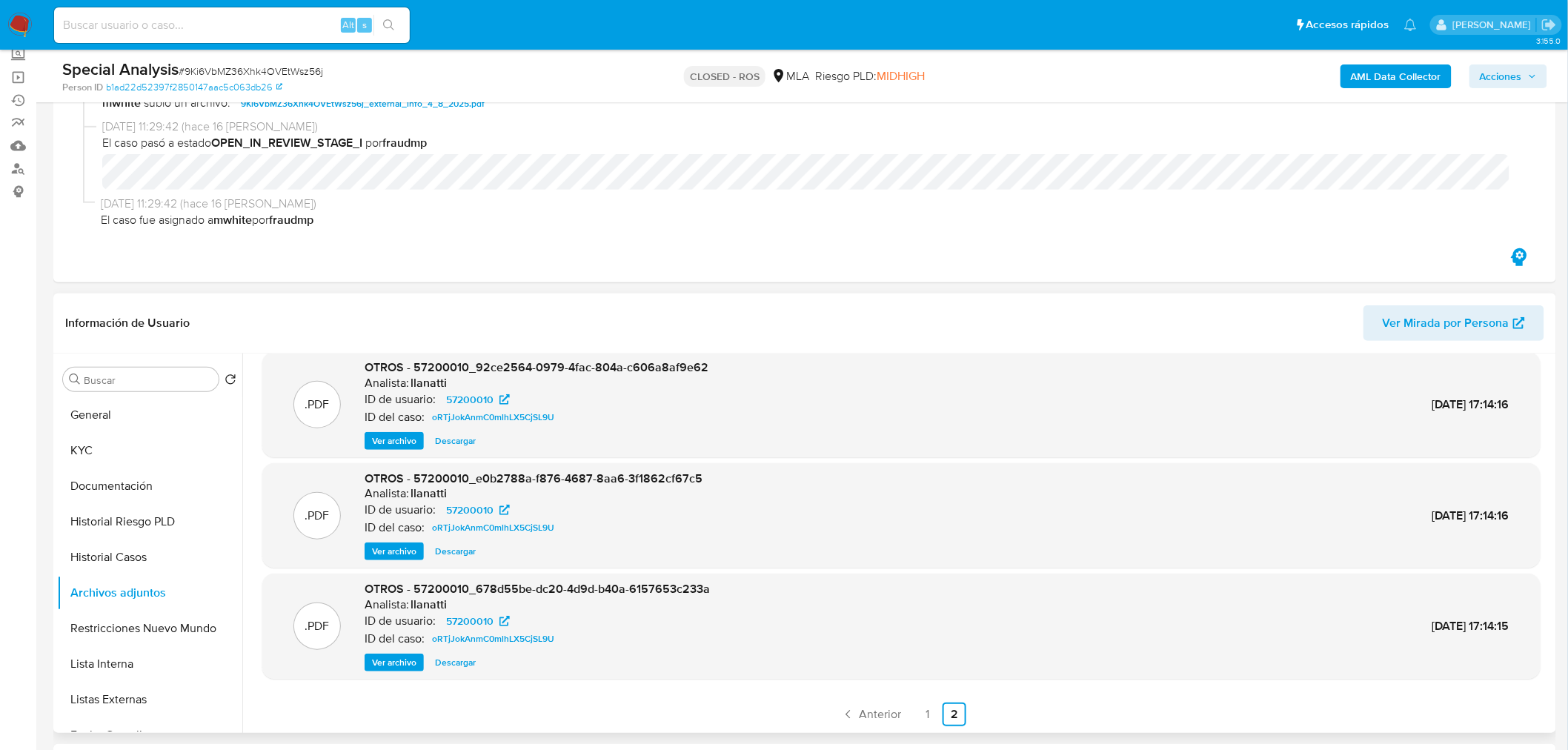
scroll to position [82, 0]
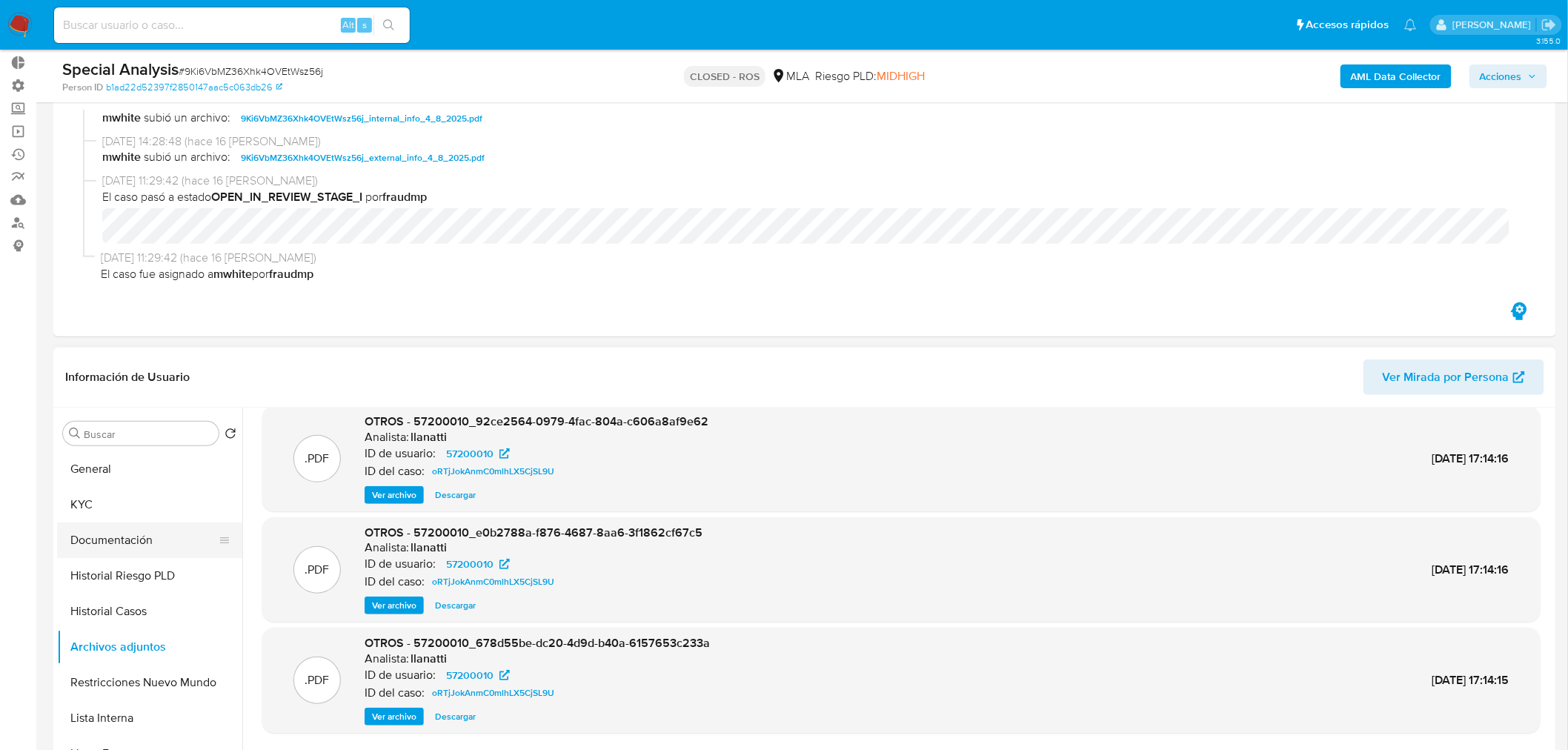
click at [142, 542] on button "Documentación" at bounding box center [143, 540] width 173 height 36
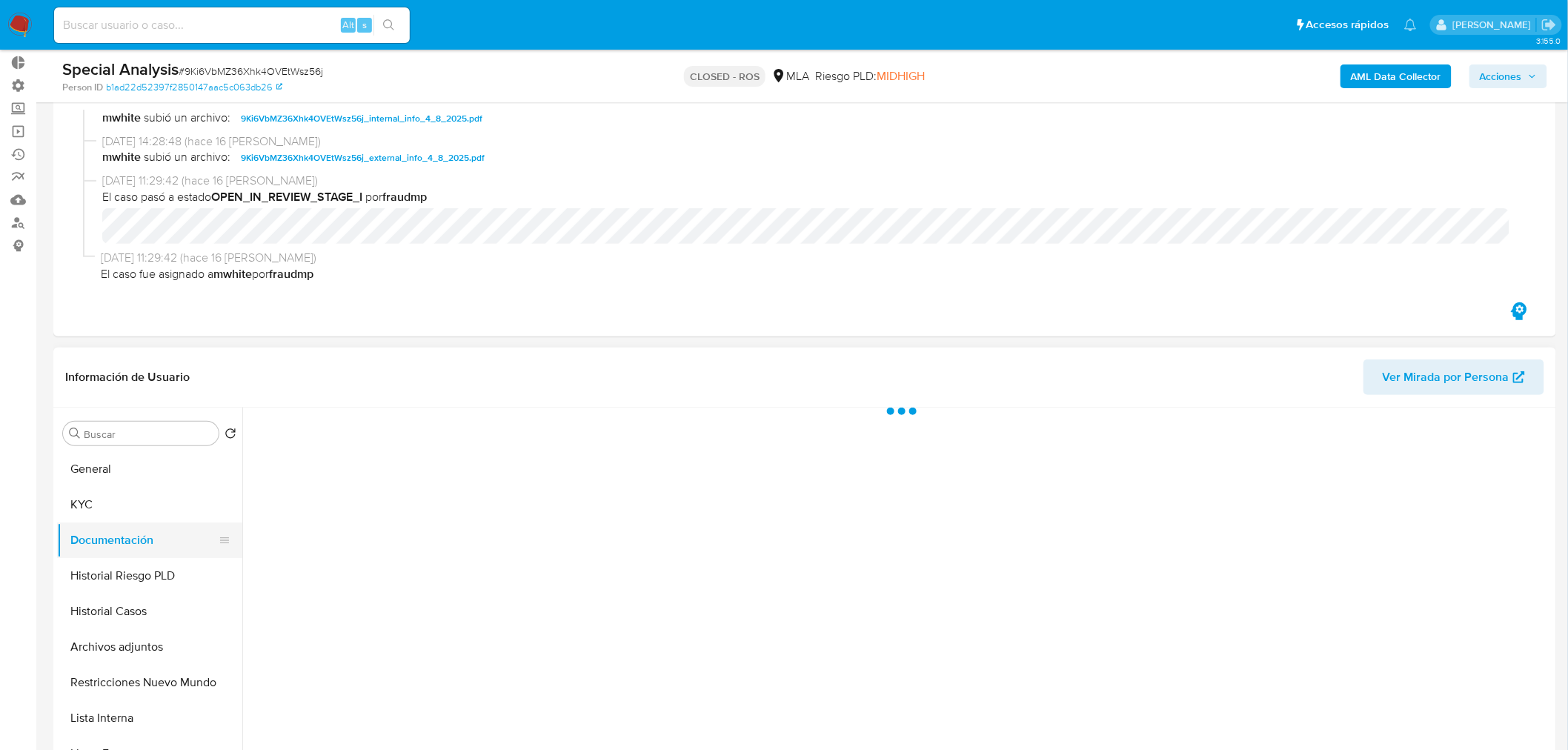
scroll to position [0, 0]
click at [150, 613] on button "Historial Casos" at bounding box center [143, 611] width 173 height 36
click at [152, 650] on button "Archivos adjuntos" at bounding box center [143, 646] width 173 height 36
